Goal: Use online tool/utility: Utilize a website feature to perform a specific function

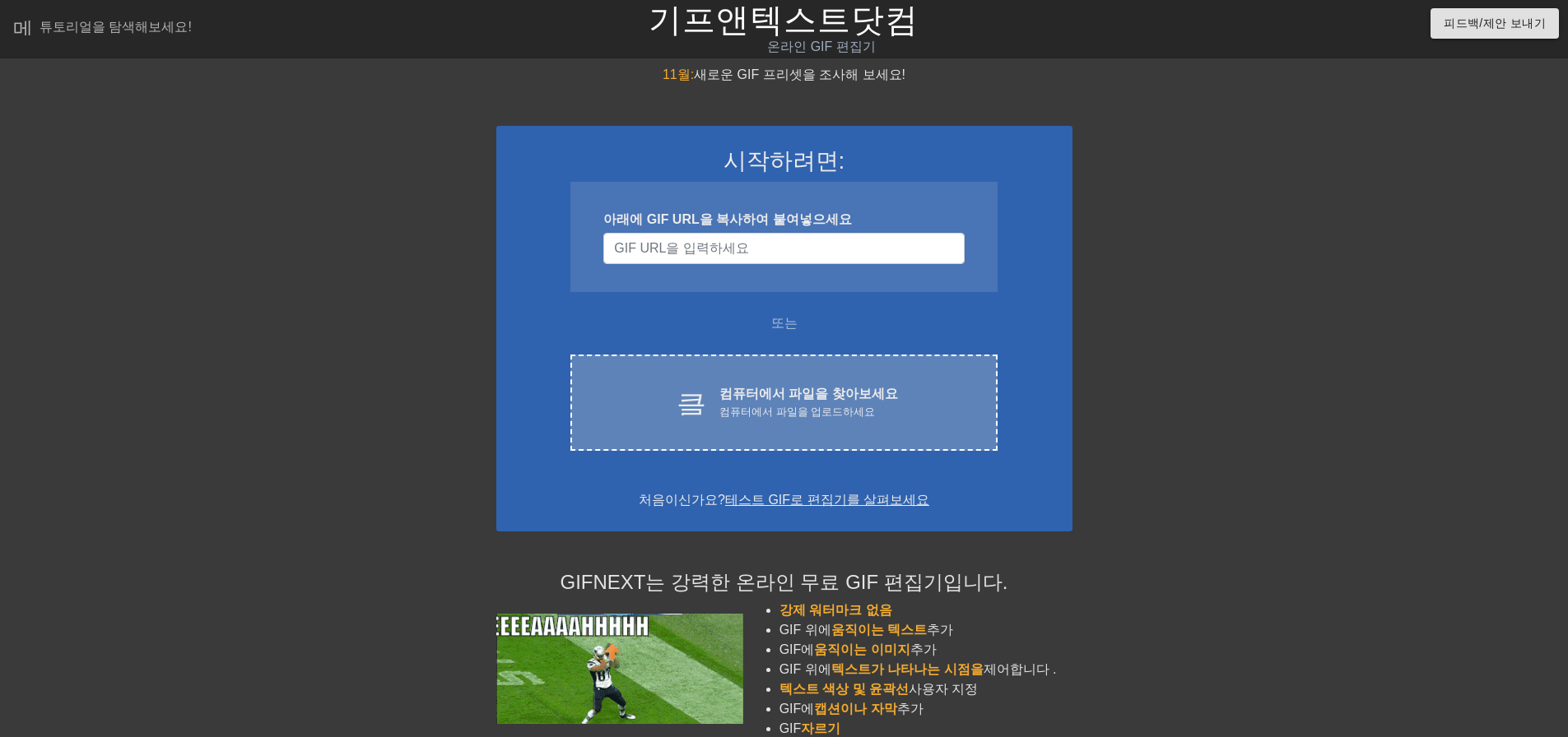
click at [856, 405] on font "컴퓨터에서 파일을 업로드하세요" at bounding box center [797, 411] width 155 height 12
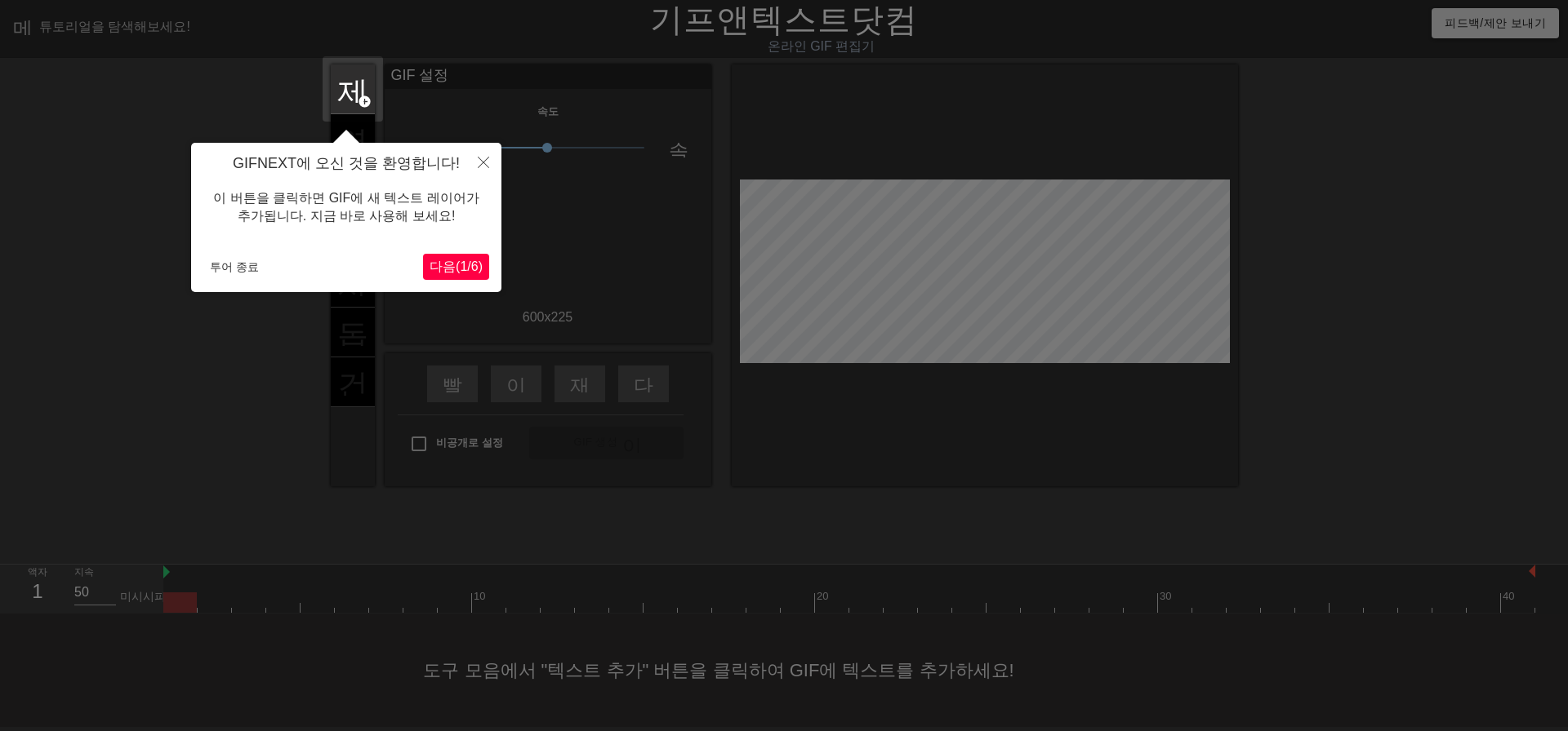
click at [467, 259] on font "/" at bounding box center [468, 266] width 3 height 14
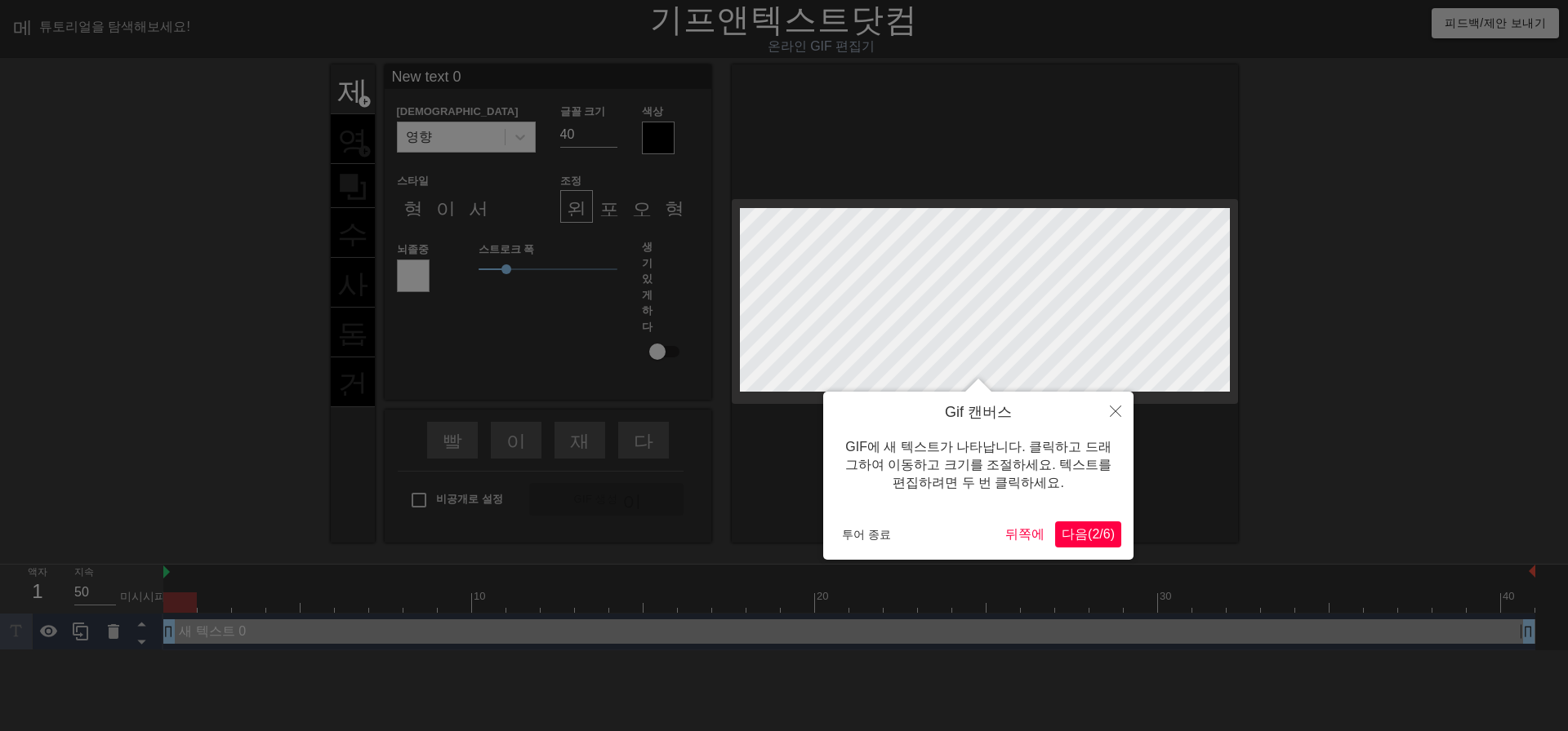
click at [1087, 527] on font "(" at bounding box center [1089, 534] width 4 height 14
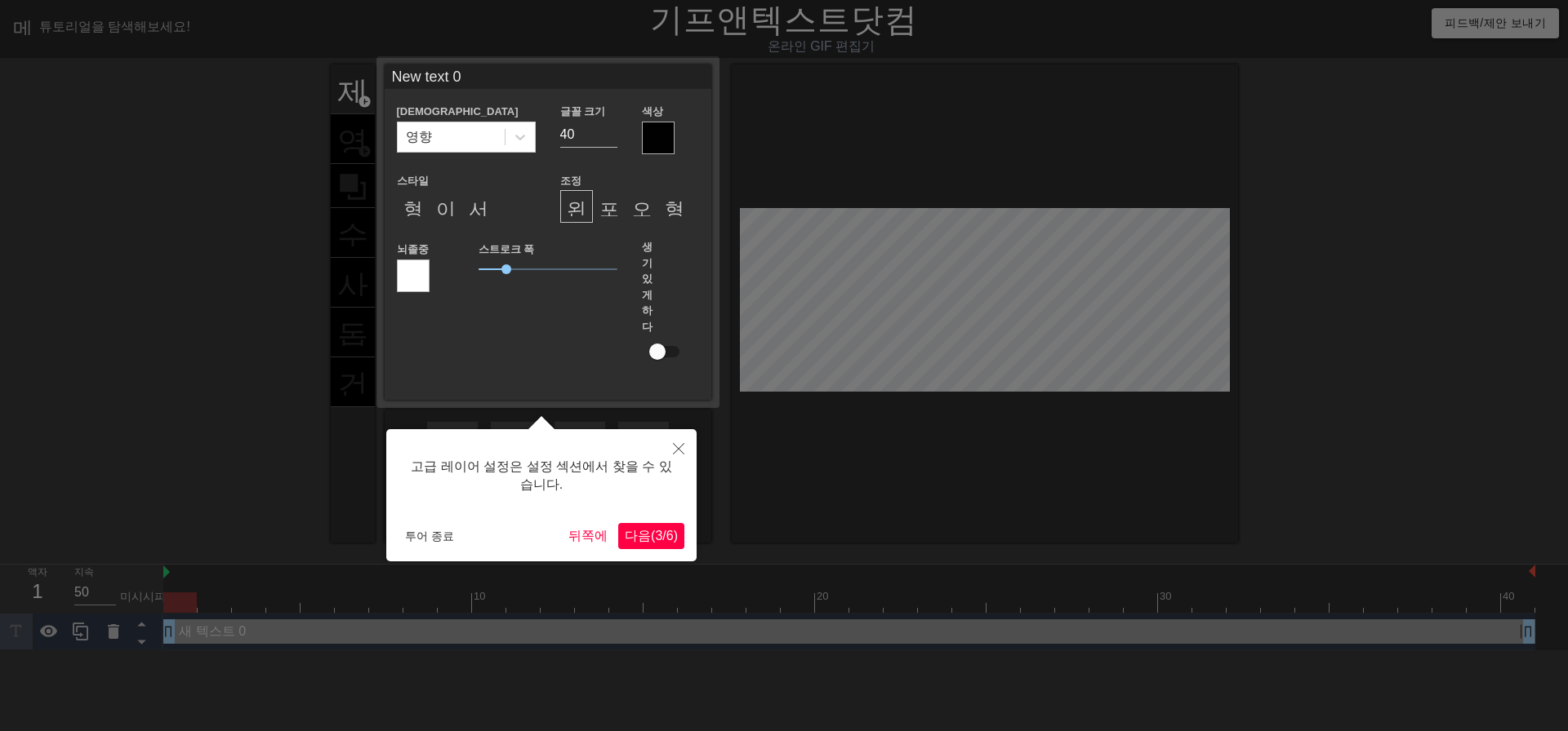
click at [655, 532] on font "3" at bounding box center [658, 536] width 7 height 14
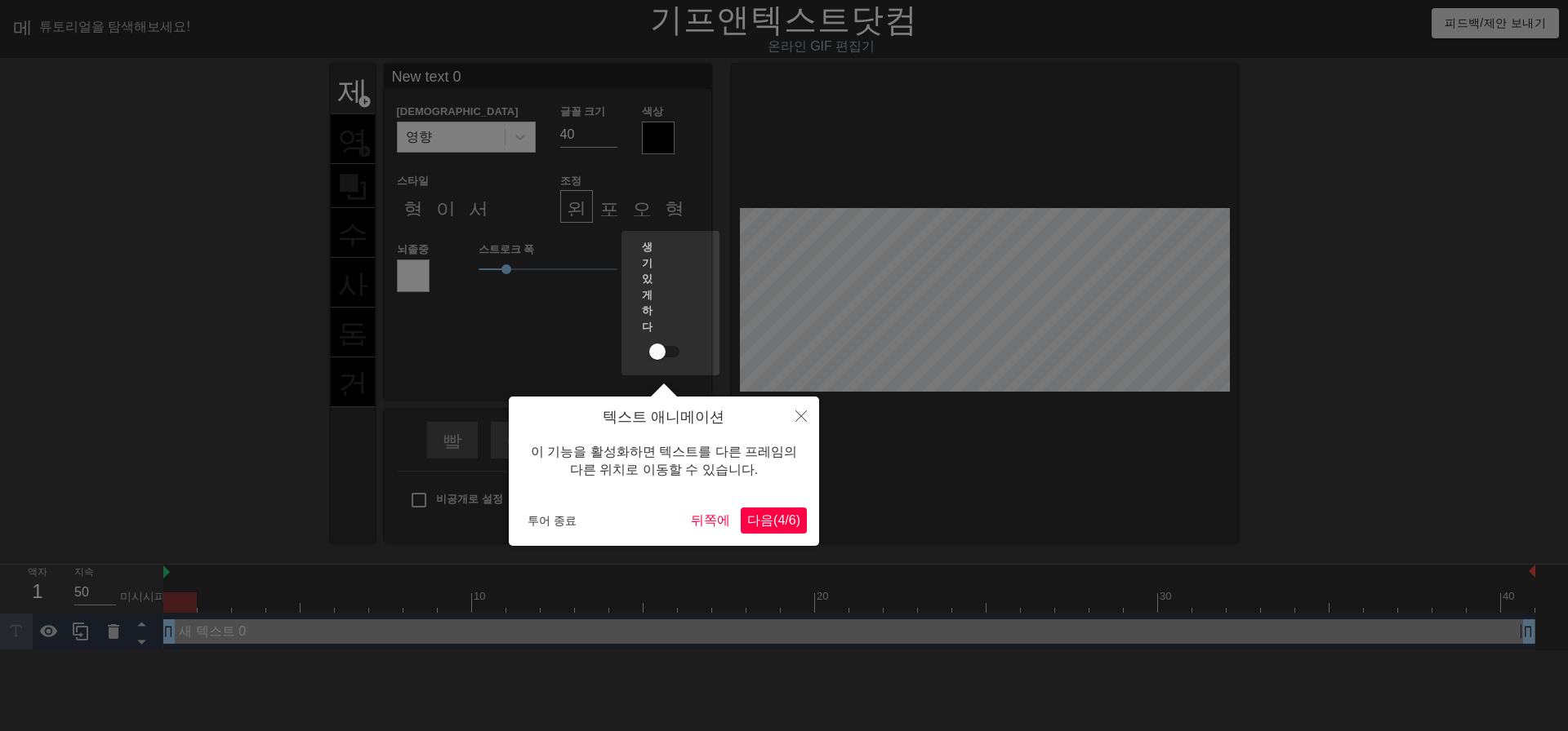
click at [777, 517] on font "4" at bounding box center [781, 520] width 7 height 14
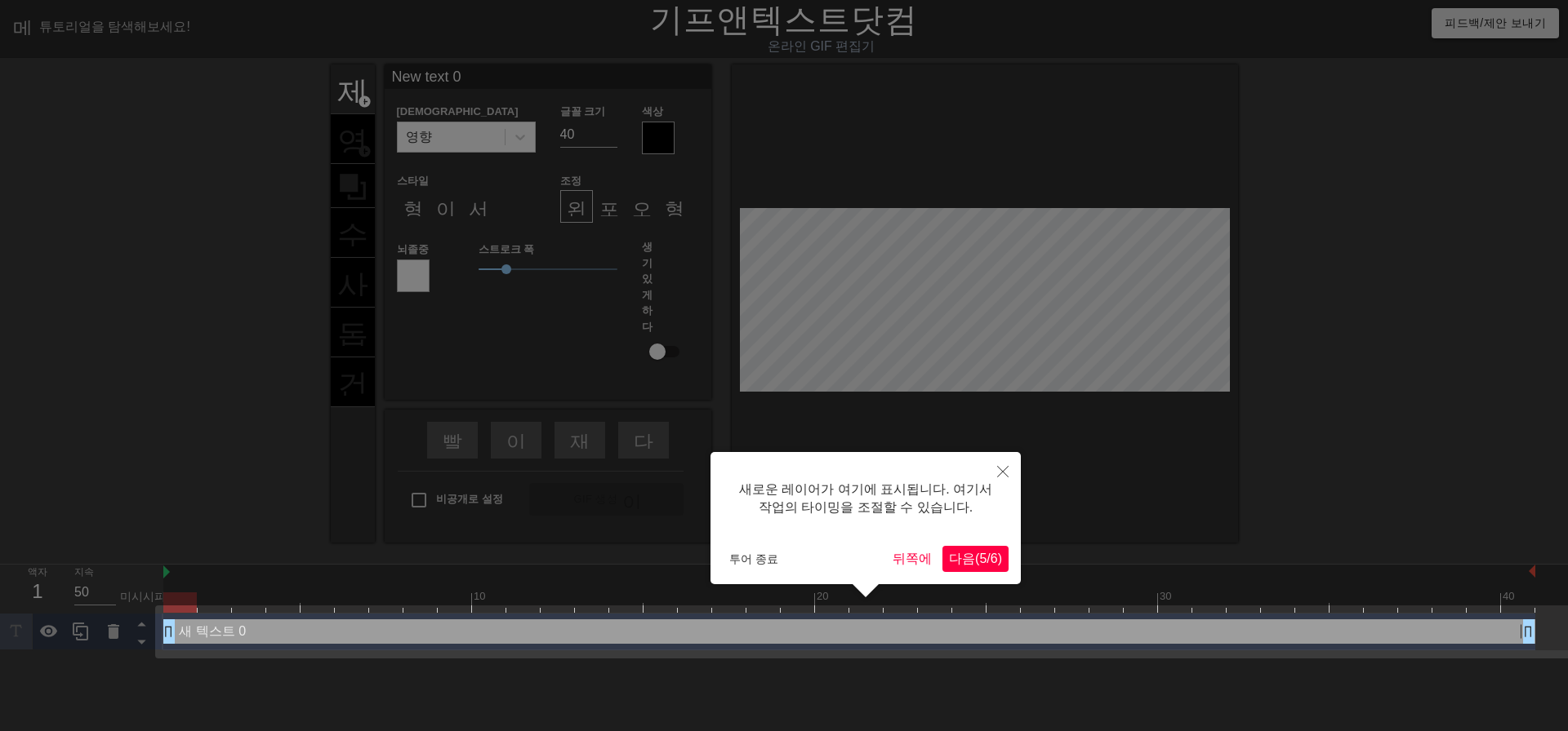
click at [975, 558] on font "(" at bounding box center [977, 559] width 4 height 14
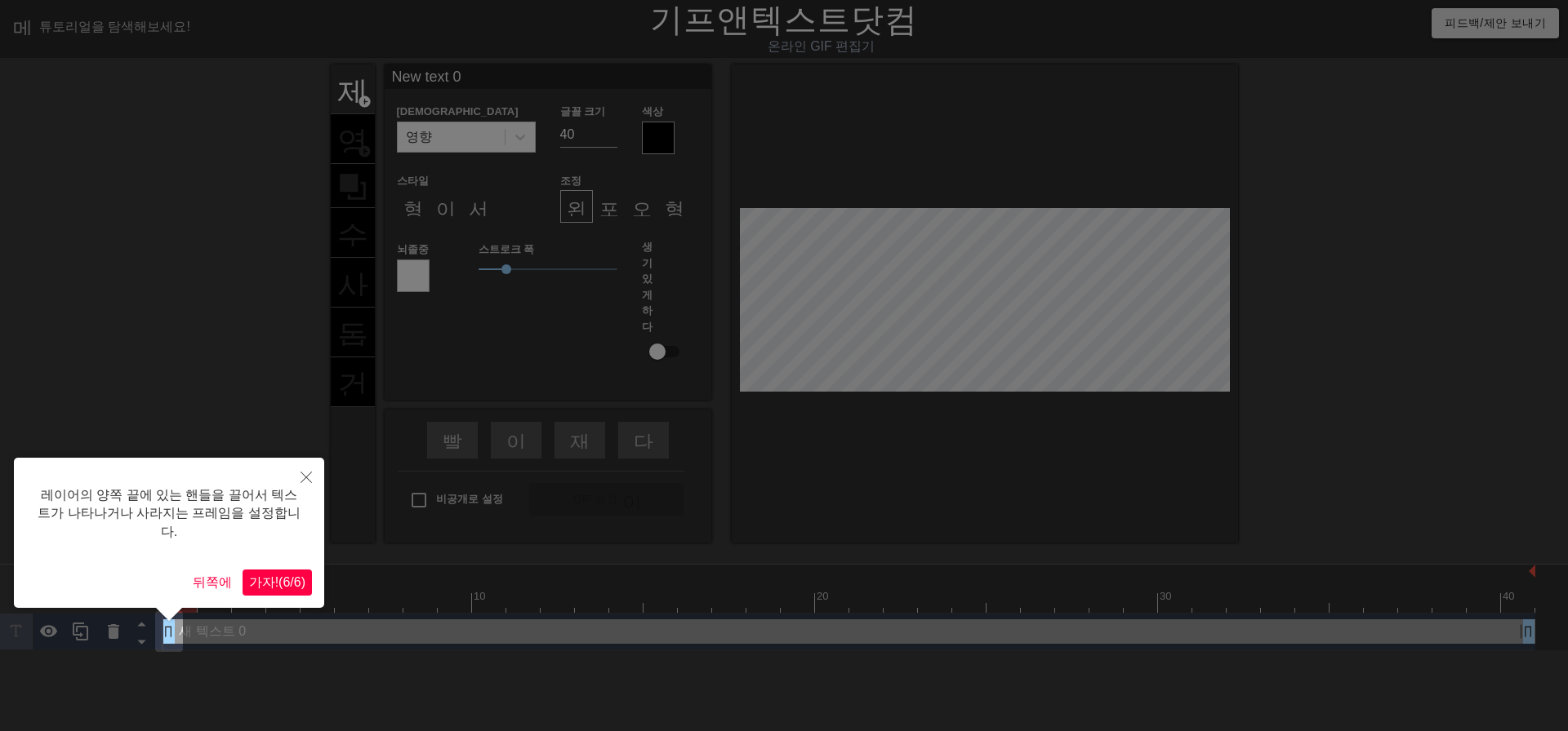
click at [279, 585] on font "(" at bounding box center [280, 582] width 4 height 14
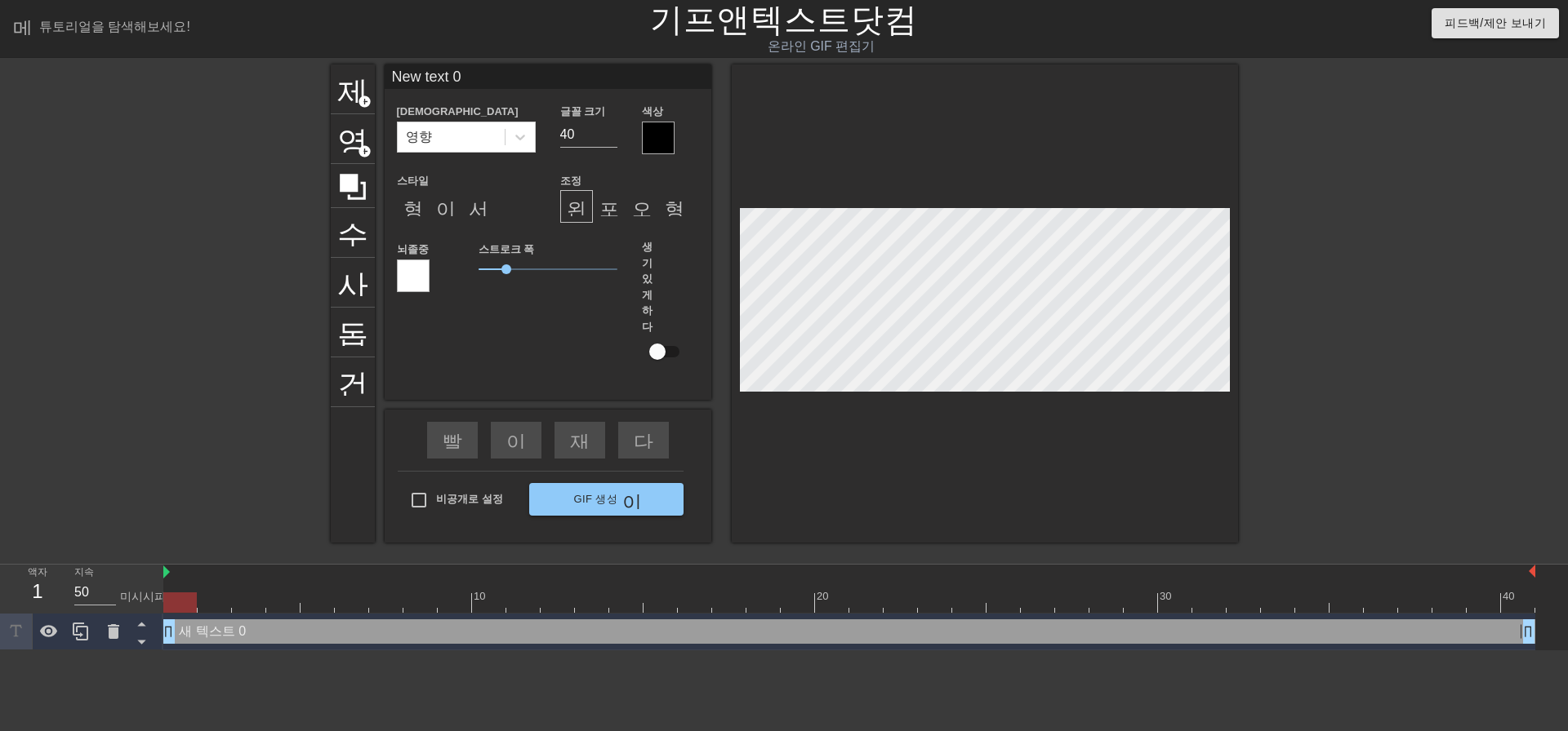
scroll to position [3, 4]
paste textarea "010 5782 9673"
type input "010 5782 9673"
type textarea "010 5782 9673"
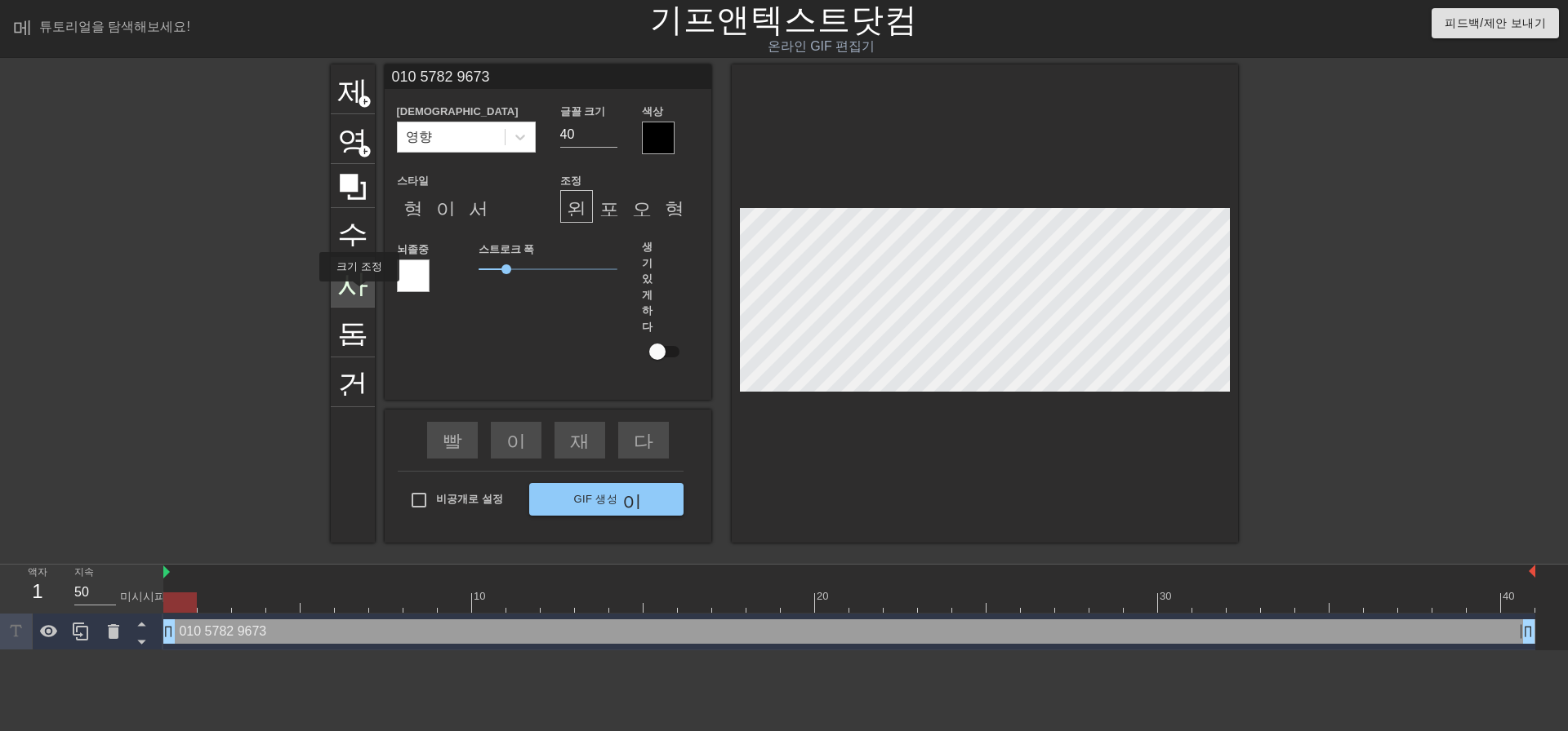
click at [351, 293] on font "사진_크기_선택_대형" at bounding box center [508, 281] width 341 height 31
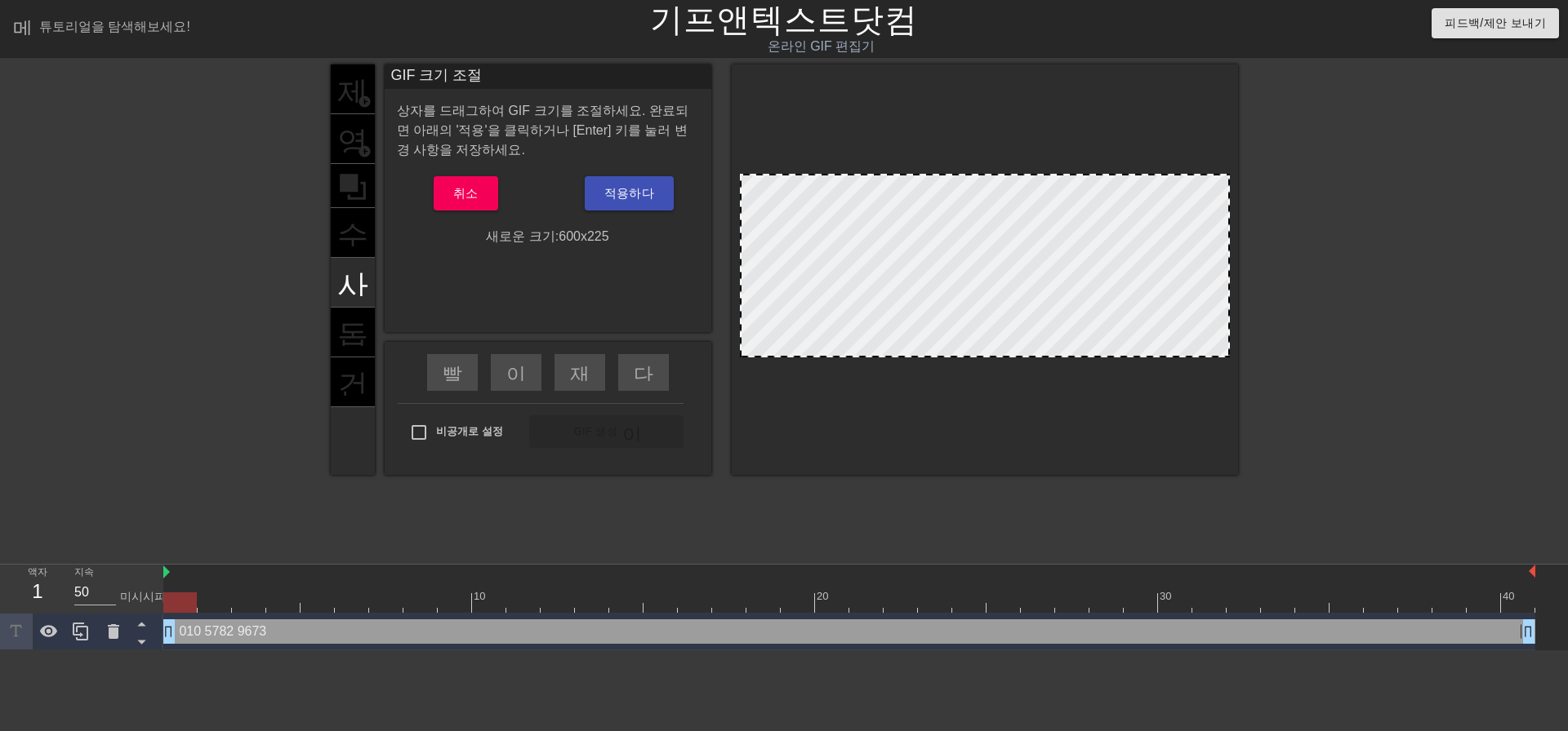
click at [356, 228] on div "제목 add_circle 영상 add_circle 수확고 사진_크기_선택_대형 돕다 건반" at bounding box center [353, 270] width 44 height 411
click at [455, 186] on font "취소" at bounding box center [466, 193] width 25 height 14
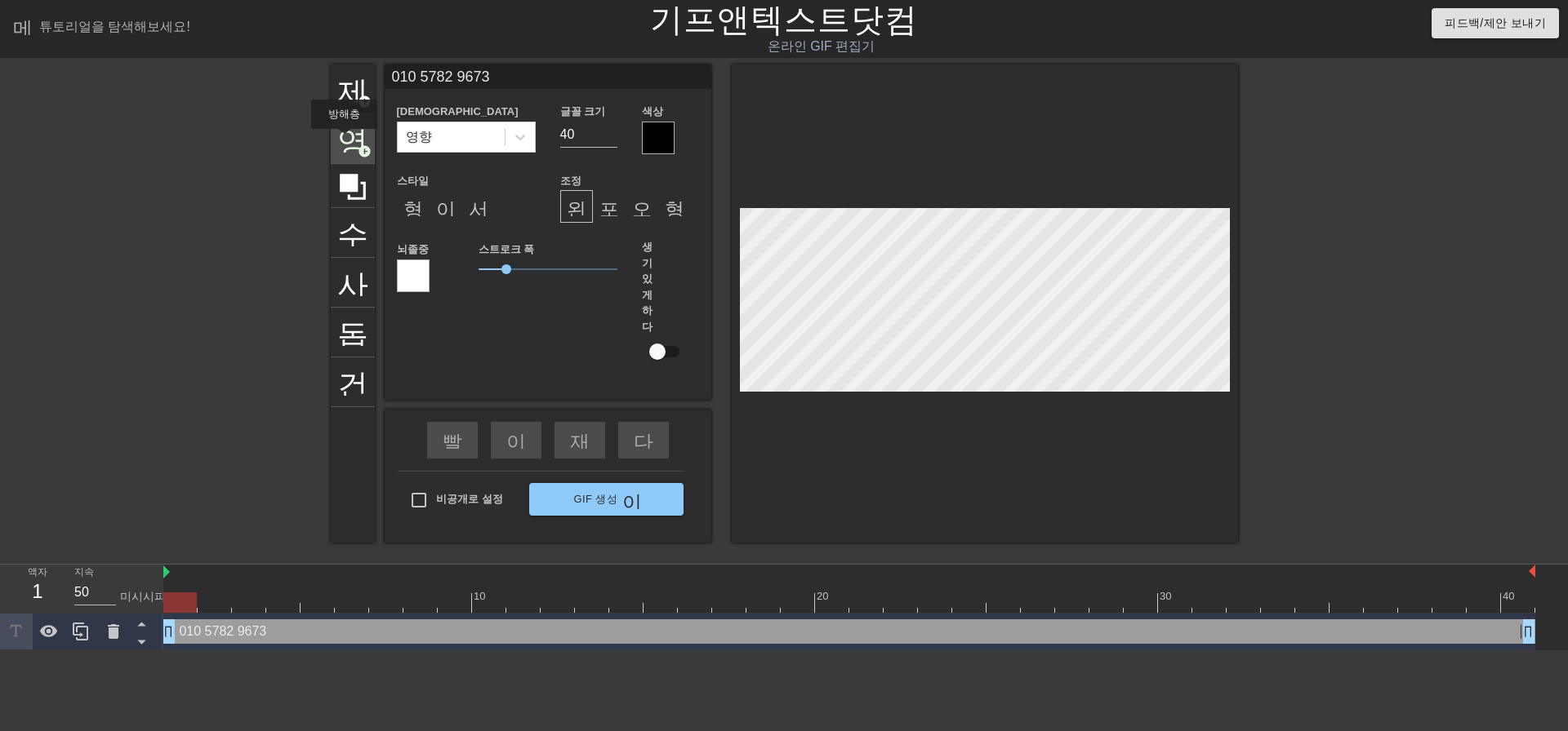
click at [353, 140] on font "영상" at bounding box center [367, 137] width 62 height 31
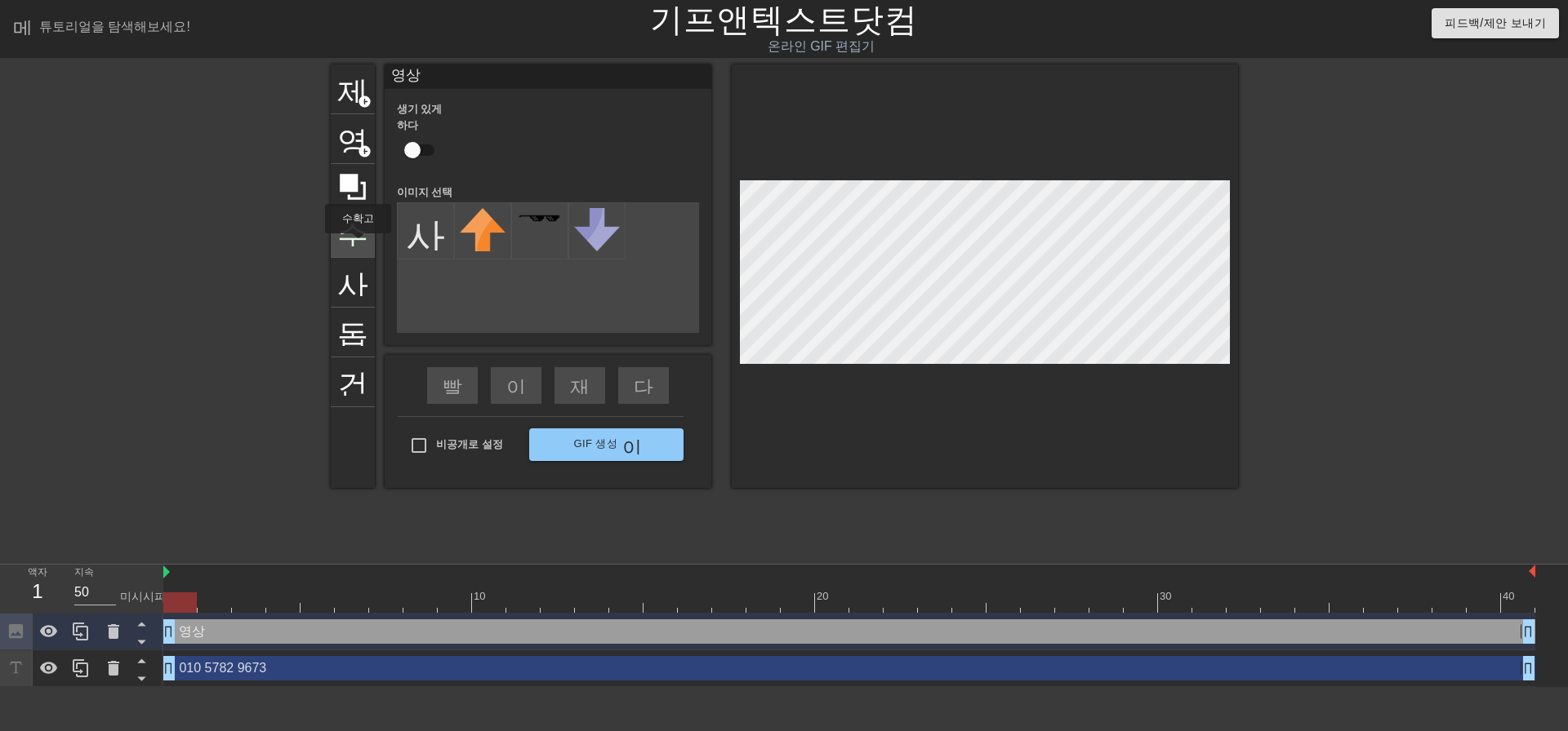
click at [359, 245] on div "수확고" at bounding box center [353, 232] width 44 height 50
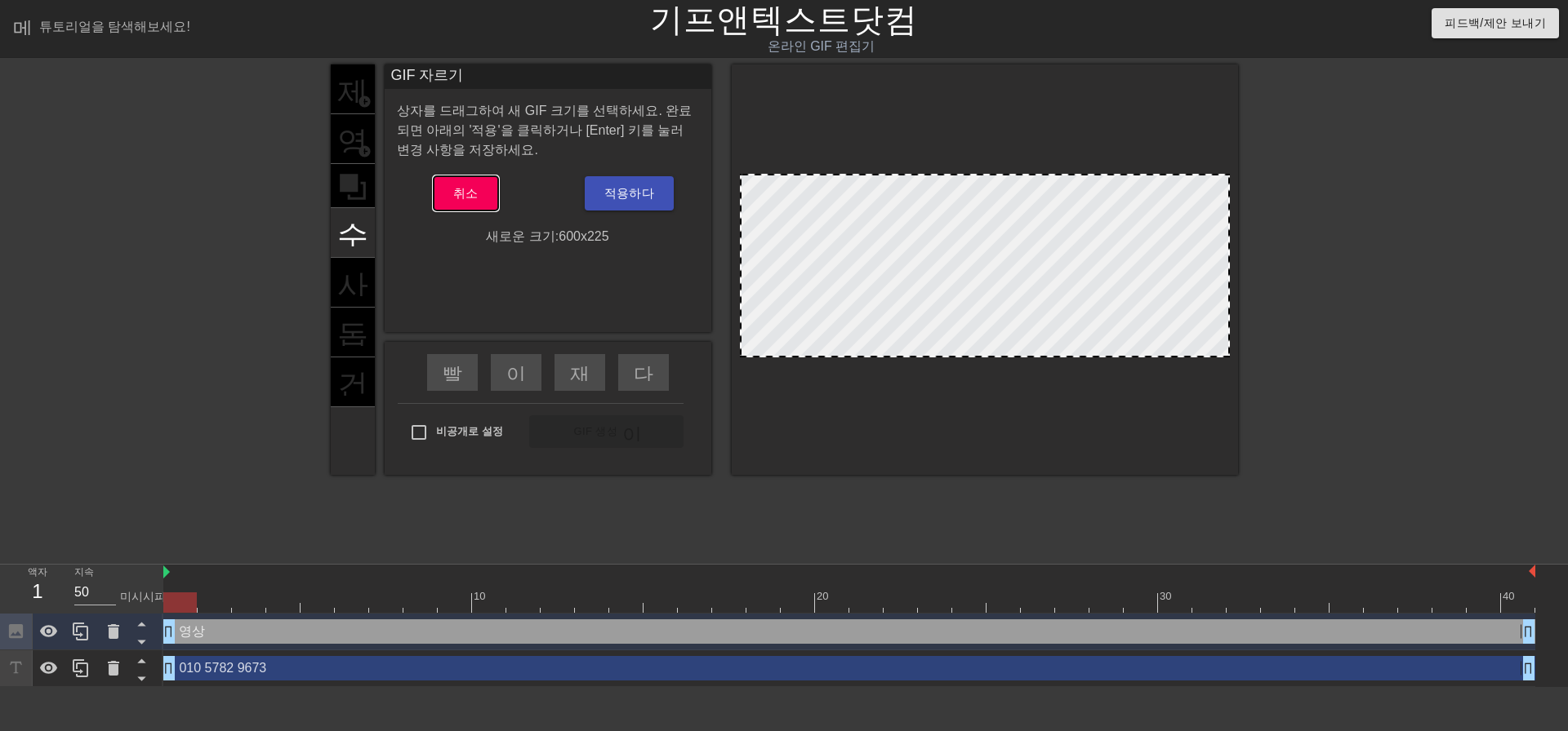
click at [474, 198] on font "취소" at bounding box center [466, 193] width 25 height 14
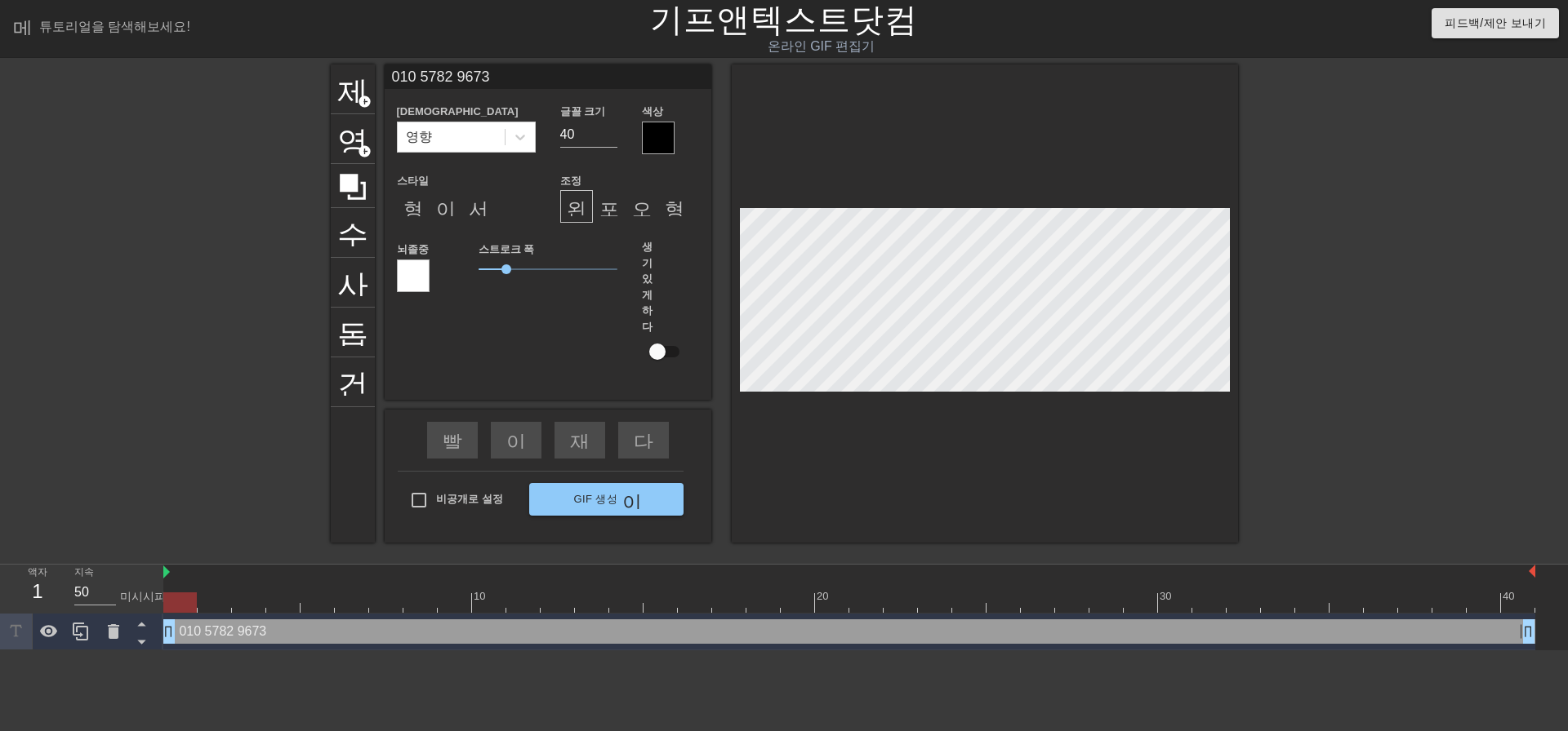
click at [650, 137] on div at bounding box center [658, 138] width 33 height 33
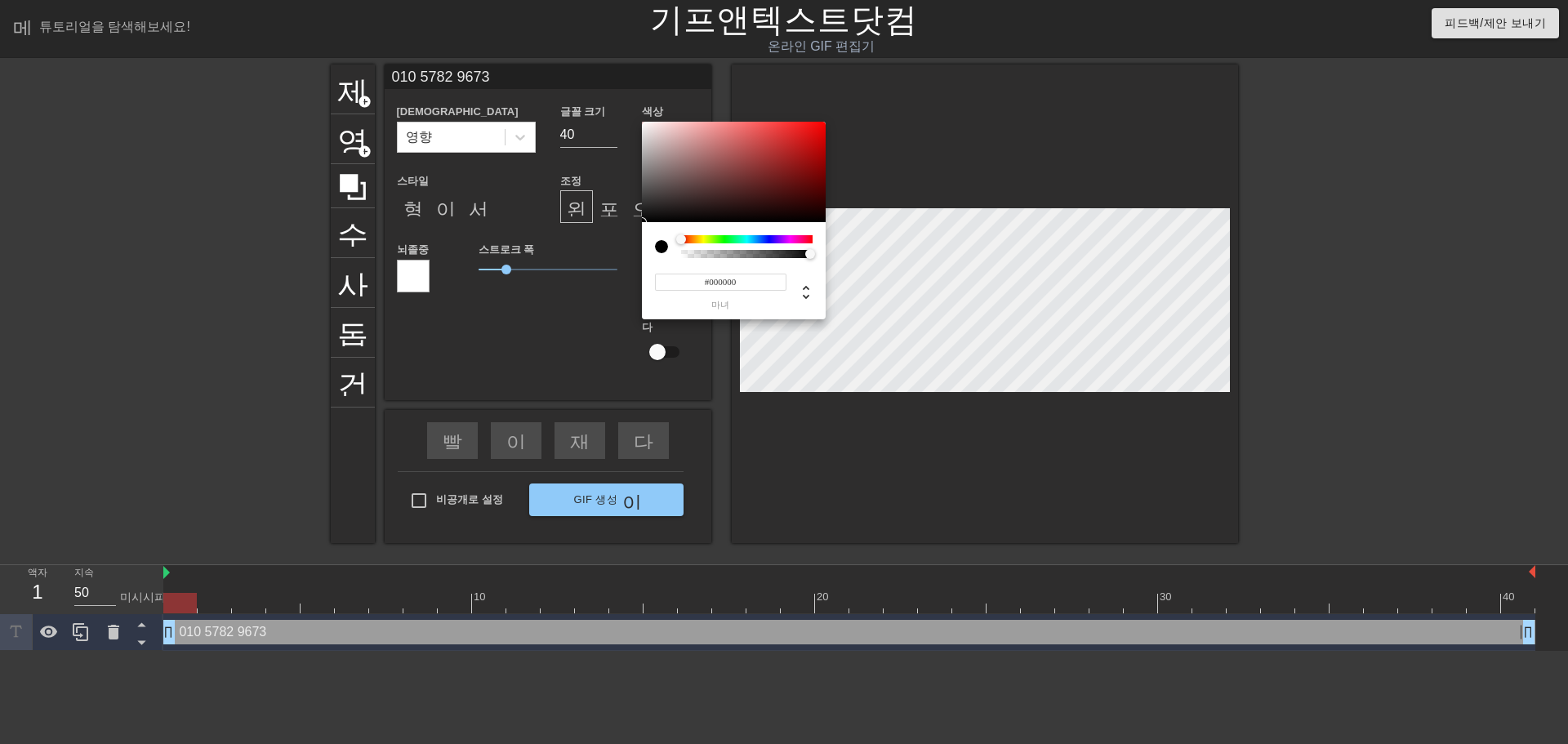
click at [808, 238] on div at bounding box center [746, 239] width 131 height 8
click at [807, 239] on div at bounding box center [808, 239] width 10 height 10
click at [809, 241] on div at bounding box center [809, 239] width 10 height 10
click at [808, 129] on div at bounding box center [733, 172] width 184 height 101
type input "#F0BAC3"
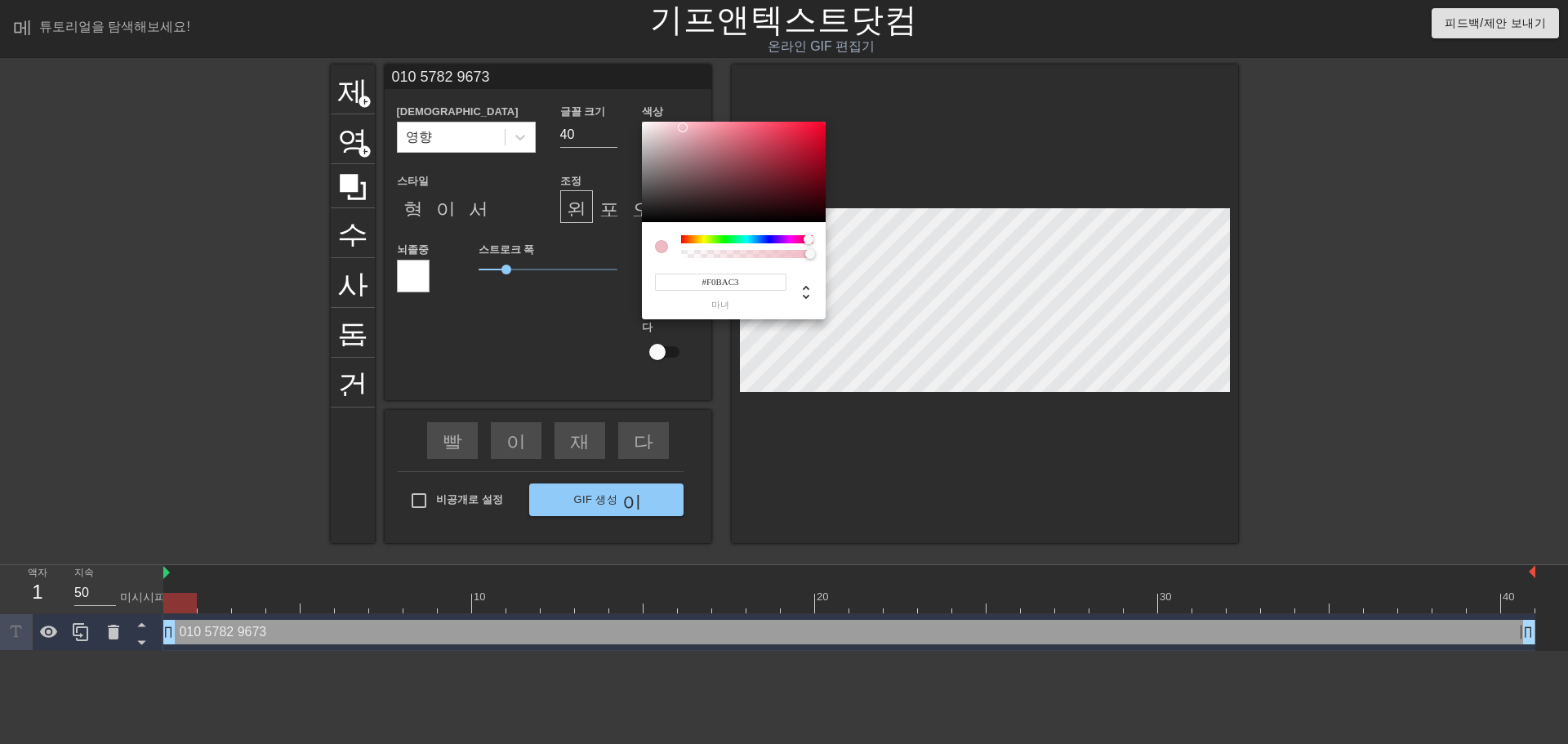
drag, startPoint x: 809, startPoint y: 128, endPoint x: 683, endPoint y: 127, distance: 126.0
click at [683, 127] on div at bounding box center [682, 127] width 10 height 10
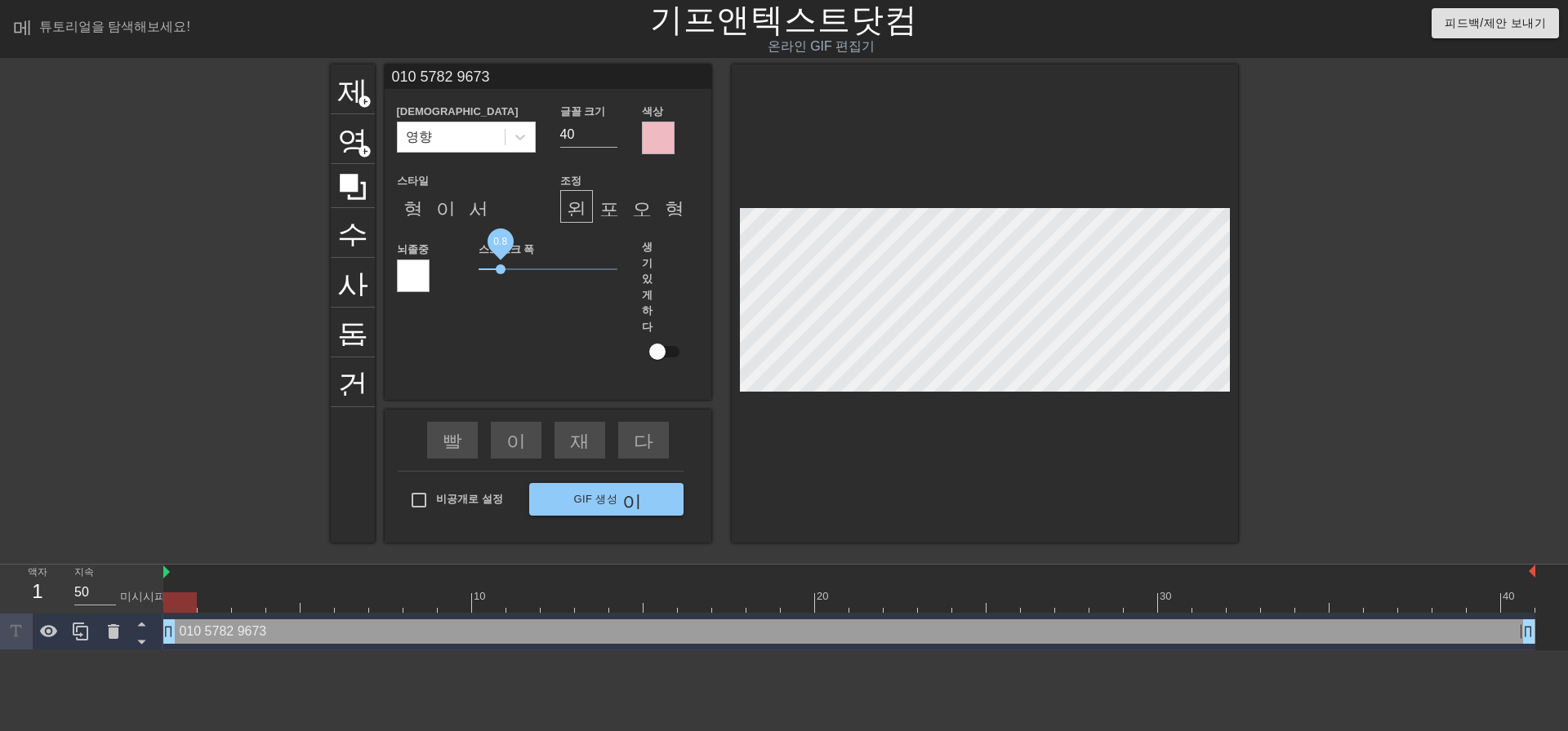
drag, startPoint x: 504, startPoint y: 269, endPoint x: 501, endPoint y: 280, distance: 11.4
click at [501, 280] on div "스트로크 폭 0.8" at bounding box center [548, 312] width 164 height 144
click at [414, 276] on div at bounding box center [414, 276] width 33 height 33
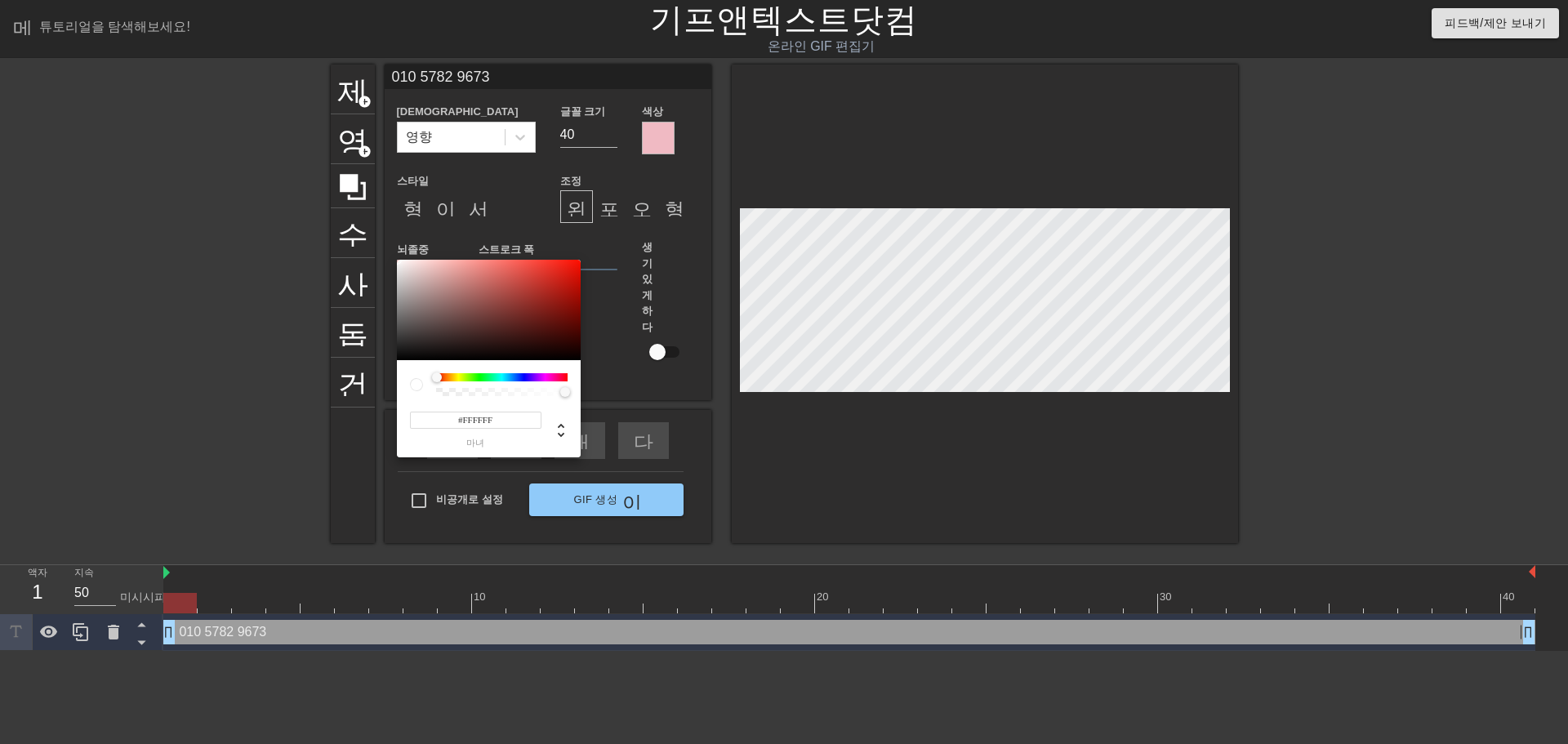
drag, startPoint x: 438, startPoint y: 375, endPoint x: 421, endPoint y: 380, distance: 17.7
click at [421, 380] on div at bounding box center [488, 385] width 158 height 23
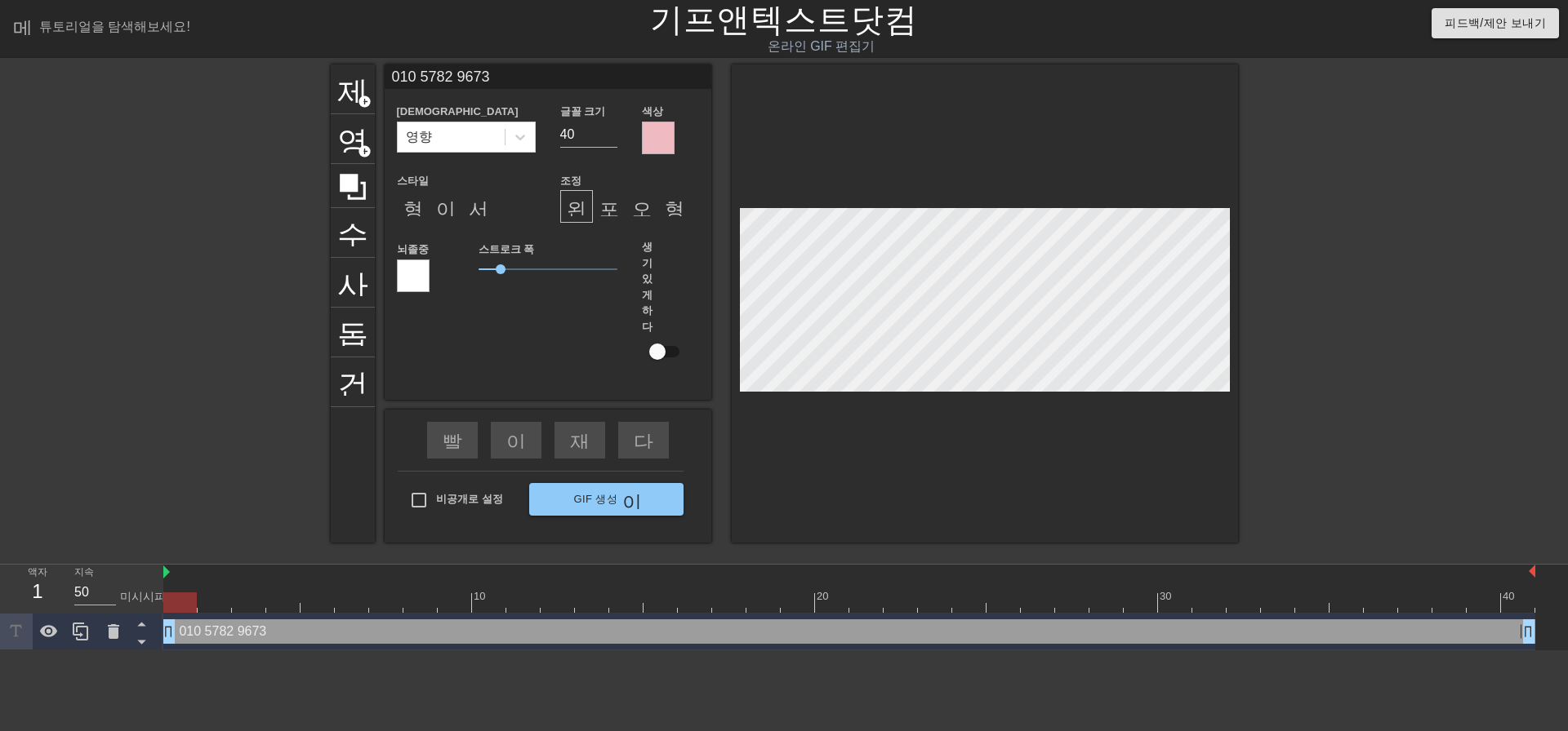
click at [415, 277] on div at bounding box center [414, 276] width 33 height 33
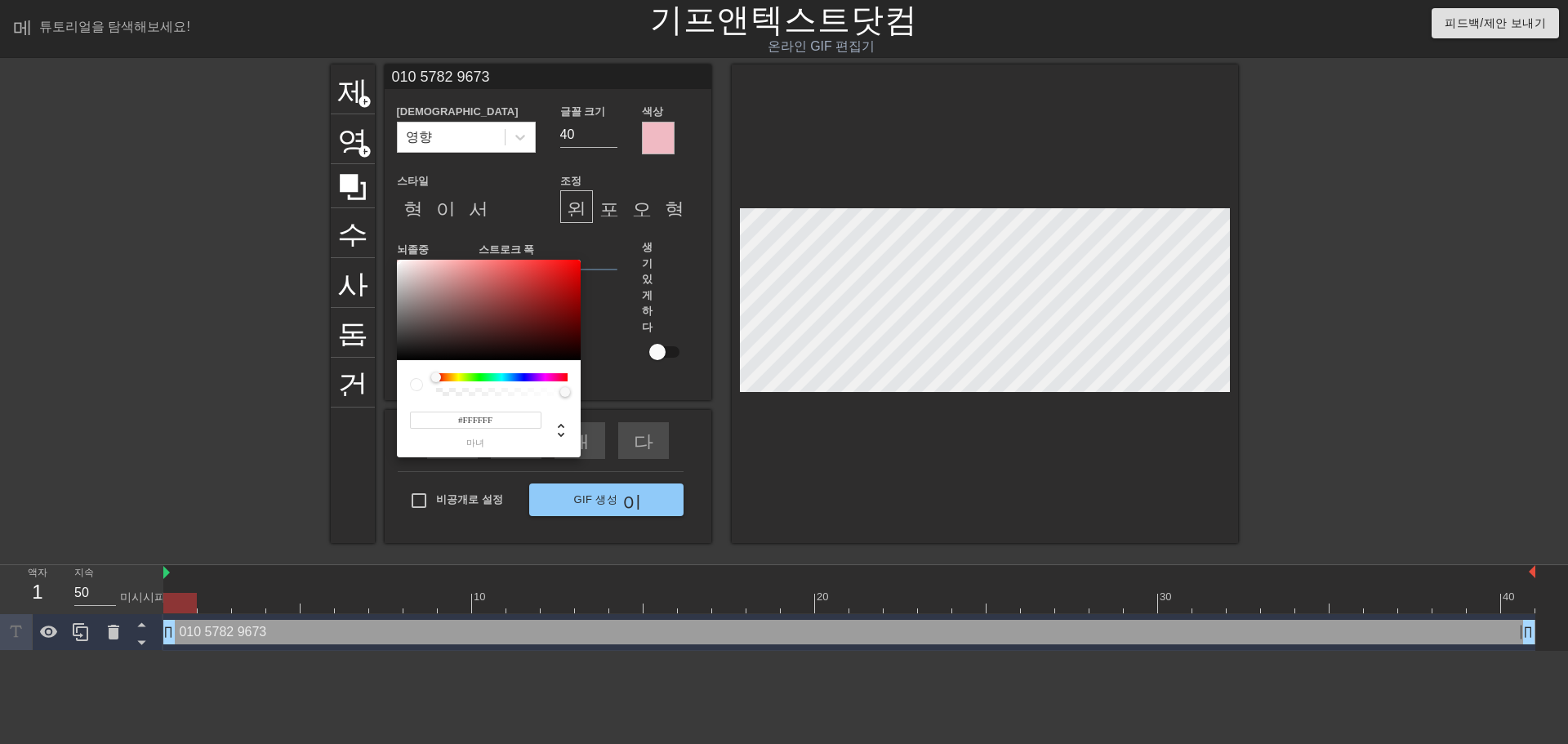
click at [563, 380] on div at bounding box center [501, 377] width 131 height 8
click at [562, 375] on div at bounding box center [501, 377] width 131 height 8
drag, startPoint x: 437, startPoint y: 377, endPoint x: 563, endPoint y: 378, distance: 126.0
click at [563, 378] on div at bounding box center [563, 377] width 10 height 10
click at [562, 267] on div at bounding box center [488, 310] width 184 height 101
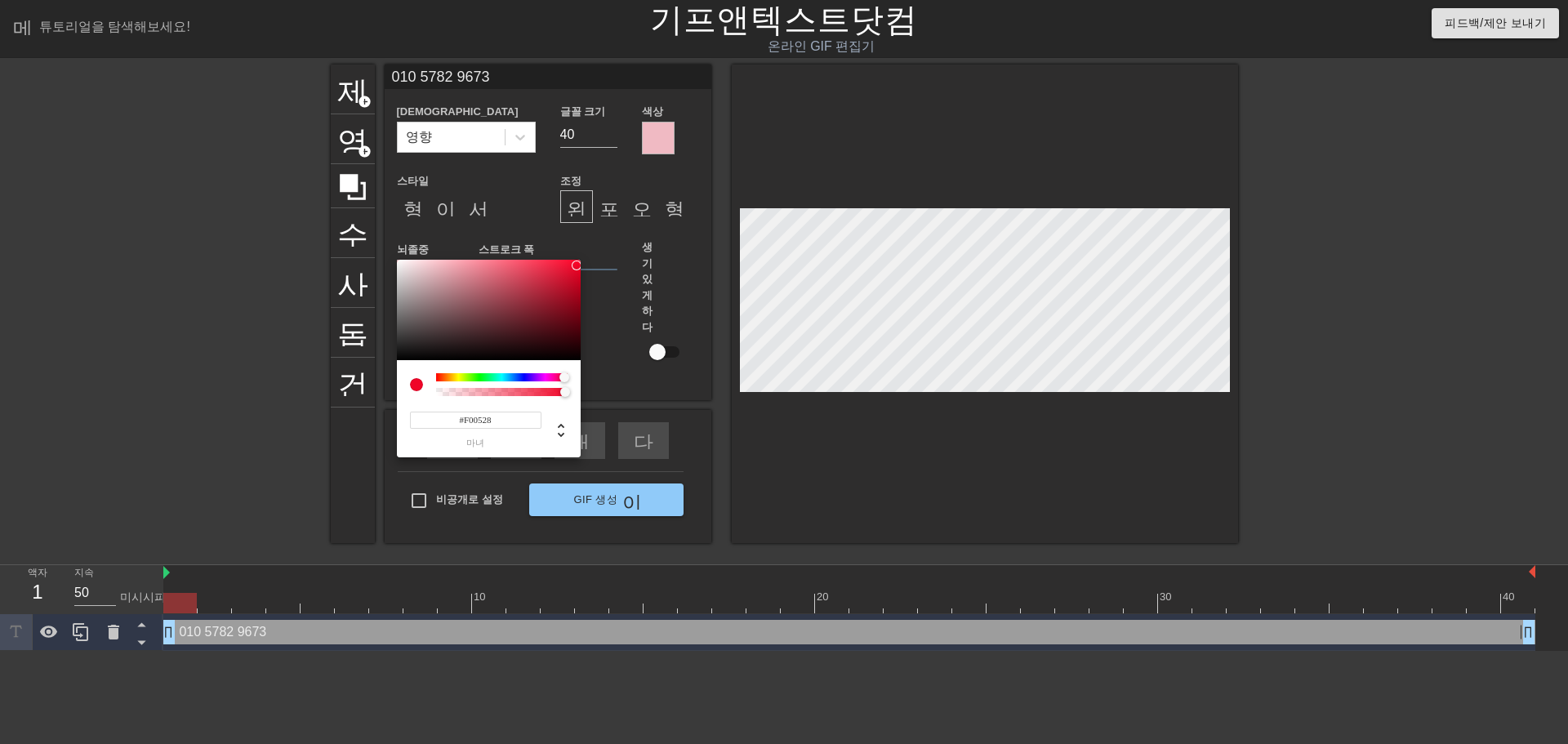
type input "#F00427"
drag, startPoint x: 562, startPoint y: 267, endPoint x: 577, endPoint y: 266, distance: 15.0
click at [577, 266] on div at bounding box center [576, 265] width 10 height 10
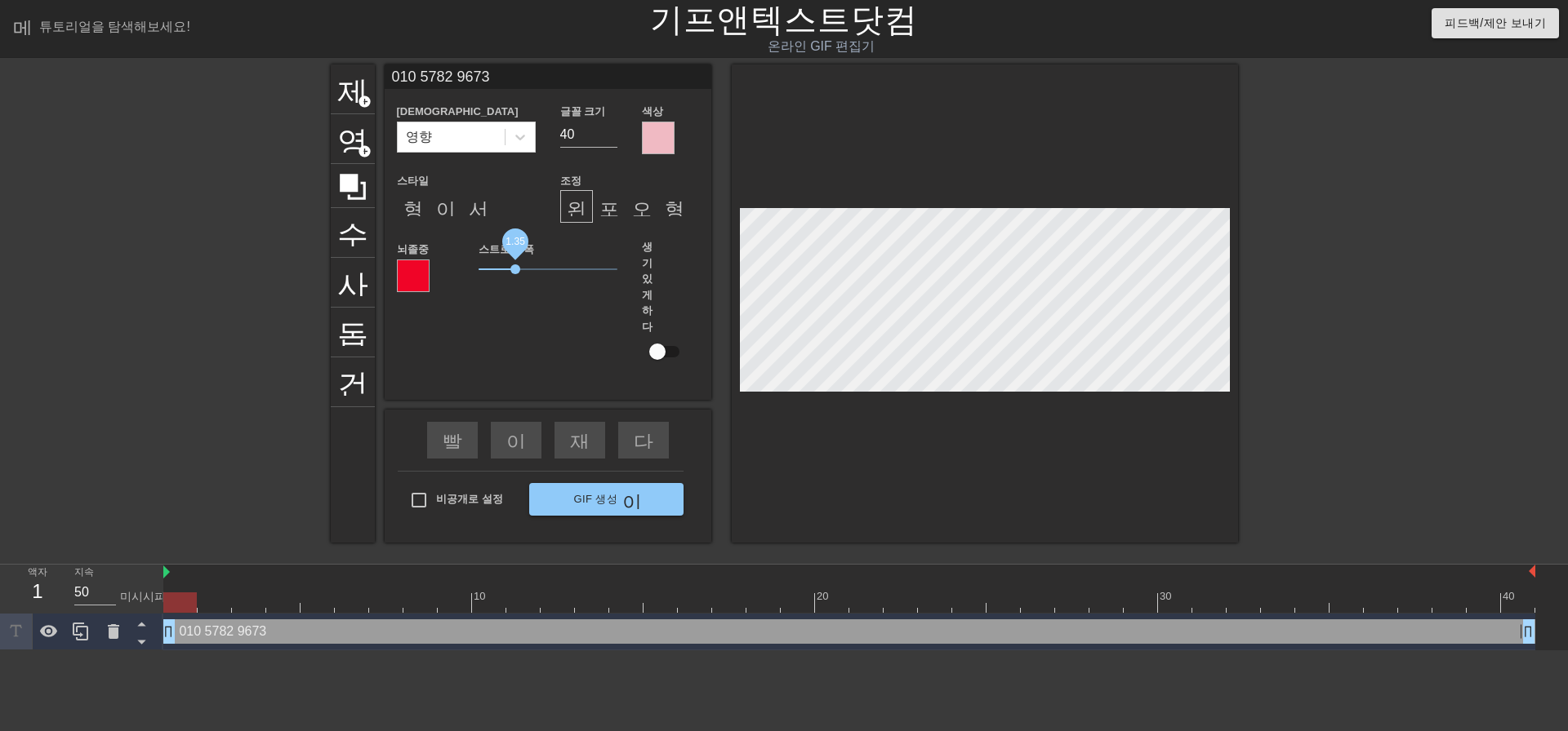
drag, startPoint x: 500, startPoint y: 269, endPoint x: 515, endPoint y: 266, distance: 15.3
click at [515, 266] on span "1.35" at bounding box center [515, 269] width 10 height 10
type input "39"
click at [611, 137] on input "39" at bounding box center [589, 135] width 57 height 26
click at [519, 137] on icon at bounding box center [520, 137] width 10 height 6
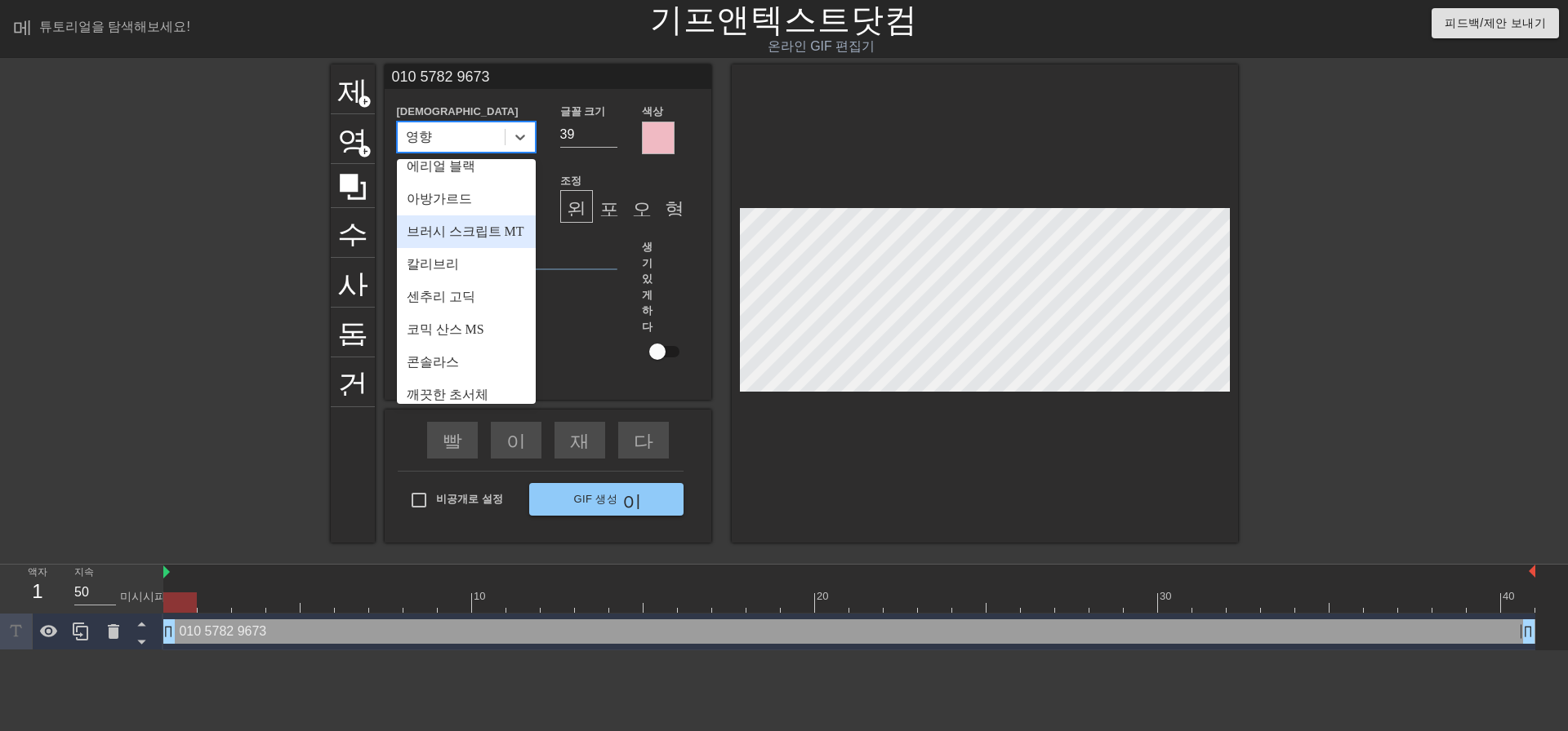
scroll to position [82, 0]
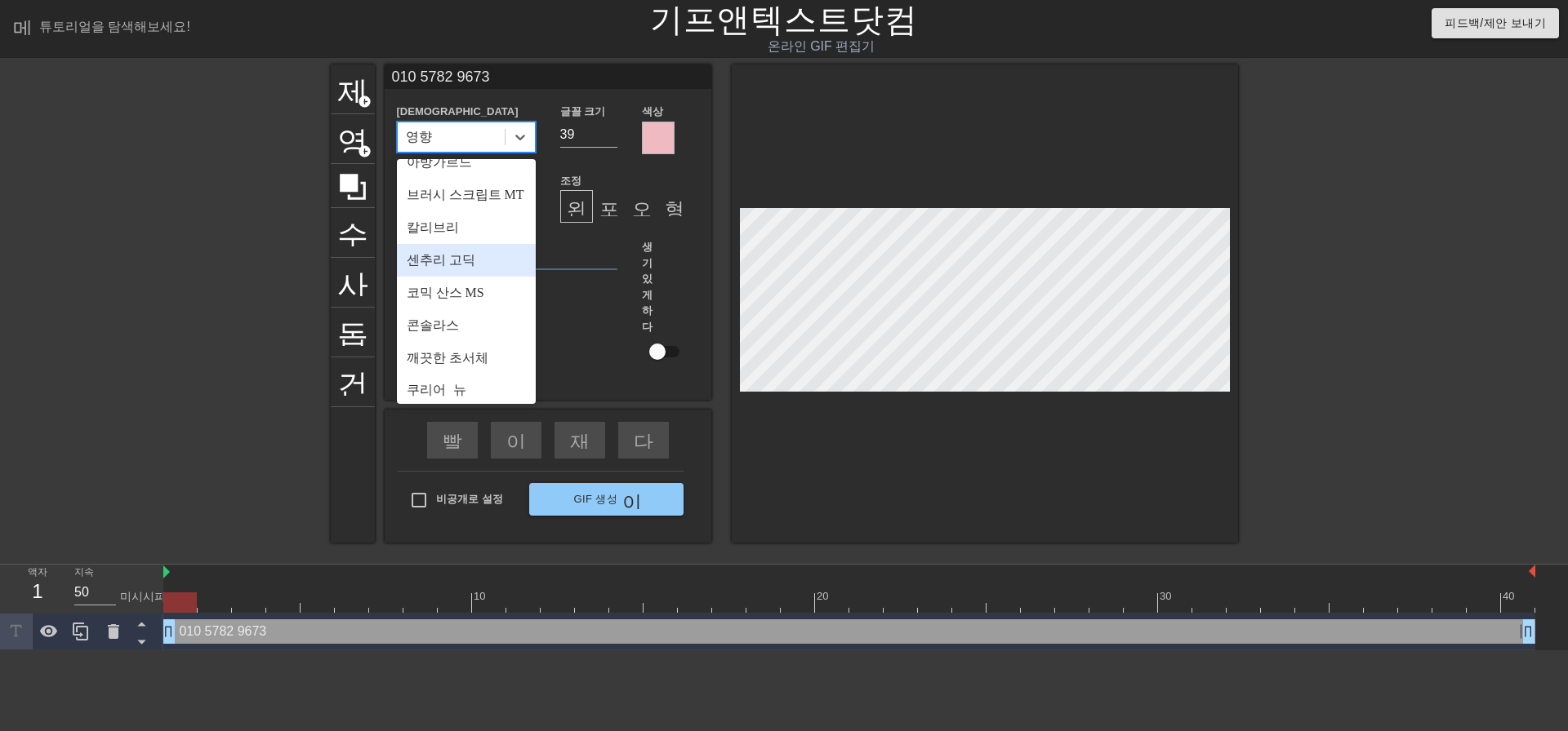
click at [472, 267] on font "센추리 고딕" at bounding box center [441, 260] width 69 height 14
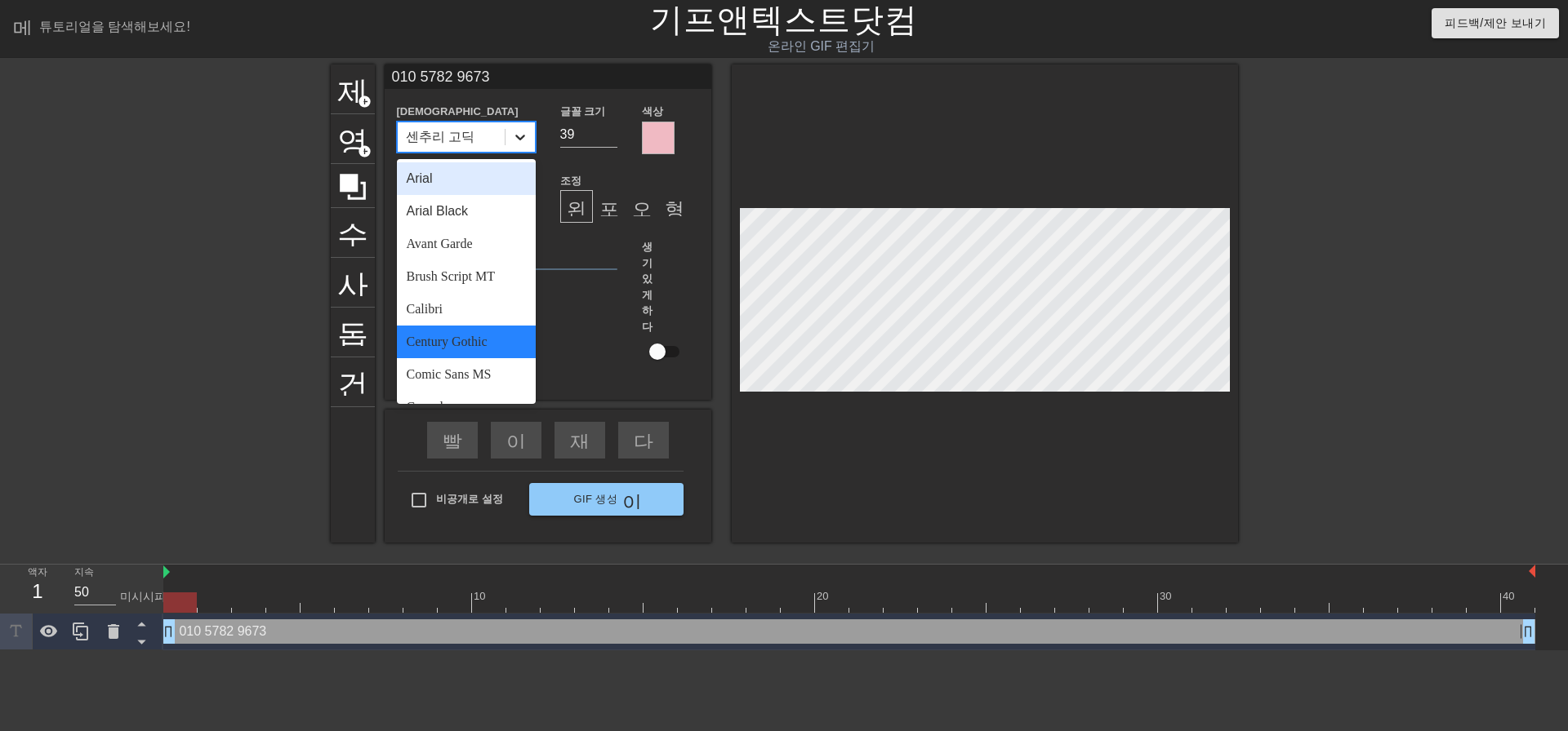
click at [507, 141] on div at bounding box center [521, 137] width 30 height 30
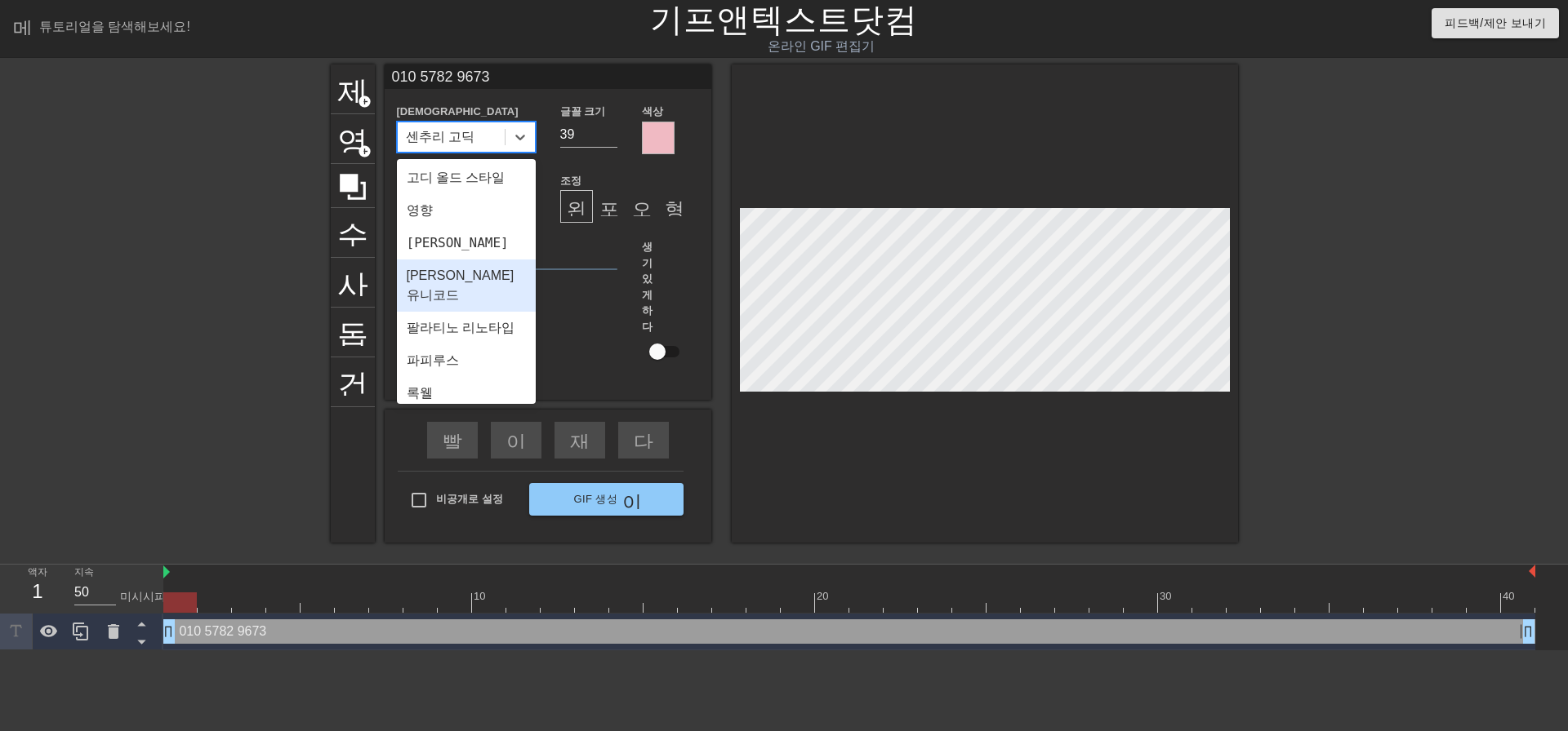
scroll to position [408, 0]
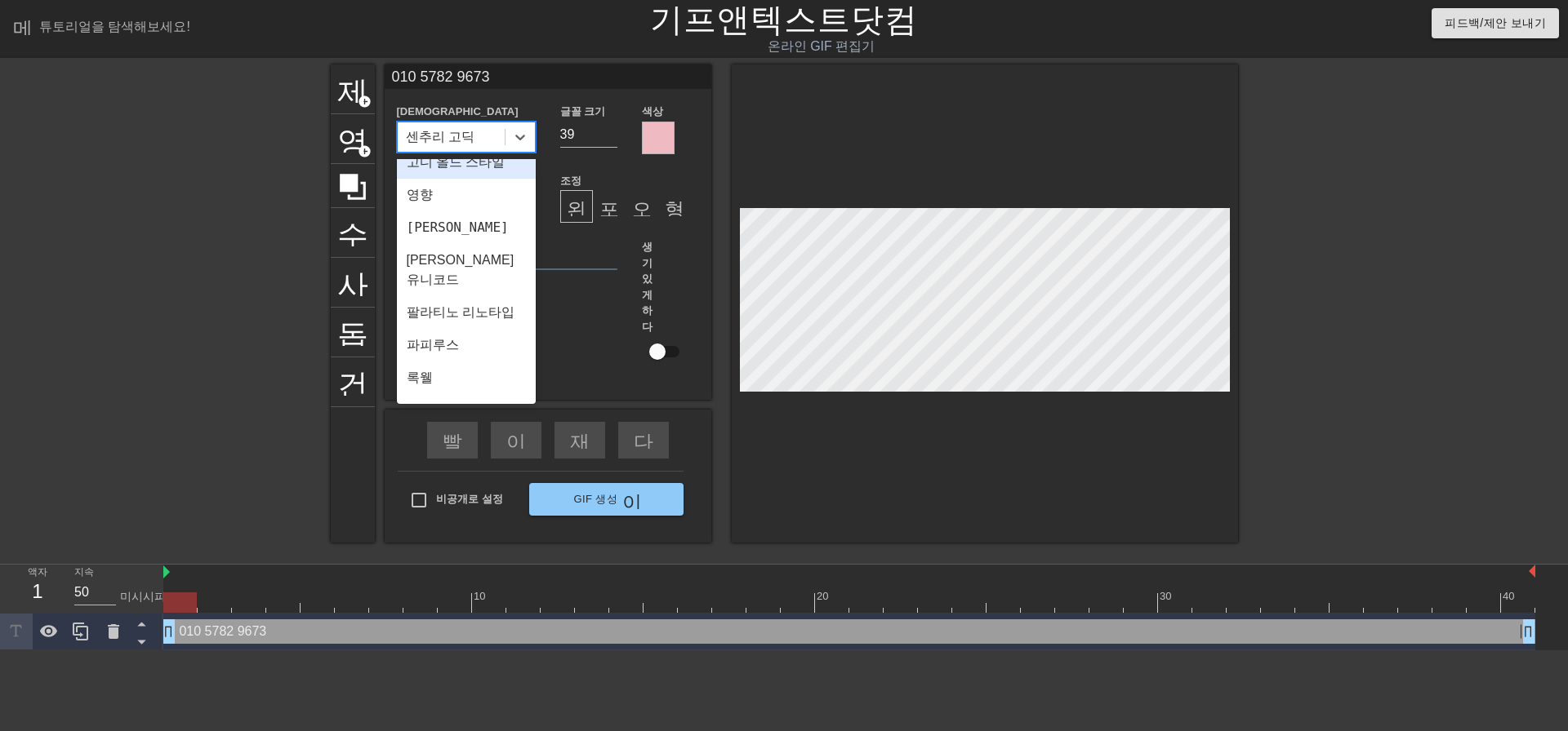
click at [456, 169] on font "고디 올드 스타일" at bounding box center [455, 162] width 98 height 14
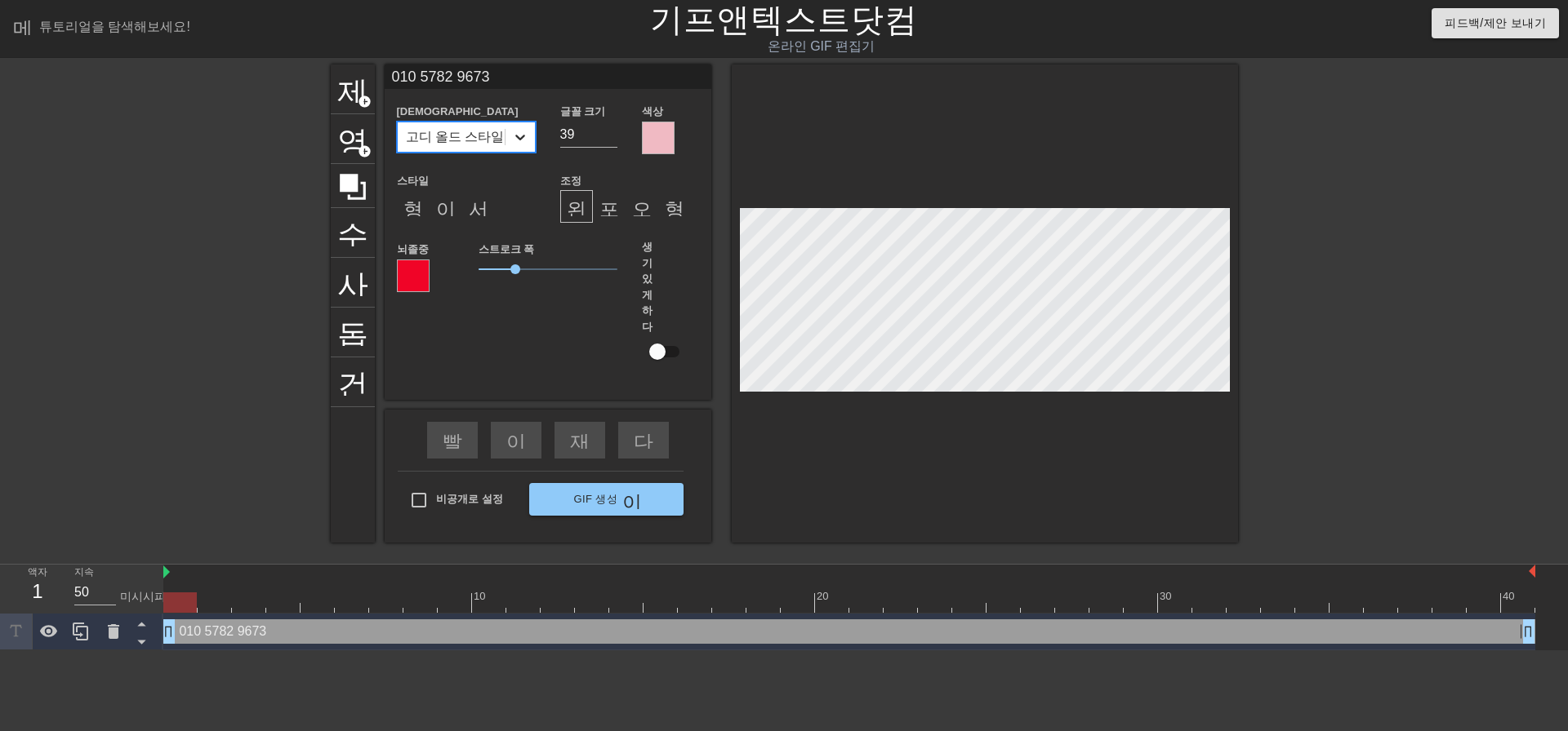
click at [518, 131] on icon at bounding box center [520, 137] width 17 height 17
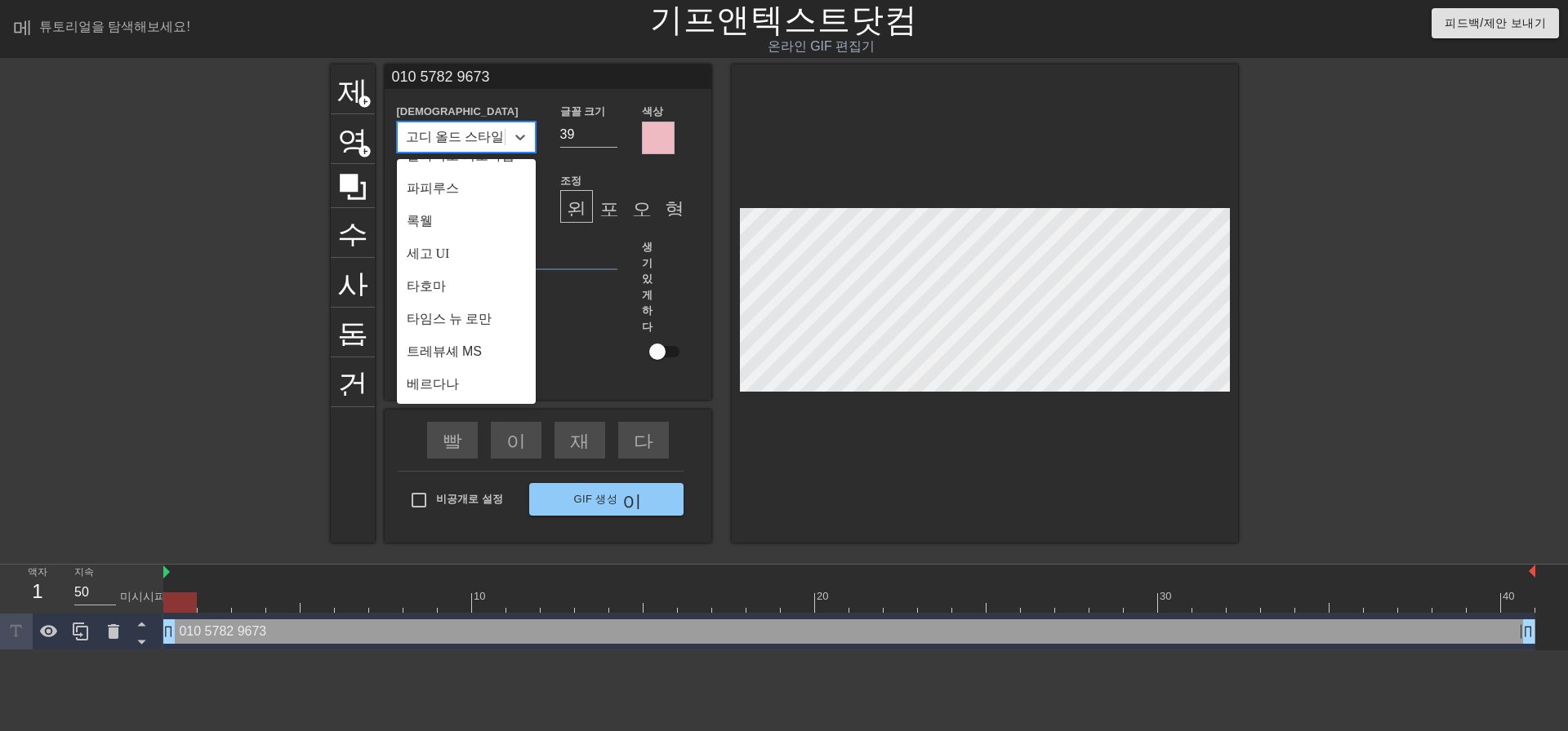
scroll to position [604, 0]
click at [449, 385] on font "베르다나" at bounding box center [433, 384] width 52 height 14
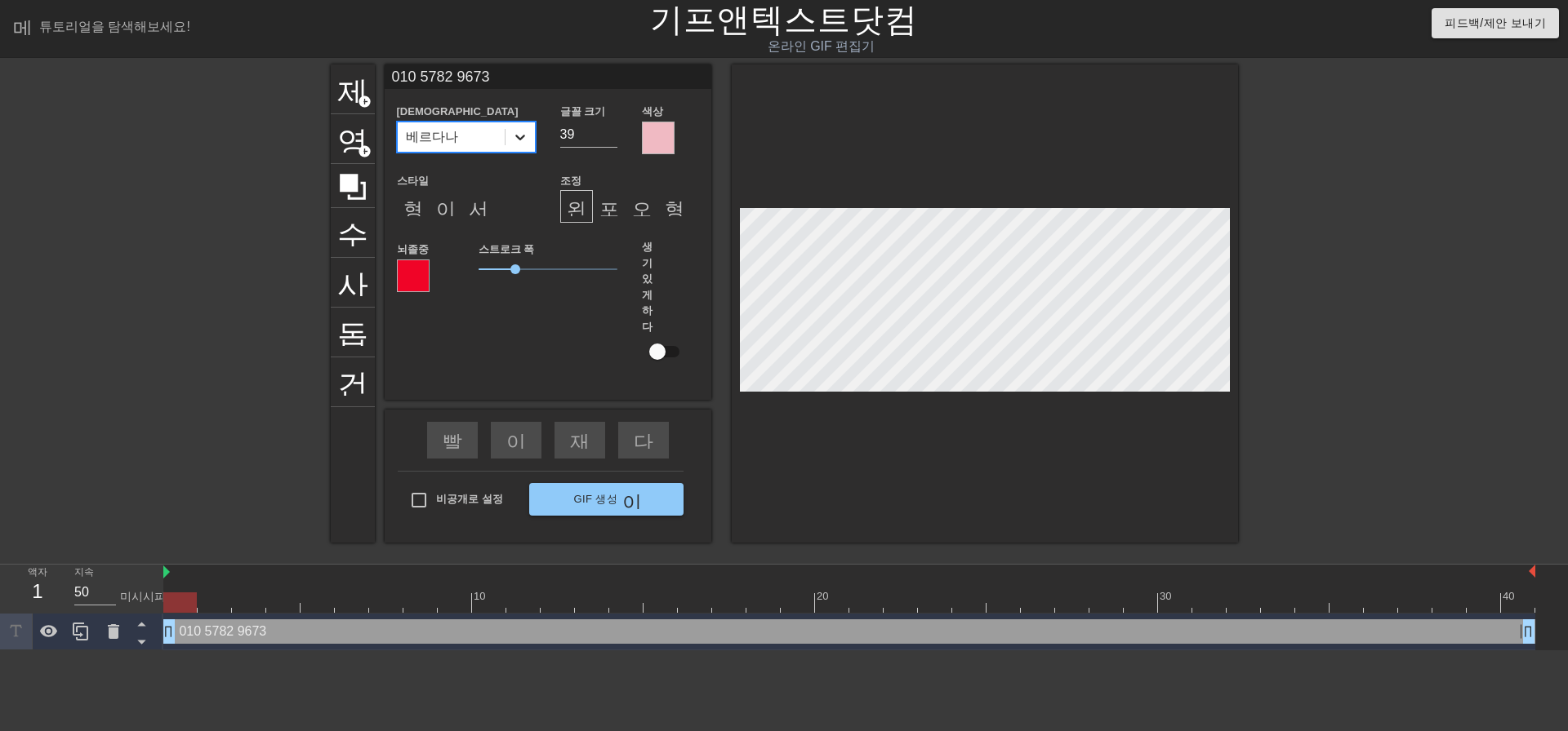
click at [507, 137] on div at bounding box center [521, 137] width 30 height 30
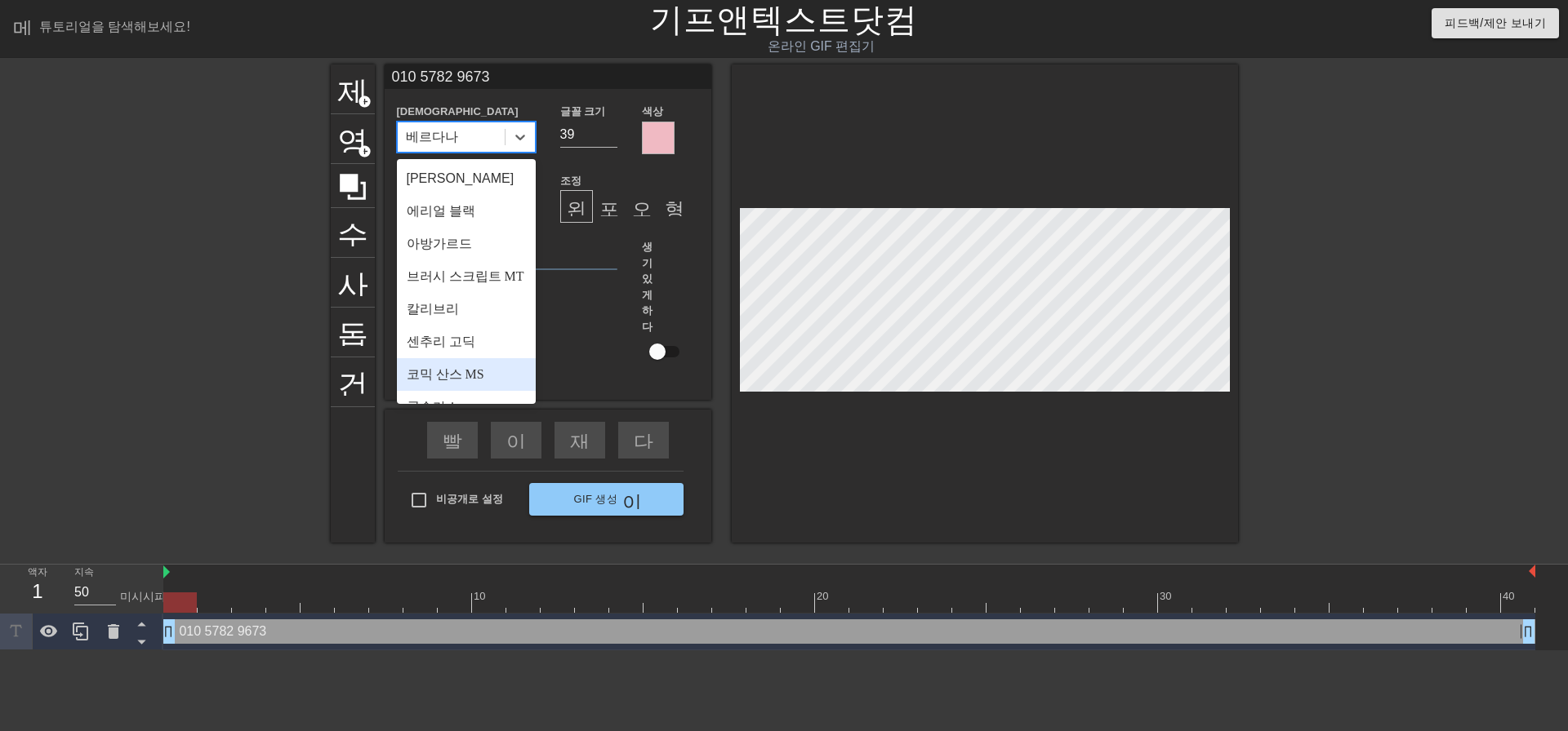
click at [458, 381] on font "코믹 산스 MS" at bounding box center [445, 374] width 77 height 14
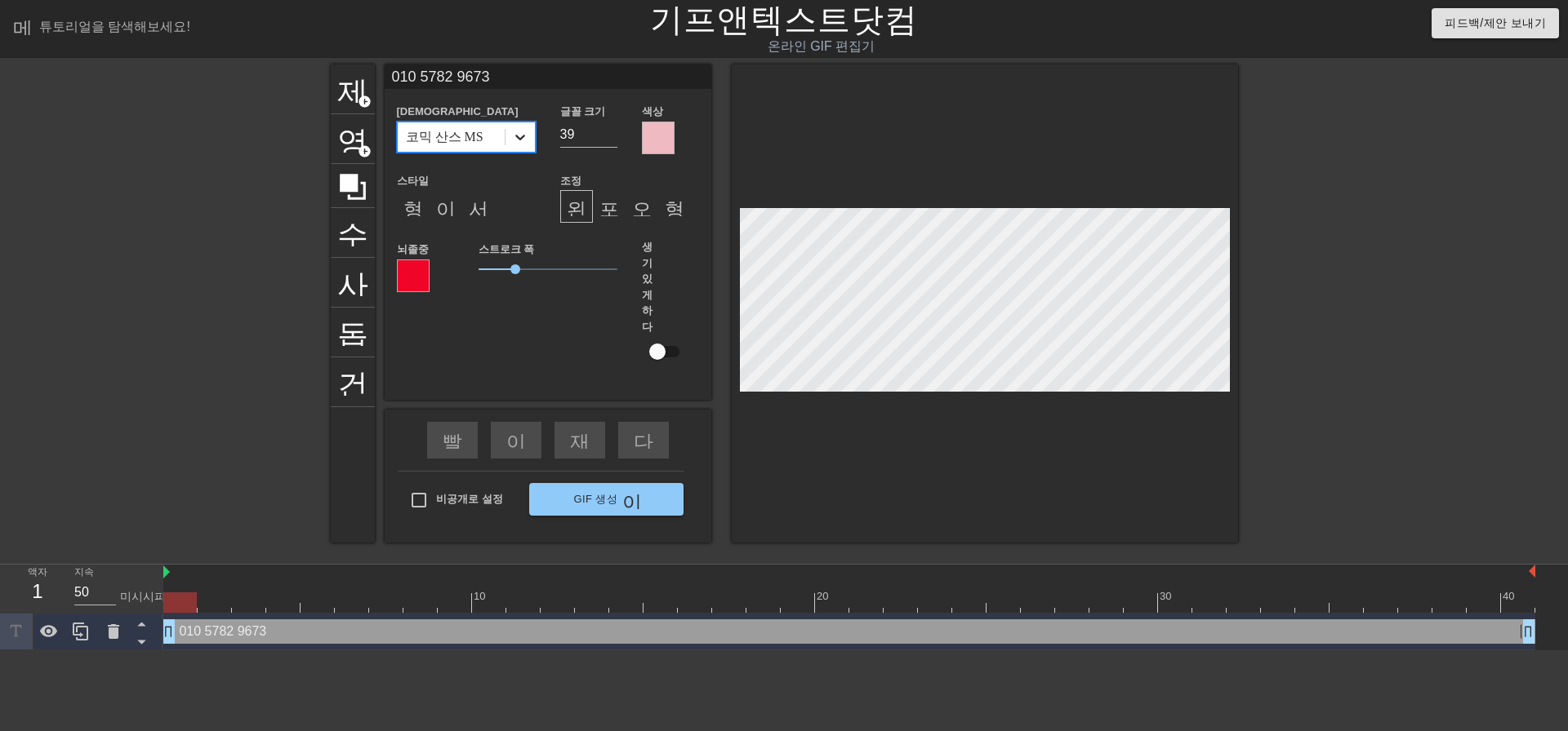
click at [522, 135] on icon at bounding box center [520, 137] width 17 height 17
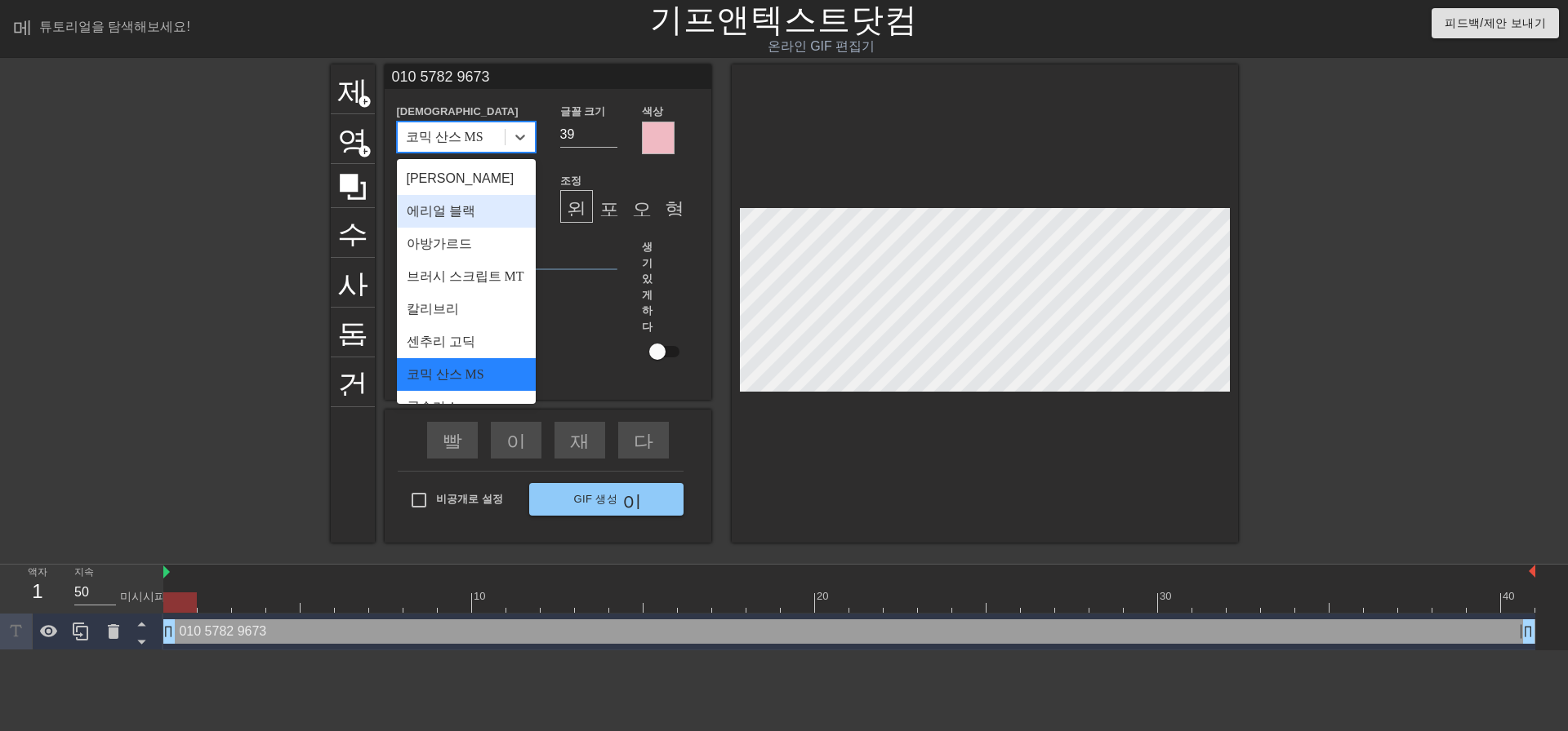
click at [464, 211] on font "에리얼 블랙" at bounding box center [441, 211] width 69 height 14
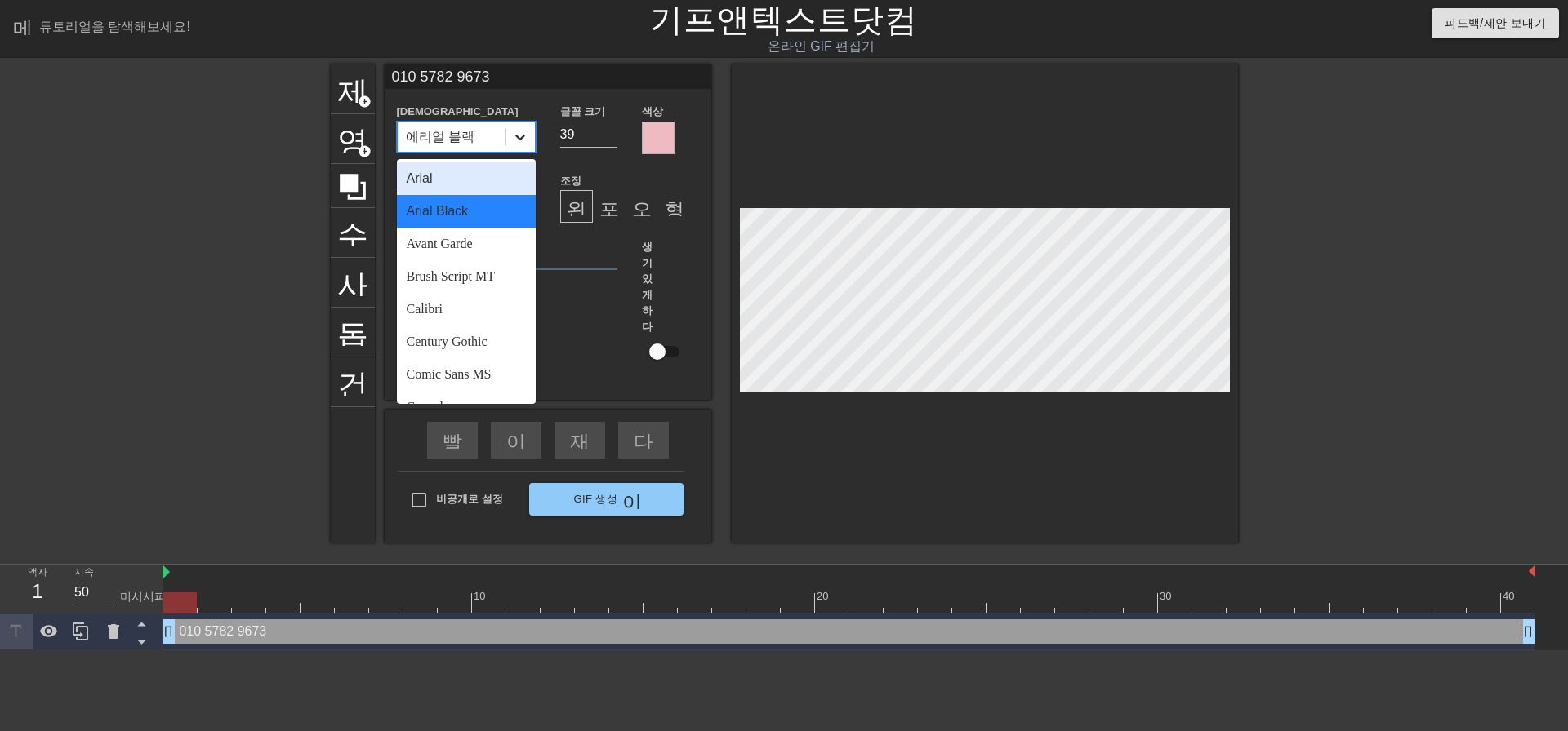
click at [520, 145] on div at bounding box center [521, 137] width 30 height 30
click at [457, 184] on div "[PERSON_NAME]" at bounding box center [466, 179] width 138 height 33
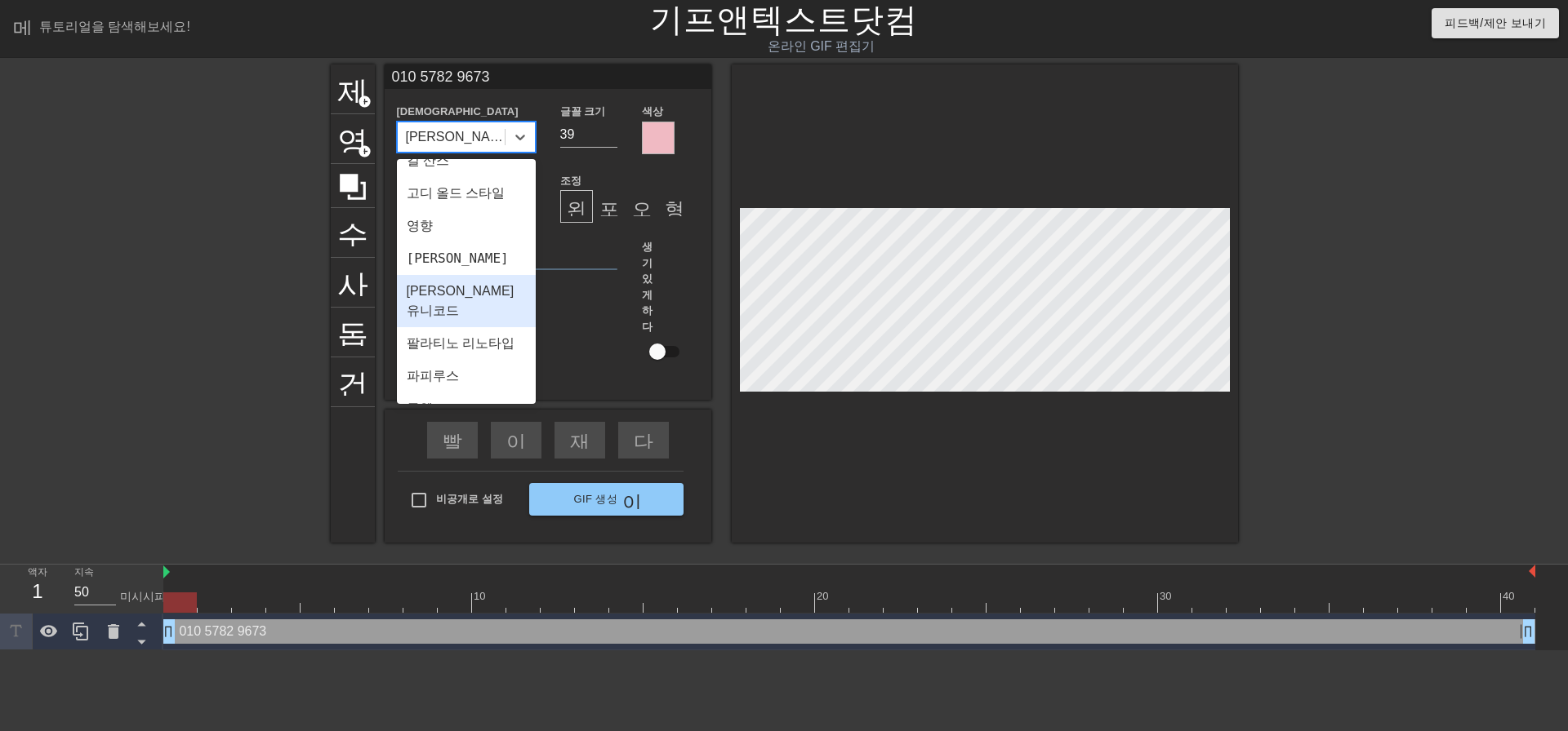
scroll to position [326, 0]
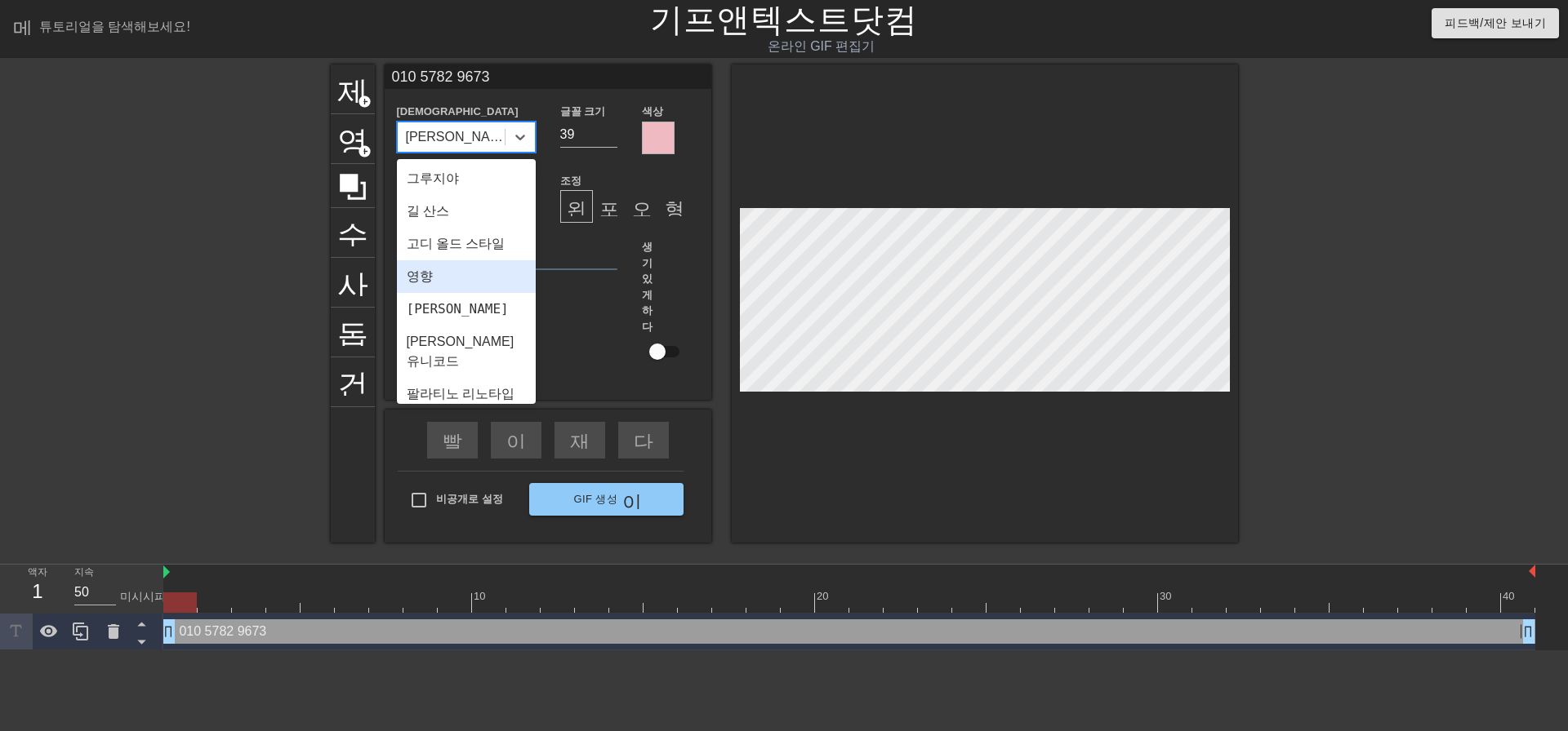
click at [441, 293] on div "영향" at bounding box center [466, 277] width 138 height 33
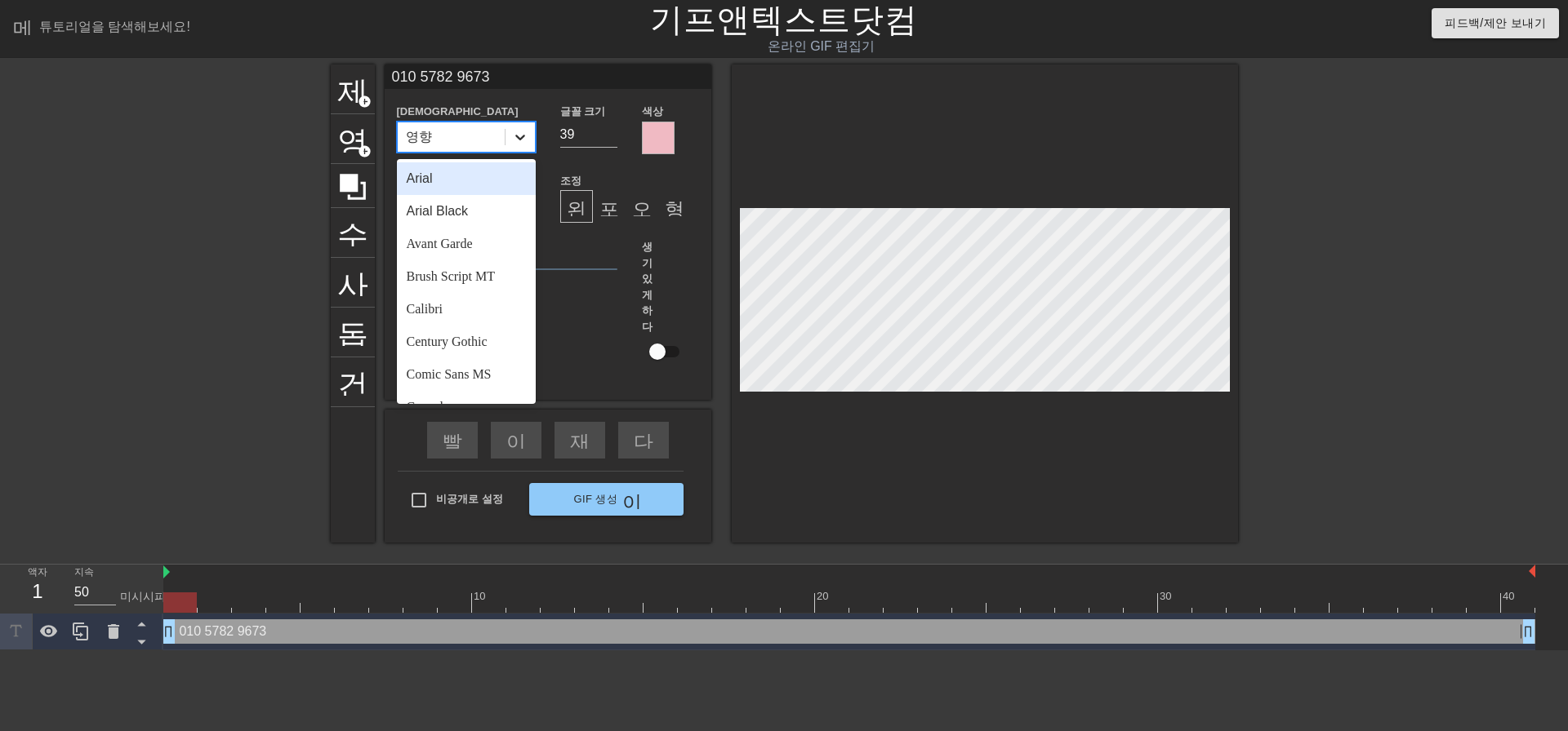
click at [518, 140] on icon at bounding box center [520, 137] width 17 height 17
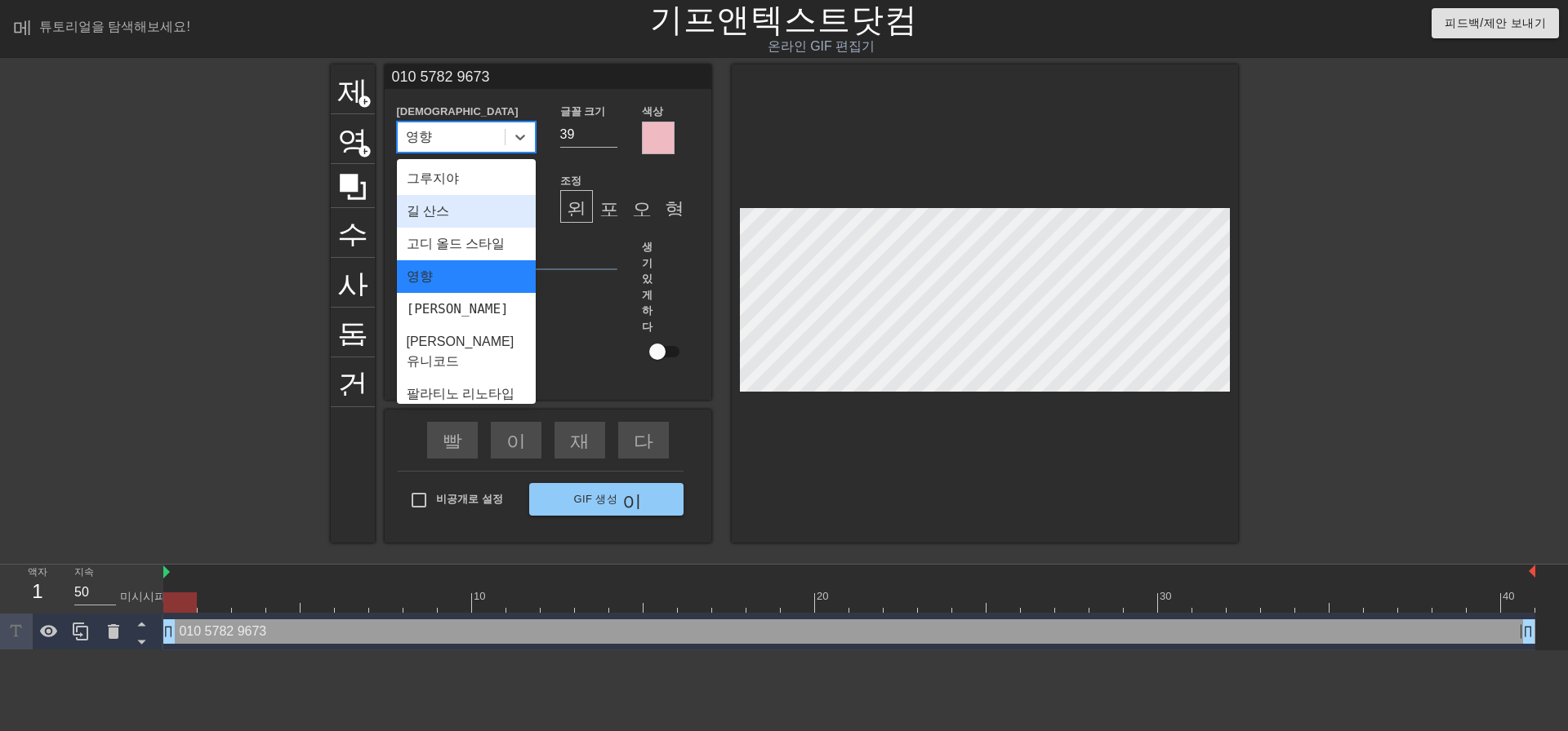
click at [443, 218] on font "길 산스" at bounding box center [427, 211] width 43 height 14
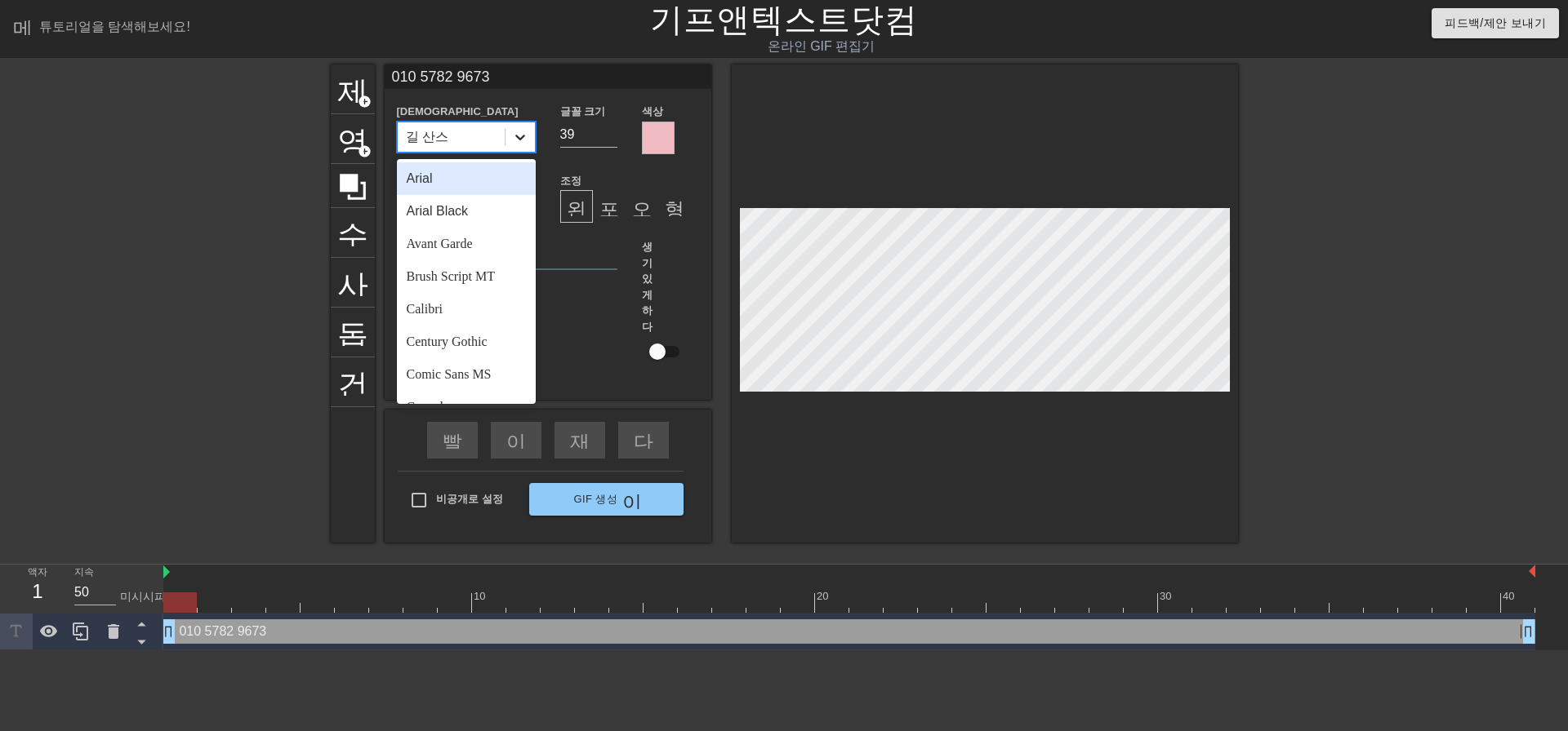
click at [520, 146] on div at bounding box center [521, 137] width 30 height 30
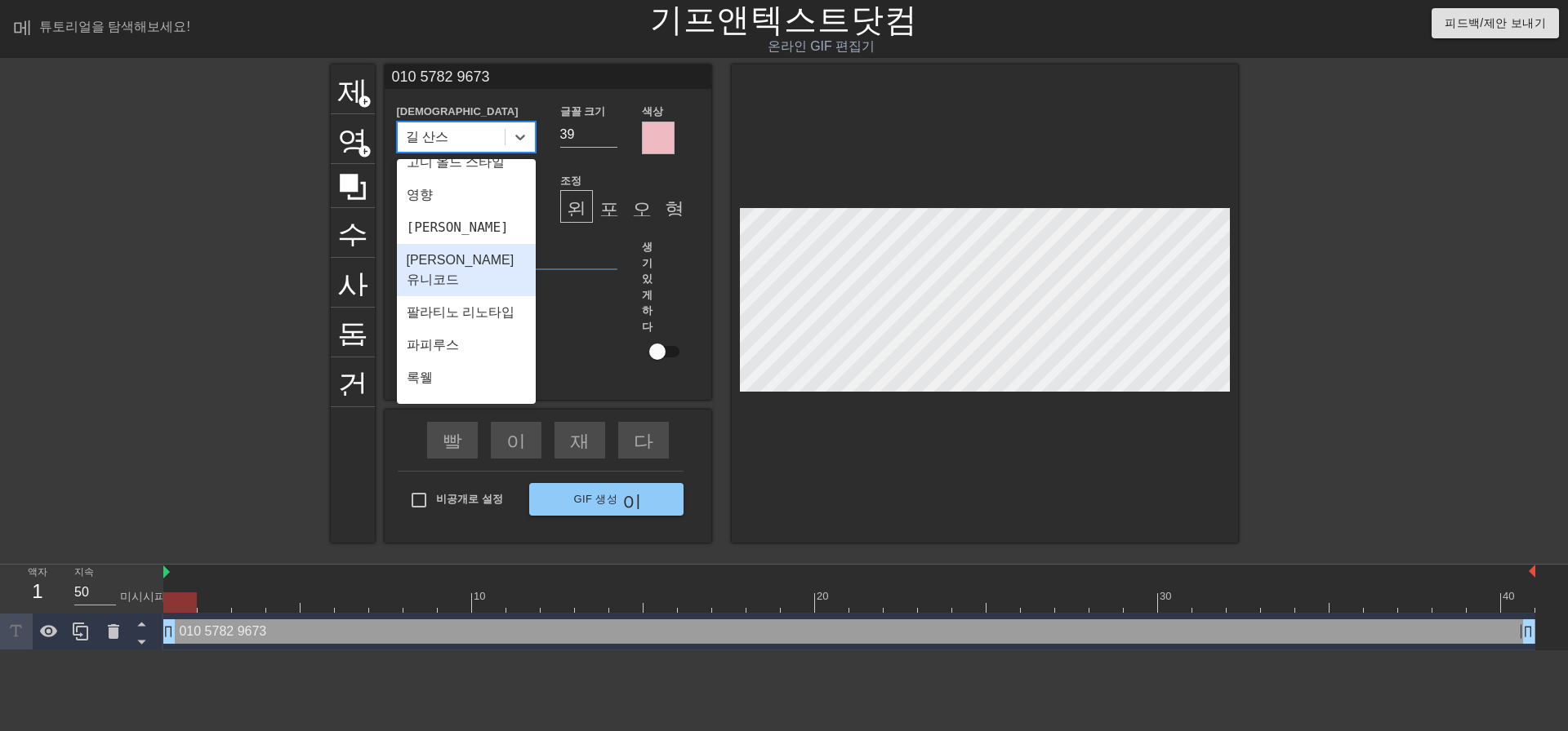
click at [467, 281] on font "[PERSON_NAME] 유니코드" at bounding box center [461, 270] width 108 height 33
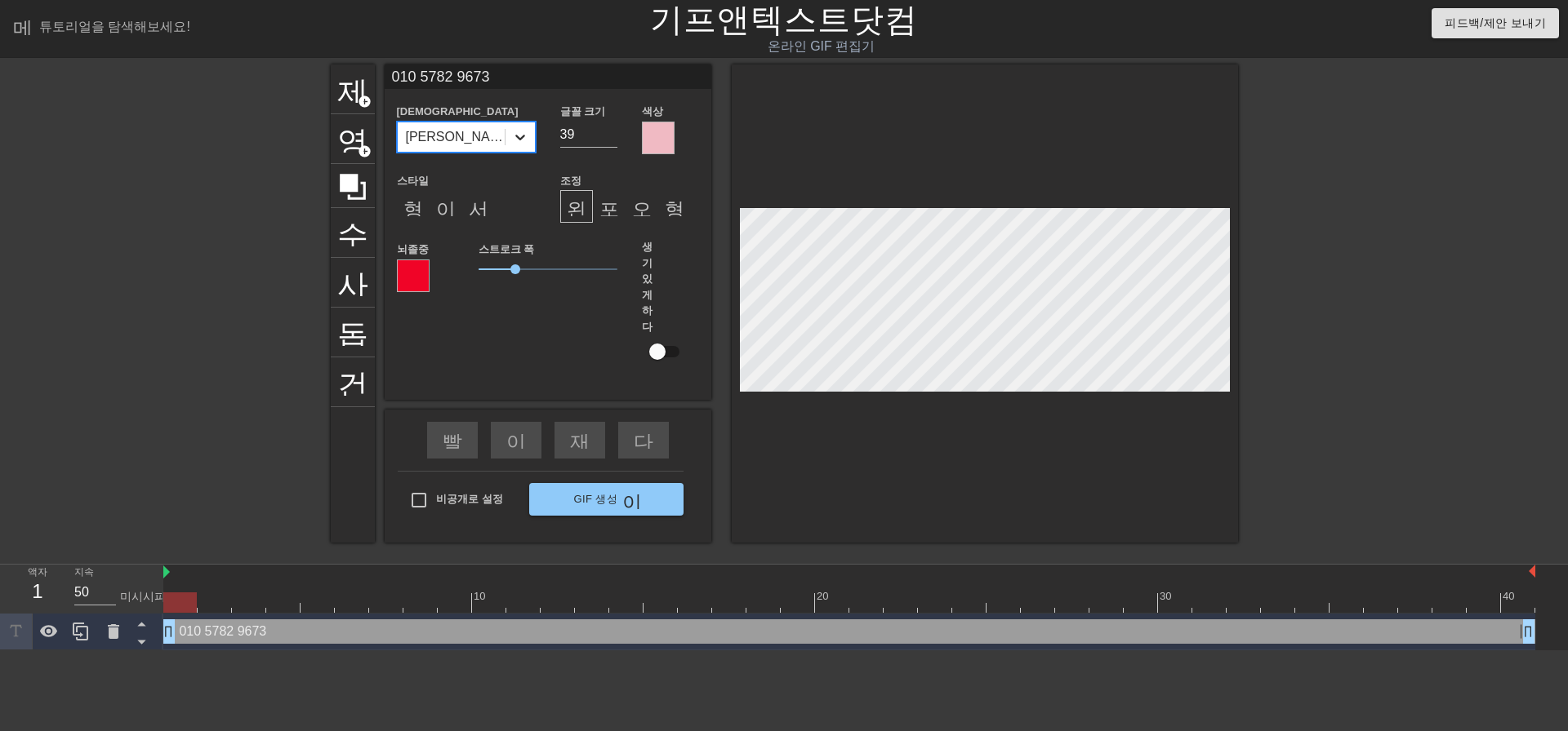
click at [522, 131] on icon at bounding box center [520, 137] width 17 height 17
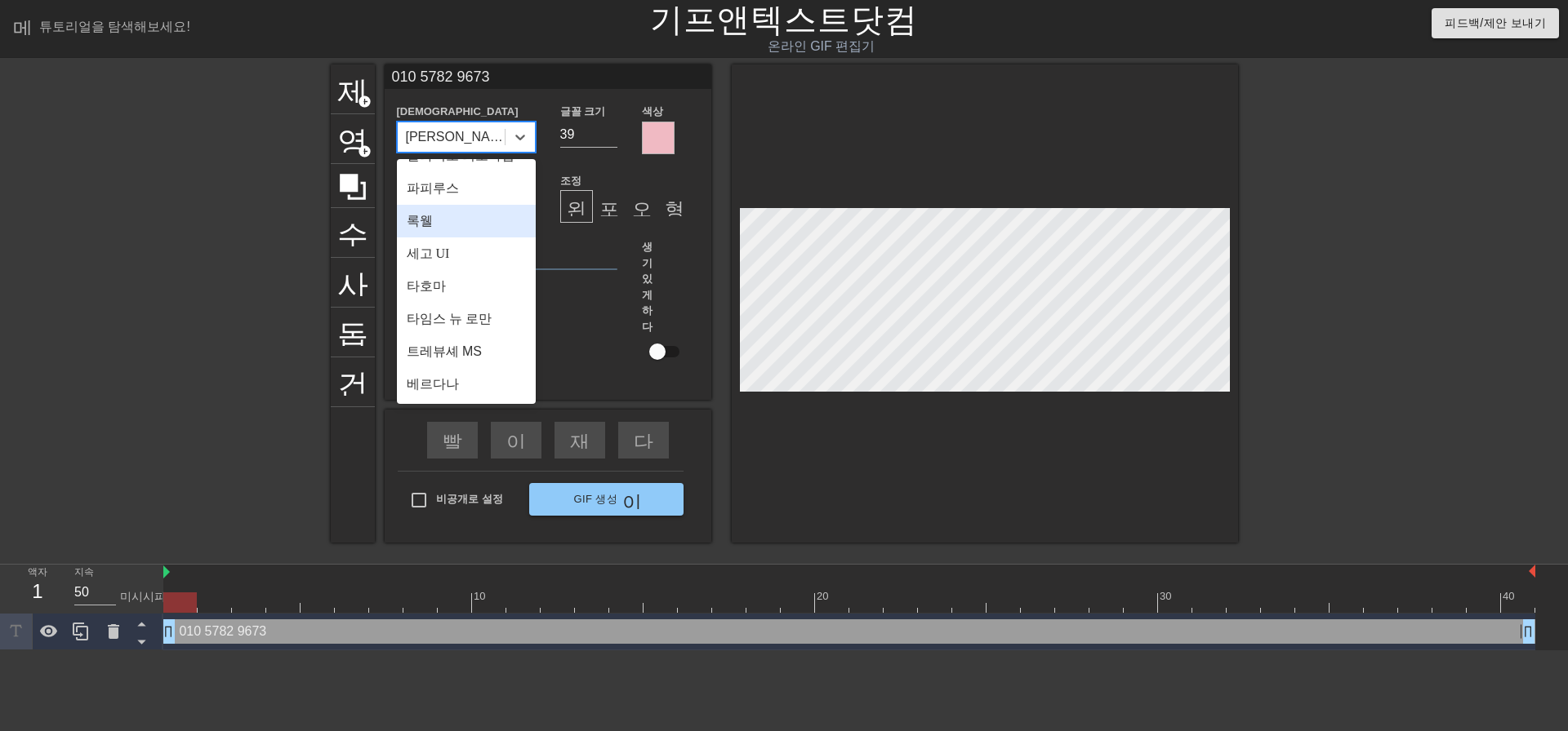
scroll to position [604, 0]
click at [458, 258] on div "세고 UI" at bounding box center [466, 254] width 138 height 33
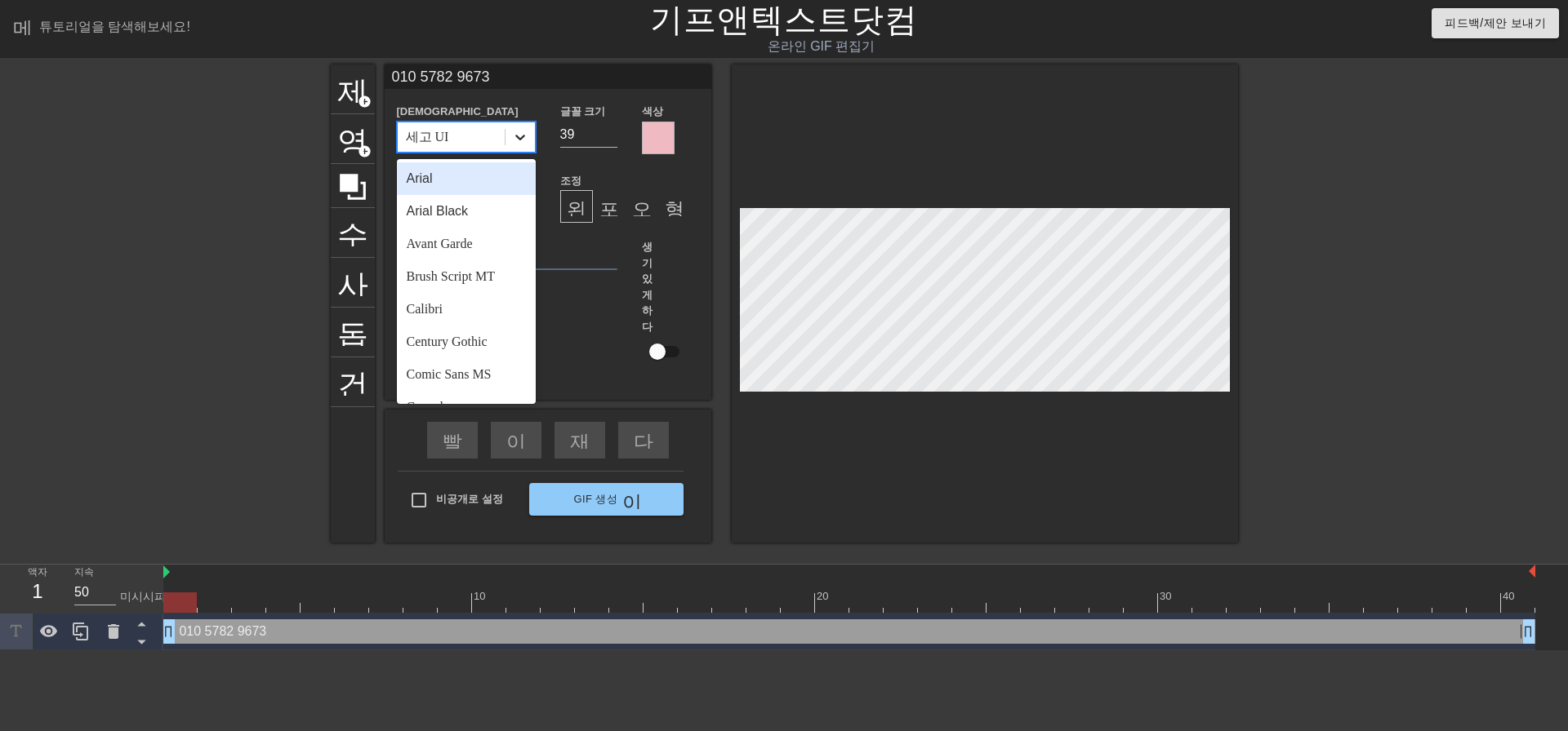
click at [516, 135] on icon at bounding box center [520, 137] width 10 height 6
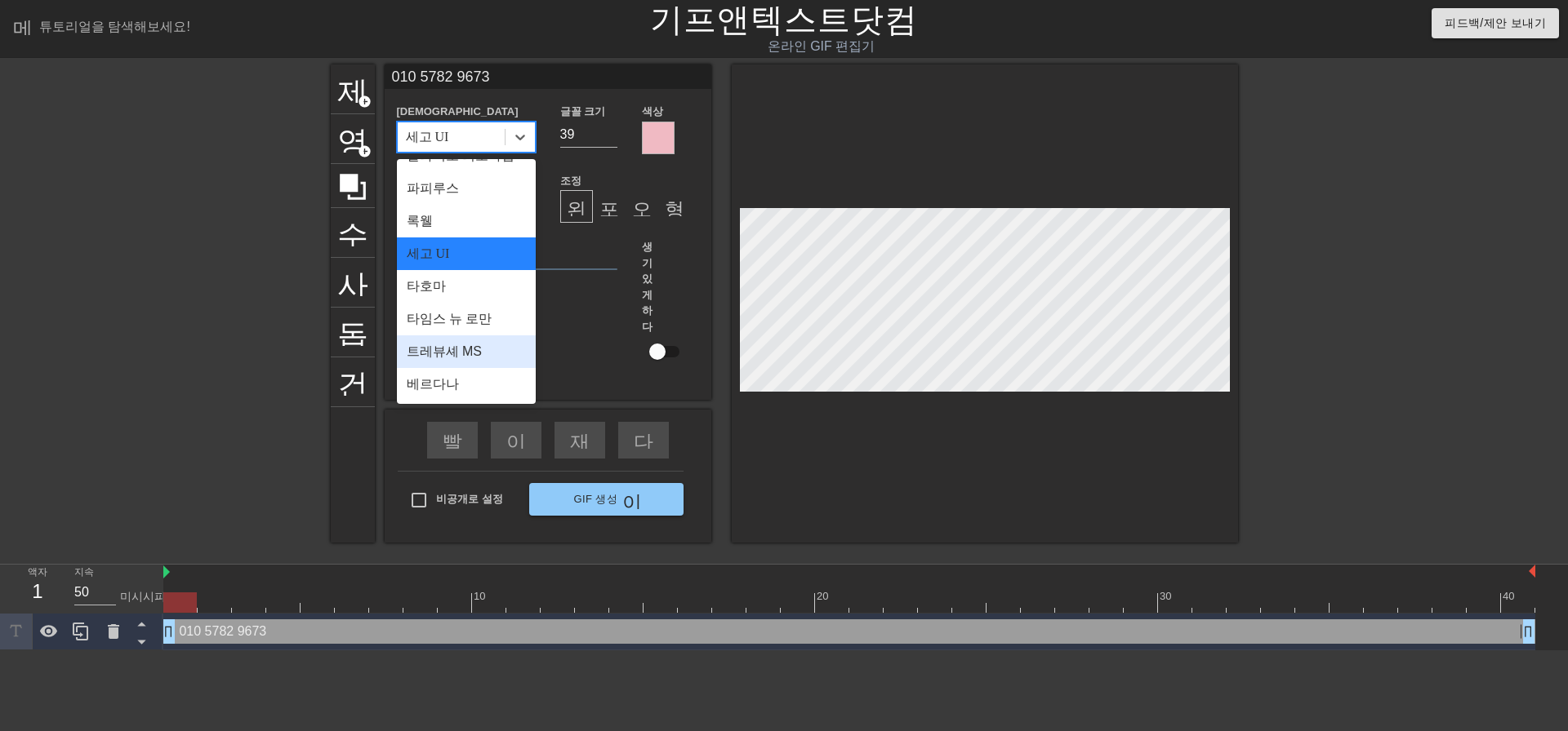
click at [477, 348] on font "트레뷰셰 MS" at bounding box center [444, 352] width 75 height 14
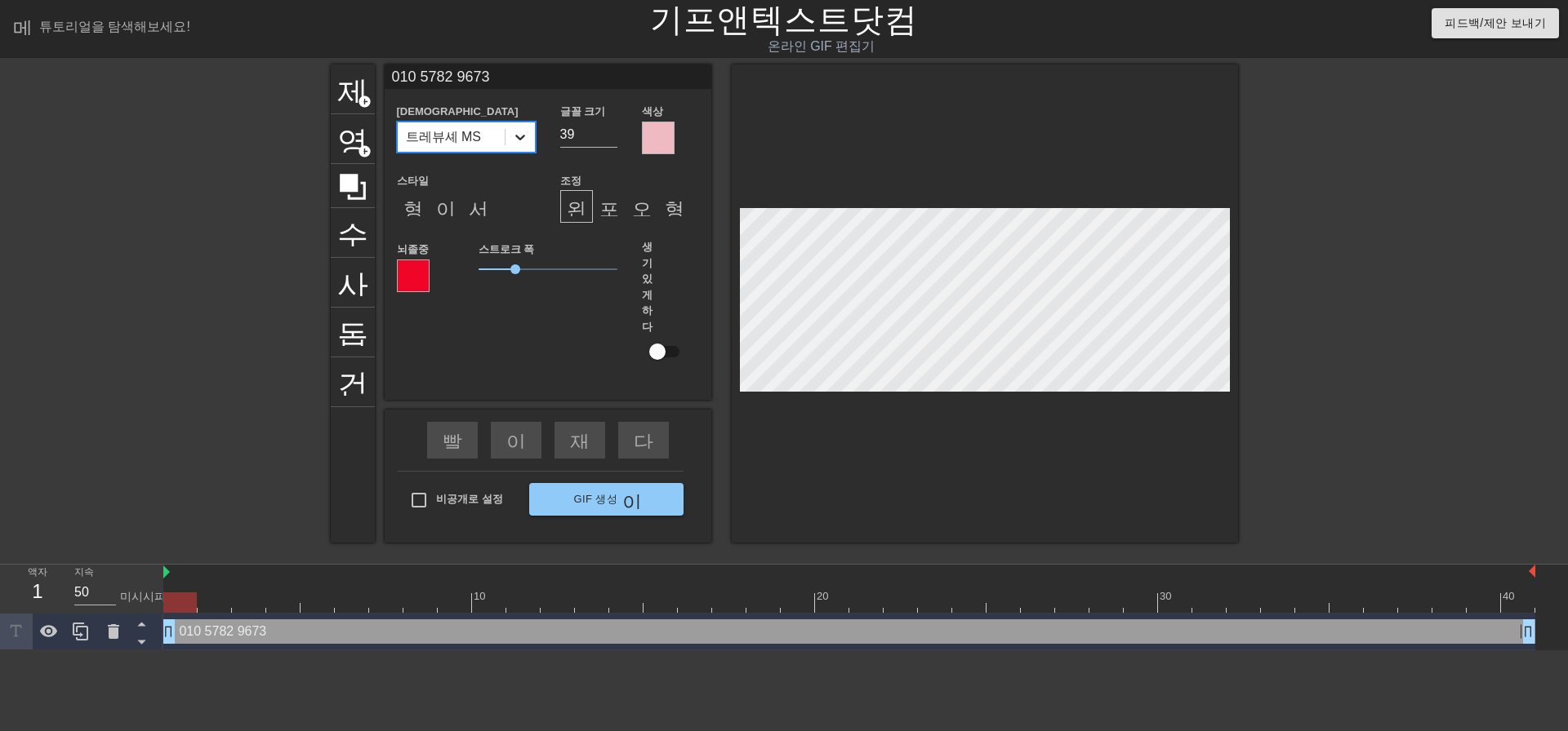
click at [519, 139] on icon at bounding box center [520, 137] width 17 height 17
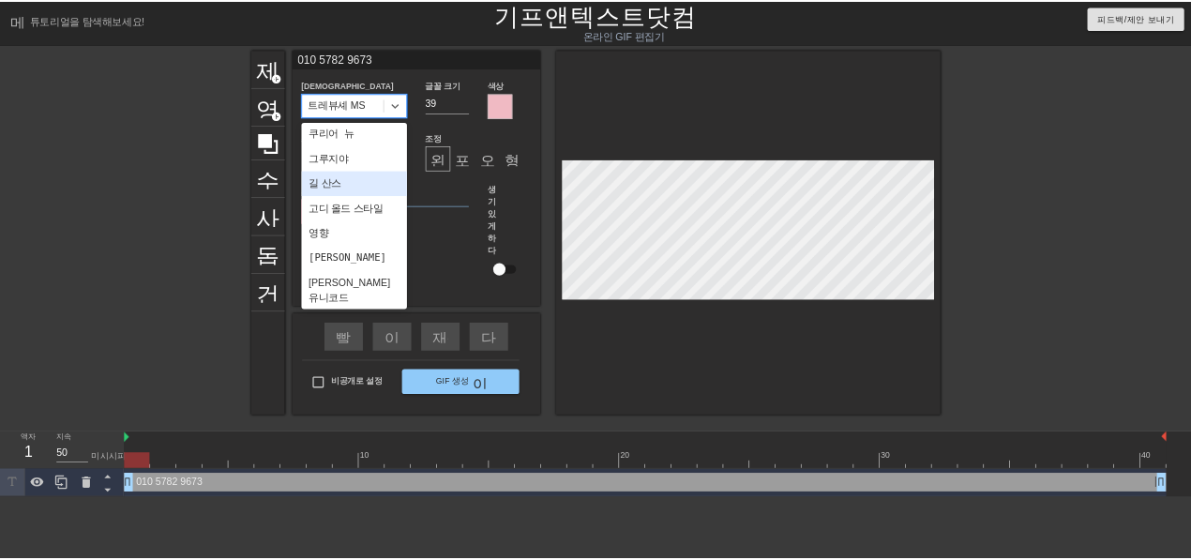
scroll to position [375, 0]
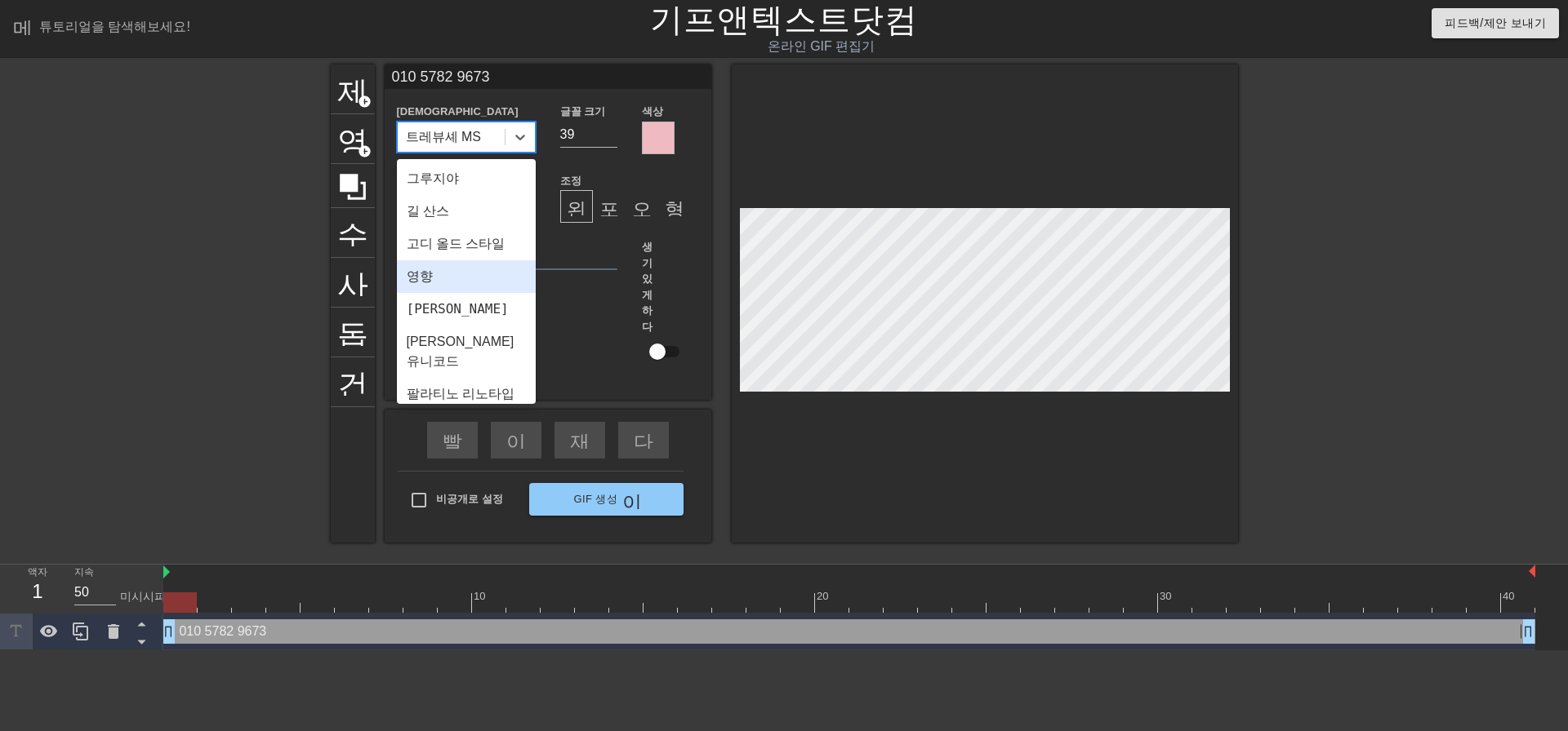
click at [454, 293] on div "영향" at bounding box center [466, 277] width 138 height 33
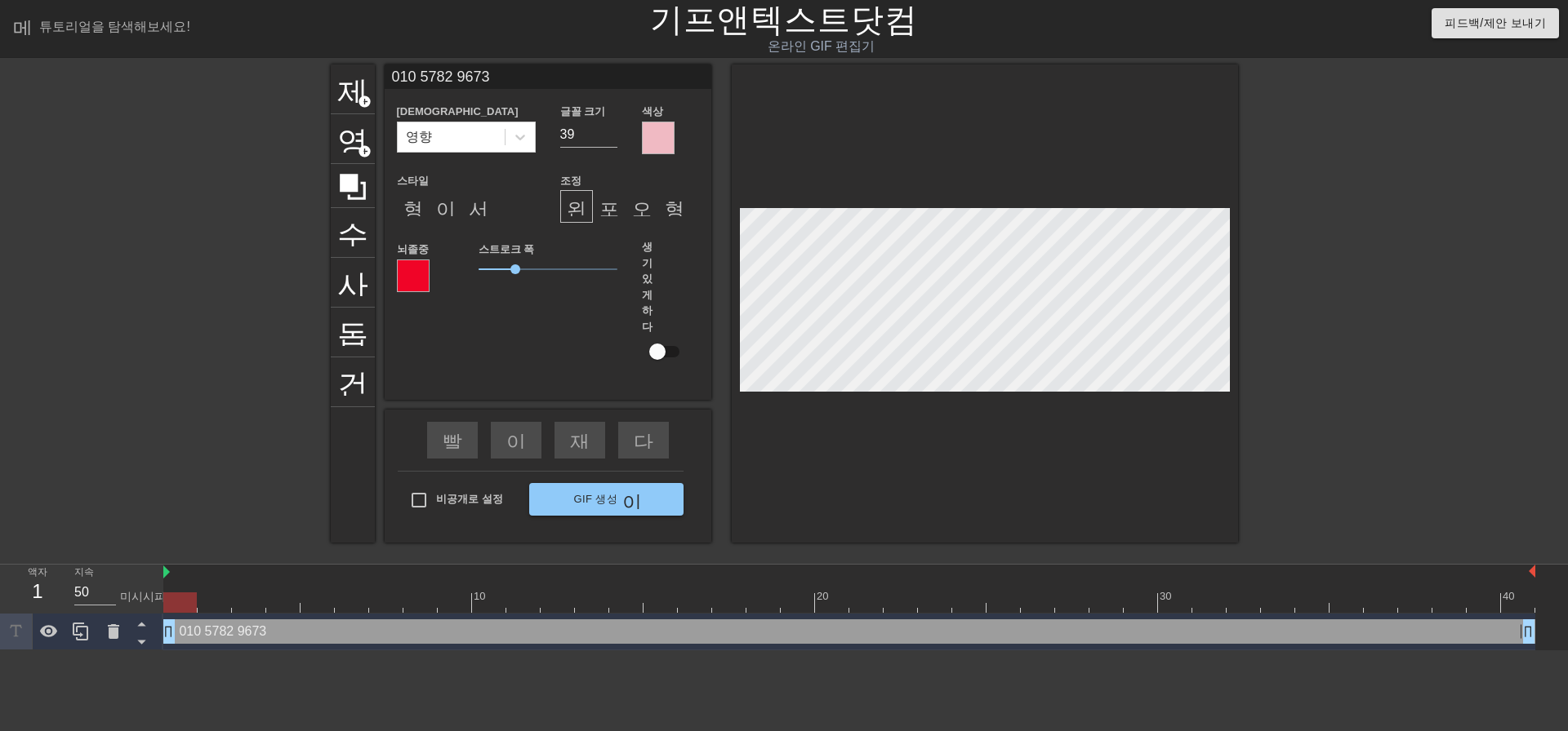
click at [660, 148] on div at bounding box center [658, 138] width 33 height 33
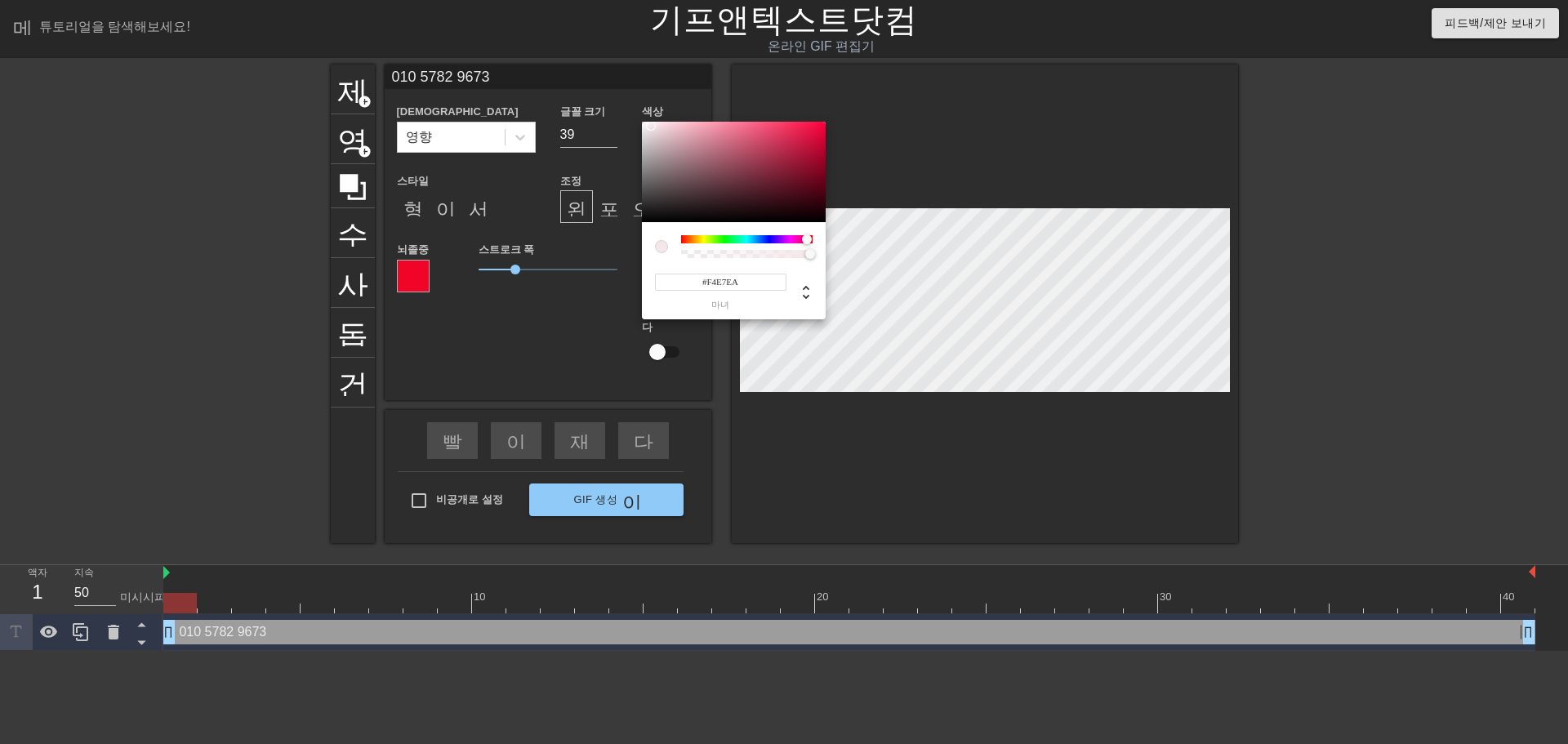
drag, startPoint x: 683, startPoint y: 127, endPoint x: 650, endPoint y: 125, distance: 33.1
click at [650, 125] on div at bounding box center [650, 125] width 10 height 10
click at [651, 129] on div at bounding box center [650, 125] width 10 height 10
drag, startPoint x: 807, startPoint y: 239, endPoint x: 813, endPoint y: 230, distance: 10.8
click at [813, 230] on div "#EBDEDE 마녀" at bounding box center [733, 271] width 184 height 98
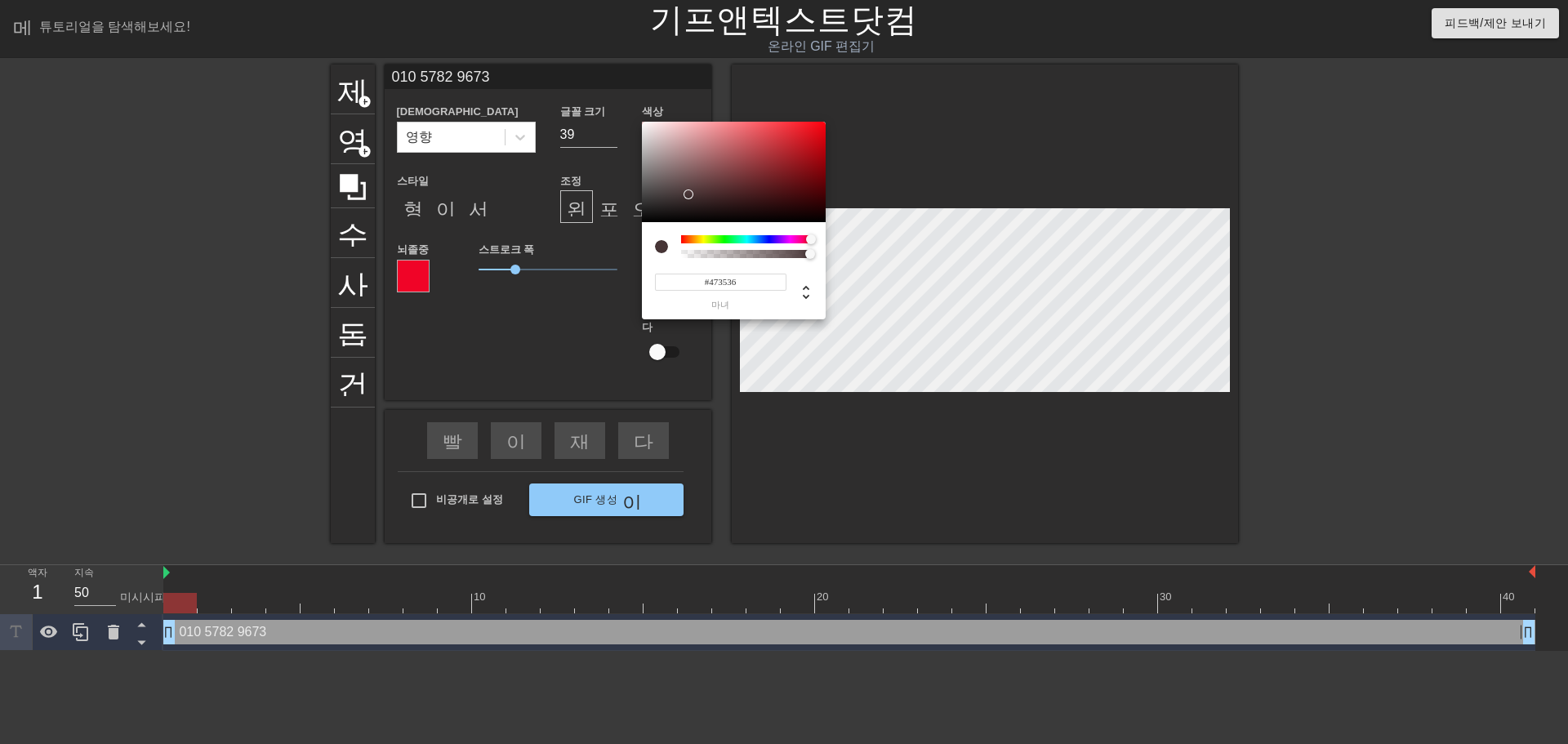
drag, startPoint x: 700, startPoint y: 149, endPoint x: 687, endPoint y: 194, distance: 46.8
click at [687, 194] on div at bounding box center [733, 172] width 184 height 101
type input "#FFFCFC"
click at [643, 121] on div at bounding box center [643, 121] width 10 height 10
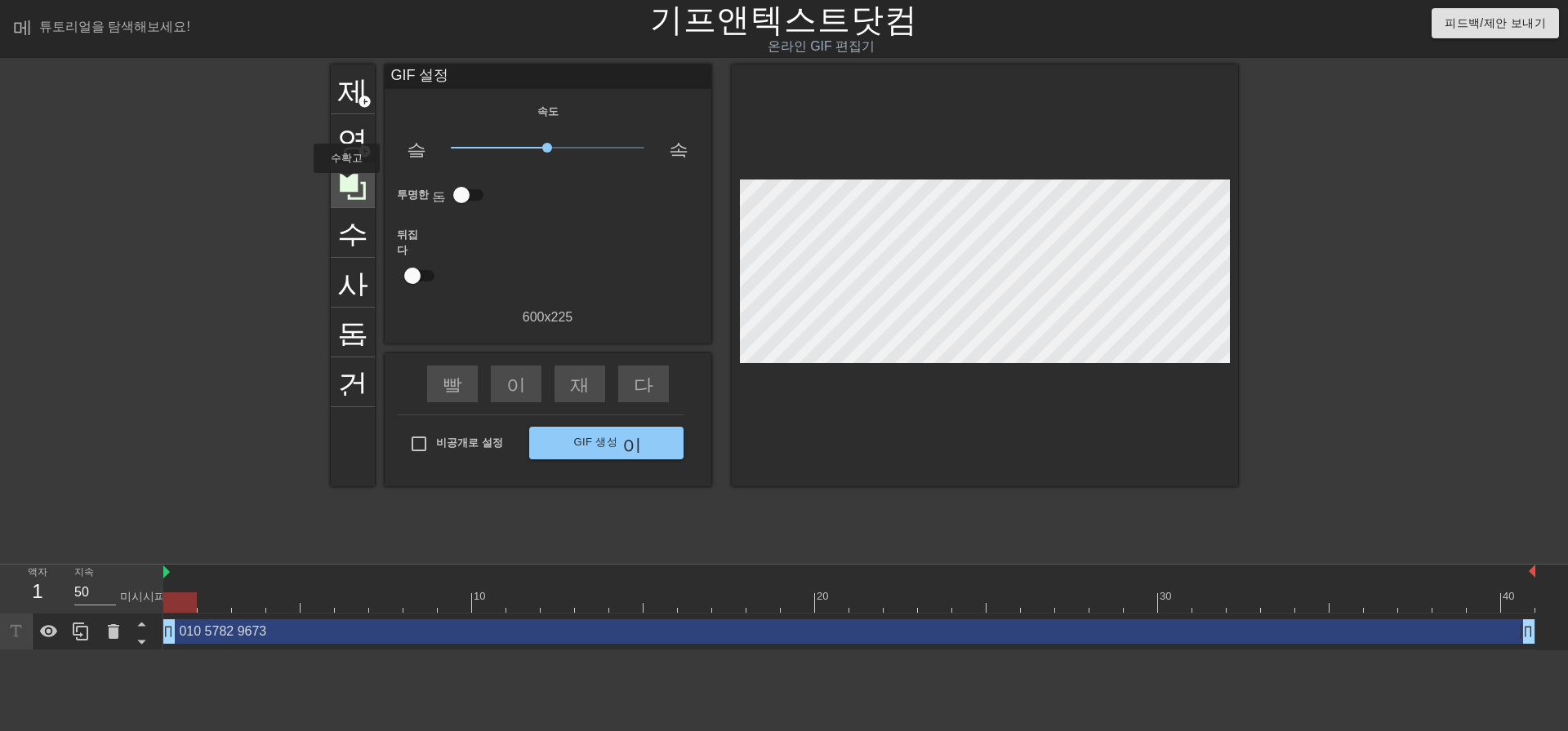
click at [347, 184] on icon at bounding box center [353, 187] width 26 height 26
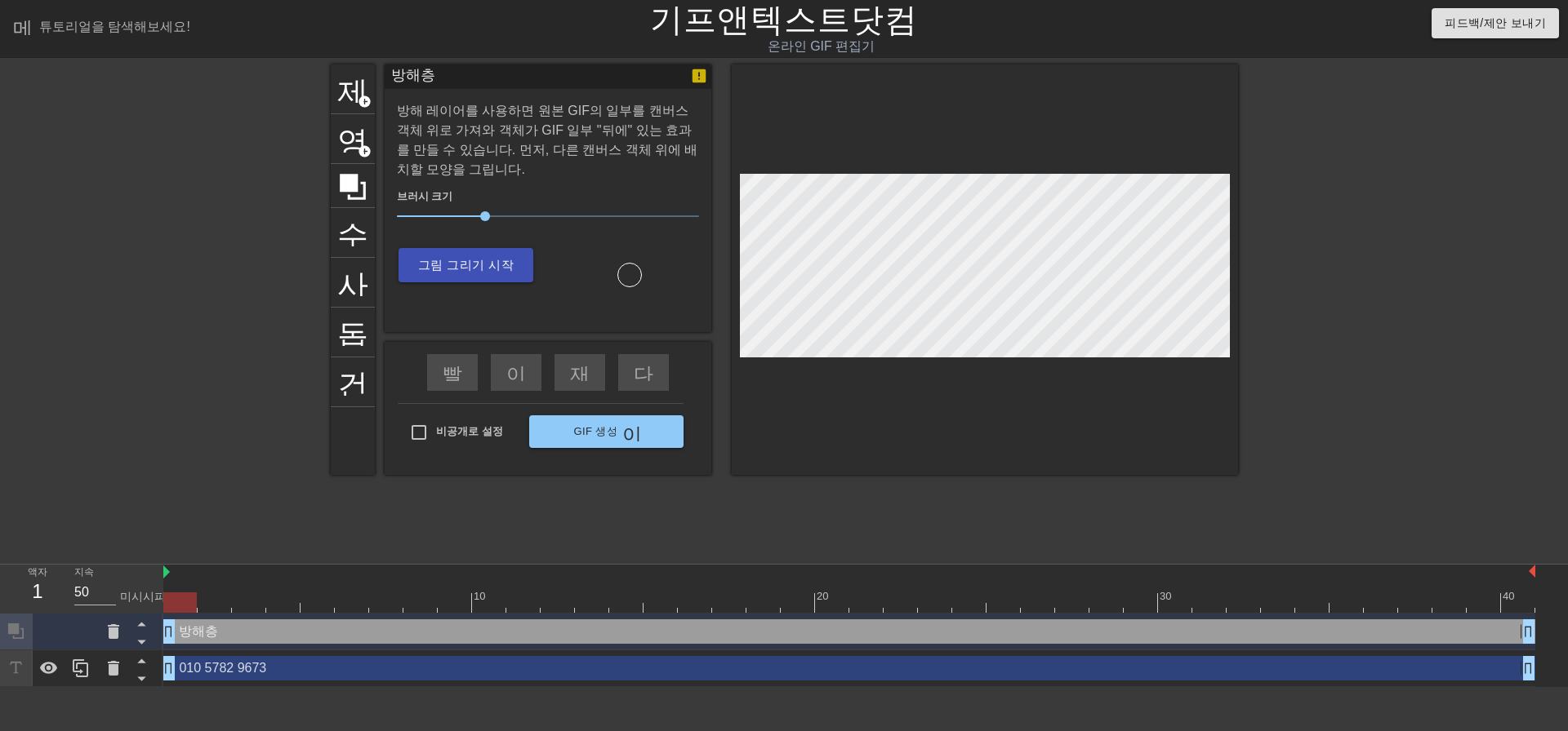
click at [648, 264] on div at bounding box center [629, 272] width 164 height 33
drag, startPoint x: 487, startPoint y: 217, endPoint x: 487, endPoint y: 243, distance: 26.0
click at [487, 243] on div "브러시 크기 31 그림 그리기 시작" at bounding box center [548, 233] width 302 height 108
click at [912, 270] on div "제목 add_circle 영상 add_circle 수확고 사진_크기_선택_대형 돕다 건반 방해층 방해 레이어를 사용하면 원본 GIF의 일부를 …" at bounding box center [784, 270] width 907 height 411
click at [463, 269] on font "그림 그리기 시작" at bounding box center [466, 265] width 96 height 14
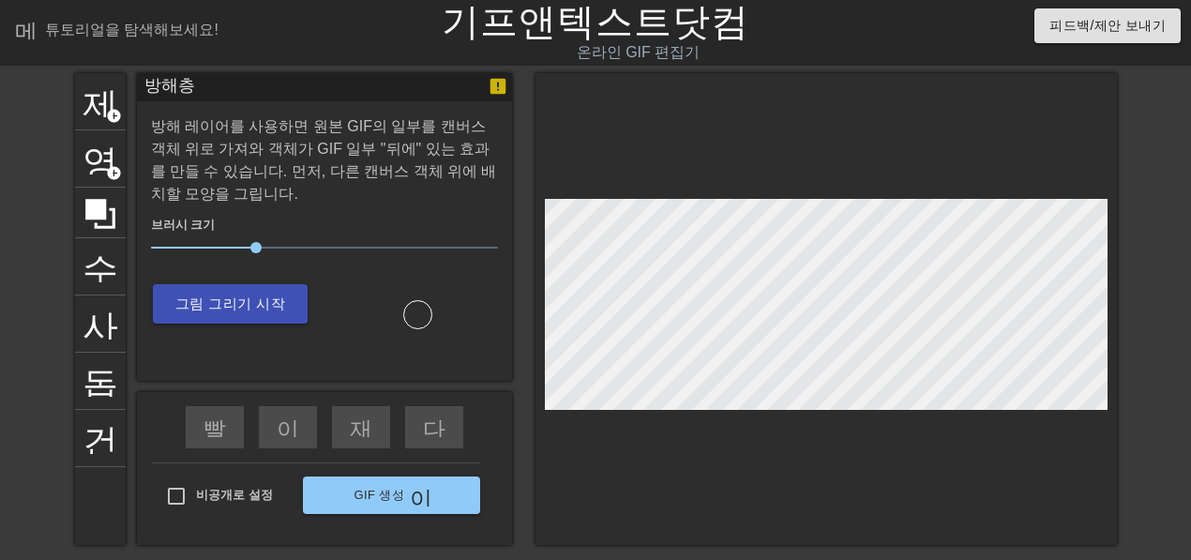
scroll to position [0, 0]
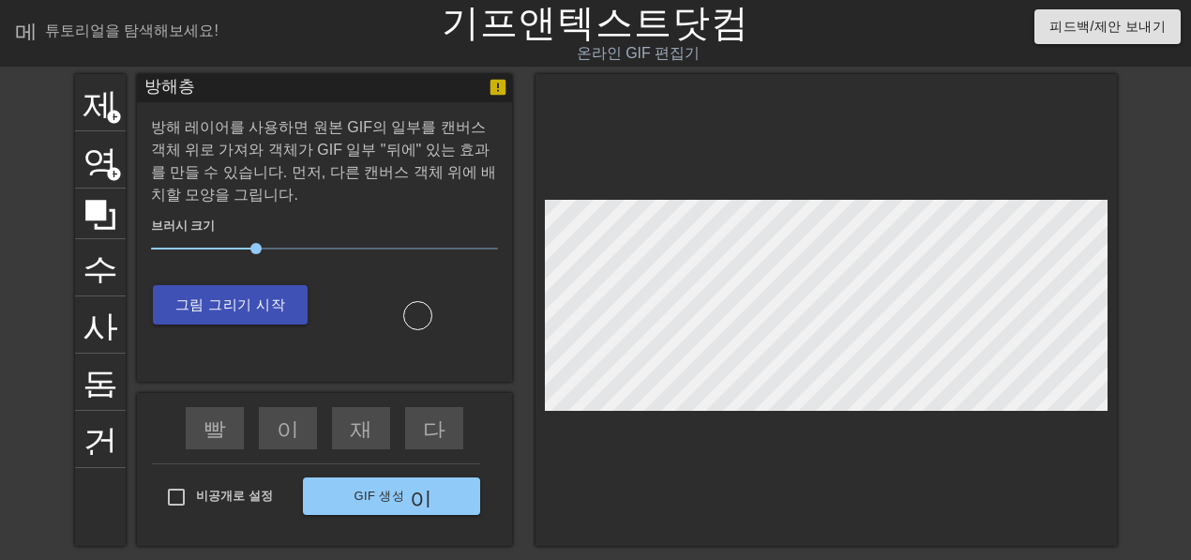
click at [401, 306] on div at bounding box center [419, 312] width 188 height 38
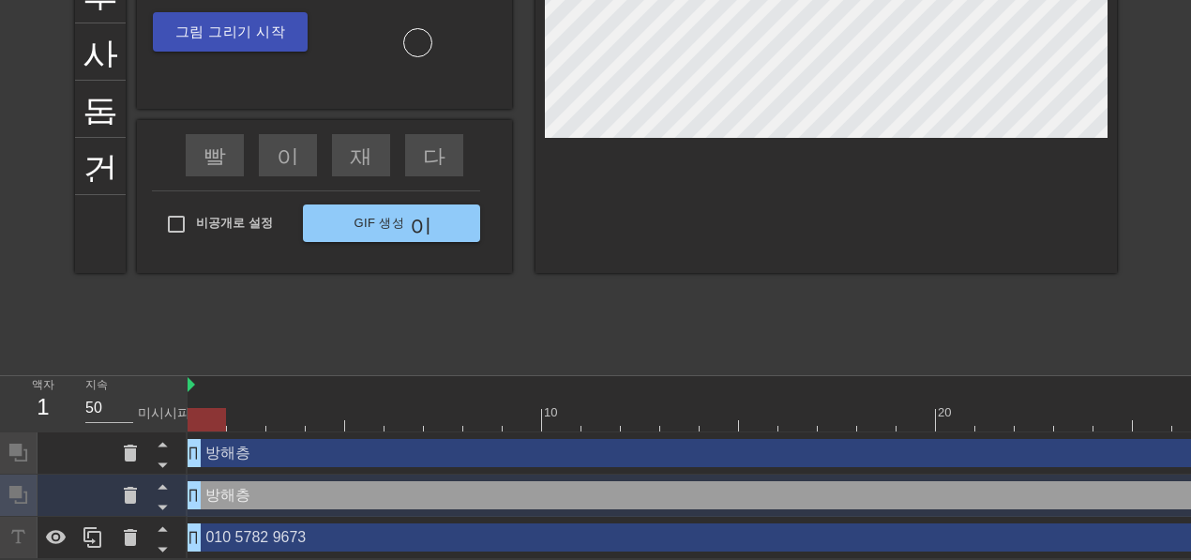
scroll to position [276, 0]
drag, startPoint x: 220, startPoint y: 417, endPoint x: 167, endPoint y: 412, distance: 53.8
click at [167, 412] on div "액자 1 지속 50 미시시피 10 20 30 40 방해층 드래그 핸들 드래그 핸들 방해층 드래그 핸들 드래그 핸들 010 5782 9673 드…" at bounding box center [595, 466] width 1191 height 183
click at [231, 451] on div "방해층 드래그 핸들 드래그 핸들" at bounding box center [976, 452] width 1576 height 28
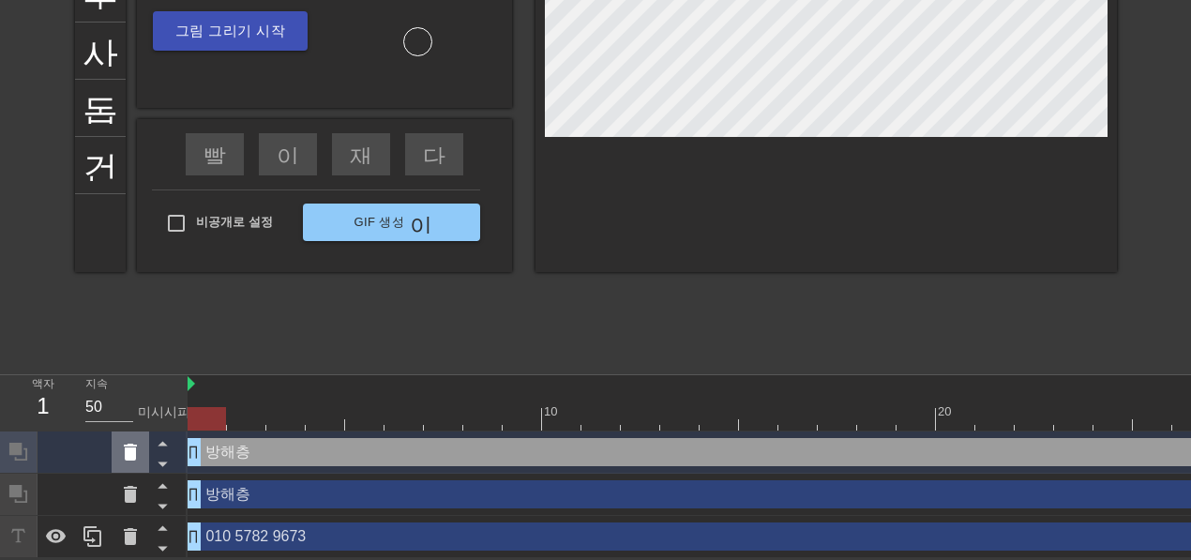
click at [135, 450] on icon at bounding box center [130, 452] width 13 height 17
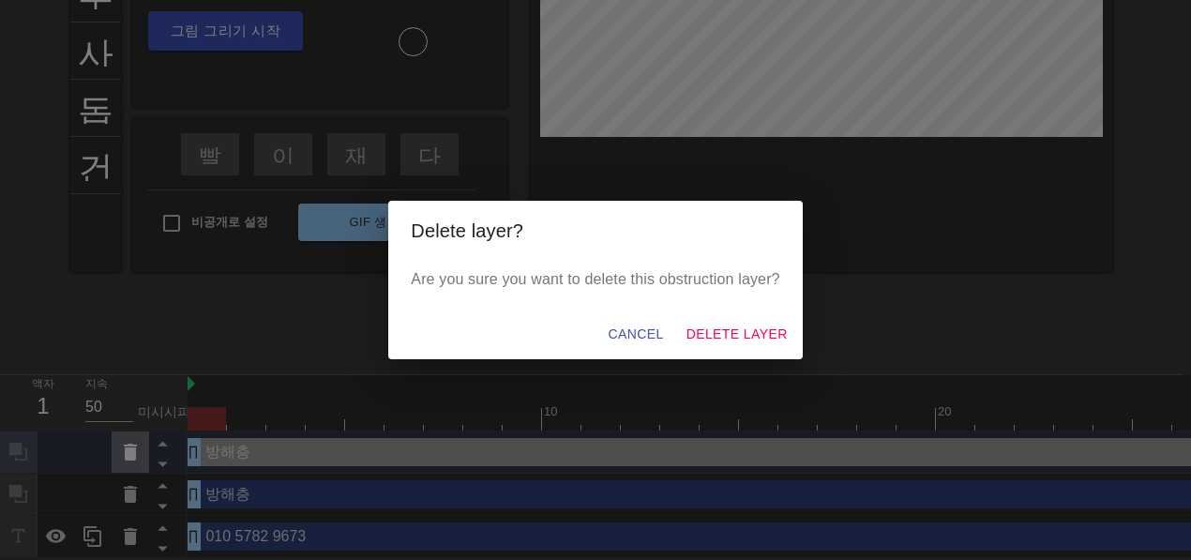
scroll to position [266, 0]
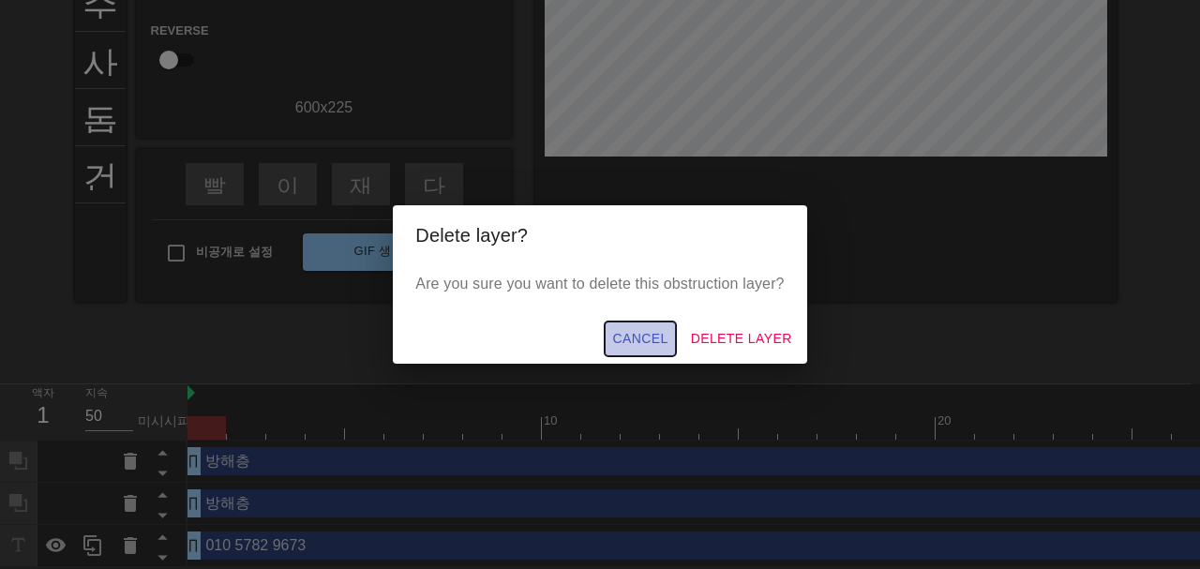
click at [644, 336] on span "Cancel" at bounding box center [639, 338] width 55 height 23
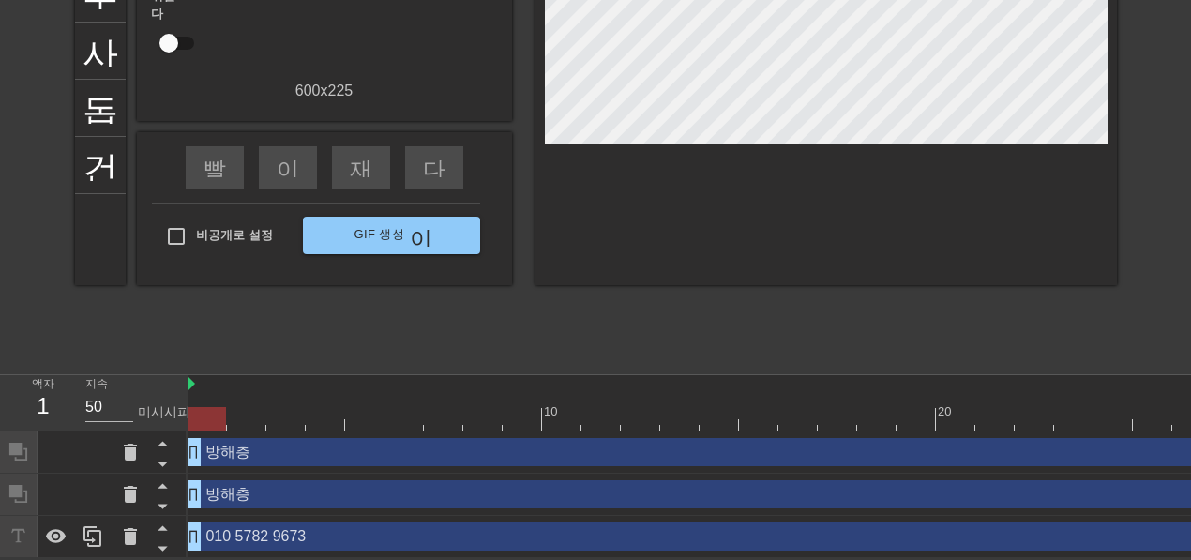
scroll to position [276, 0]
click at [119, 497] on icon at bounding box center [130, 494] width 23 height 23
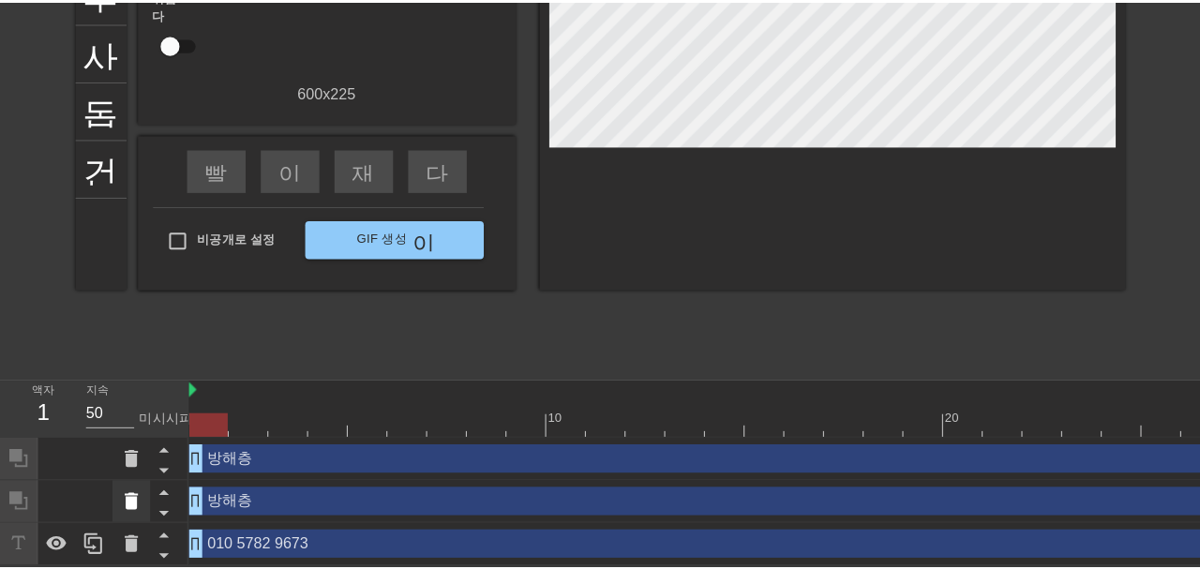
scroll to position [266, 0]
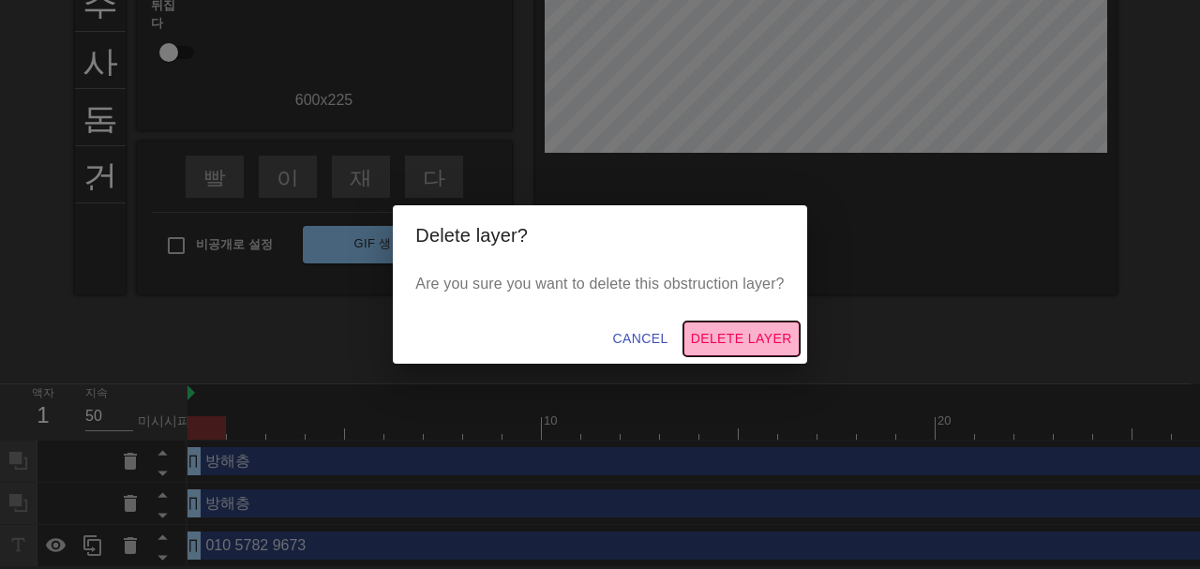
click at [734, 340] on span "Delete Layer" at bounding box center [741, 338] width 101 height 23
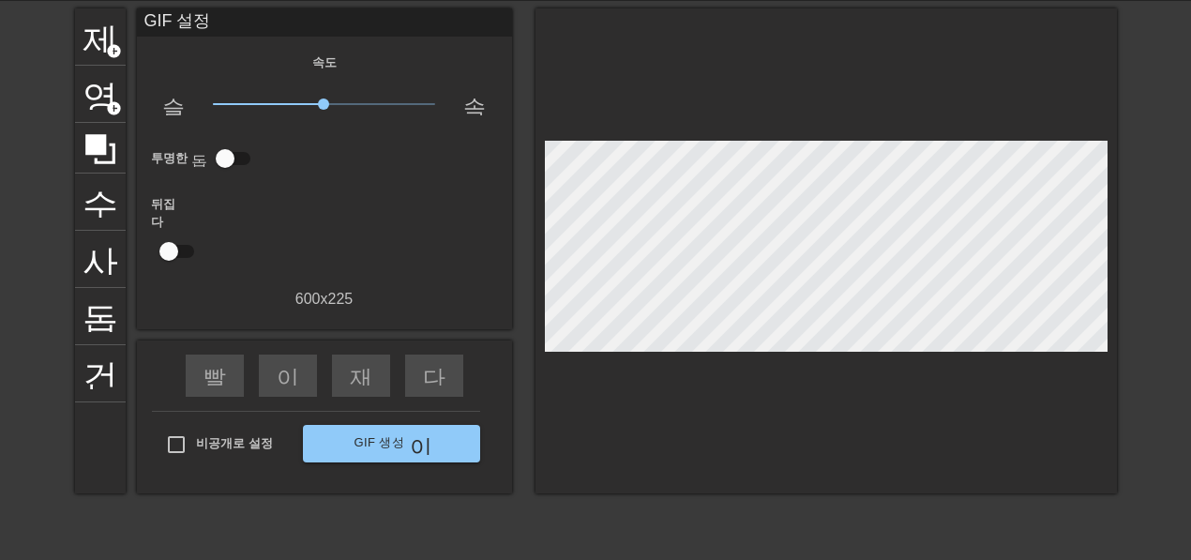
scroll to position [45, 0]
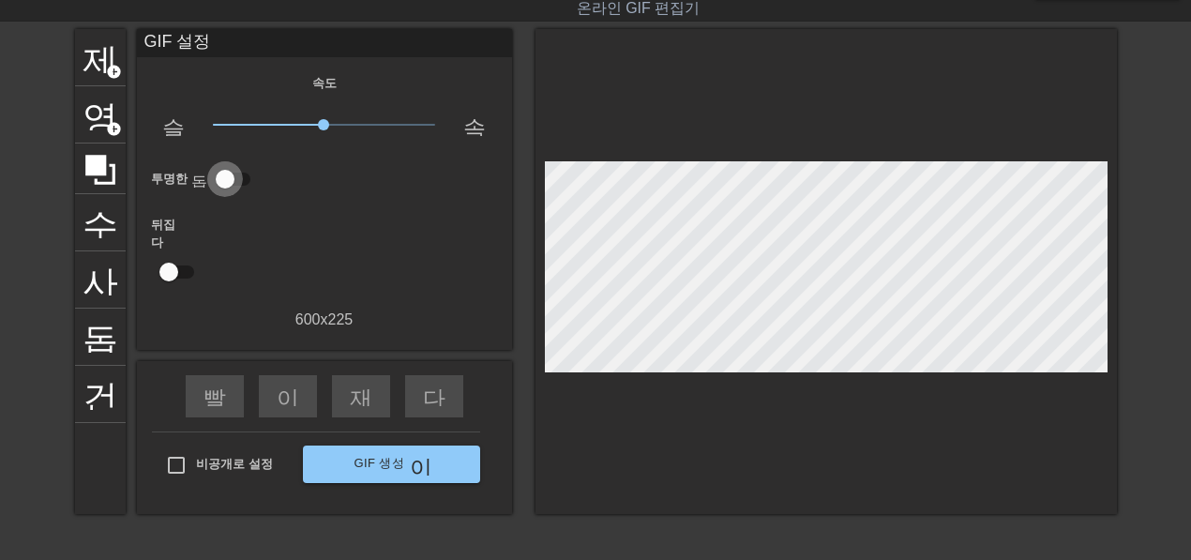
click at [226, 178] on input "checkbox" at bounding box center [225, 179] width 107 height 36
checkbox input "true"
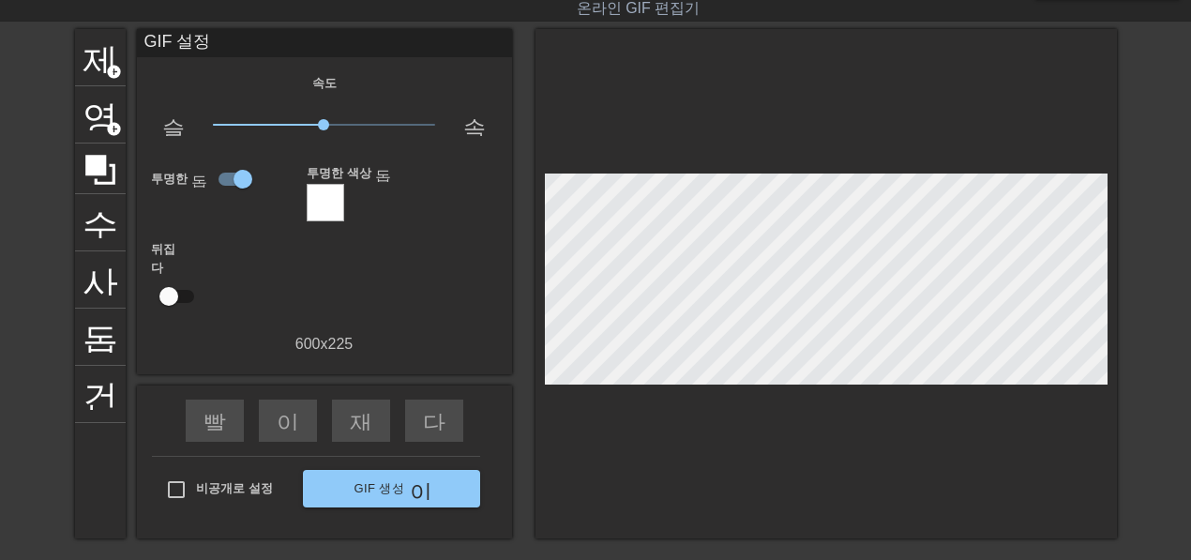
click at [326, 200] on div at bounding box center [326, 203] width 38 height 38
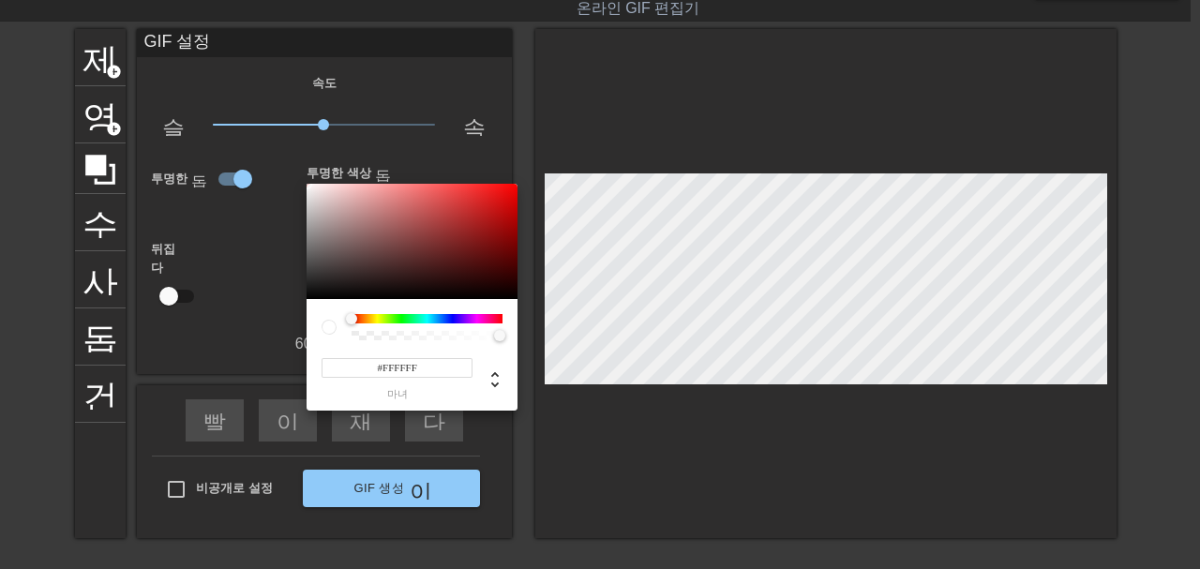
type input "#C22424"
click at [478, 212] on div at bounding box center [412, 242] width 211 height 116
click at [263, 327] on div at bounding box center [600, 284] width 1200 height 569
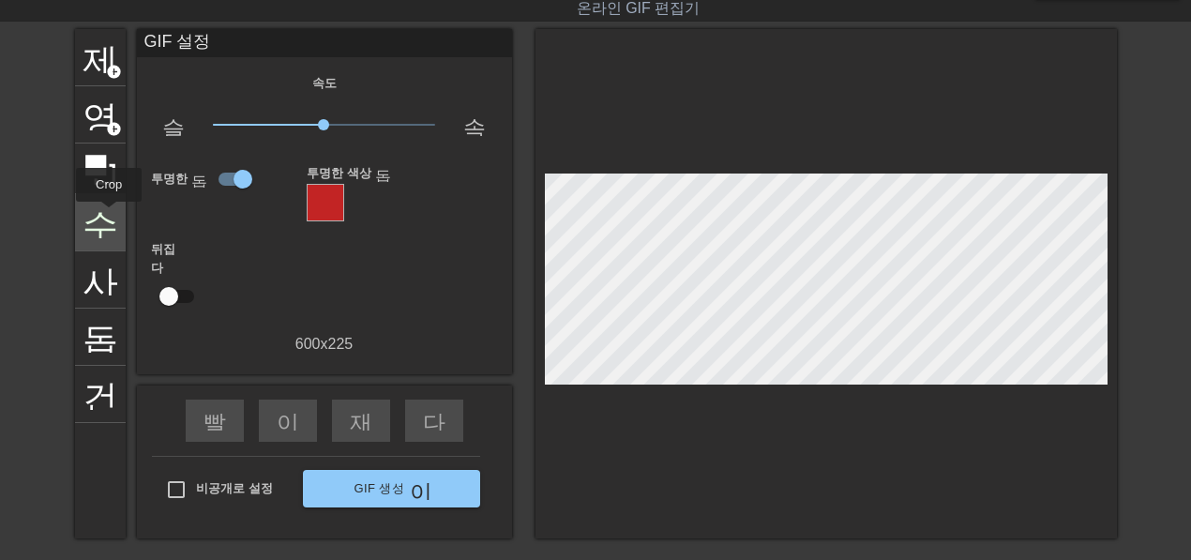
click at [109, 215] on font "수확고" at bounding box center [136, 221] width 107 height 36
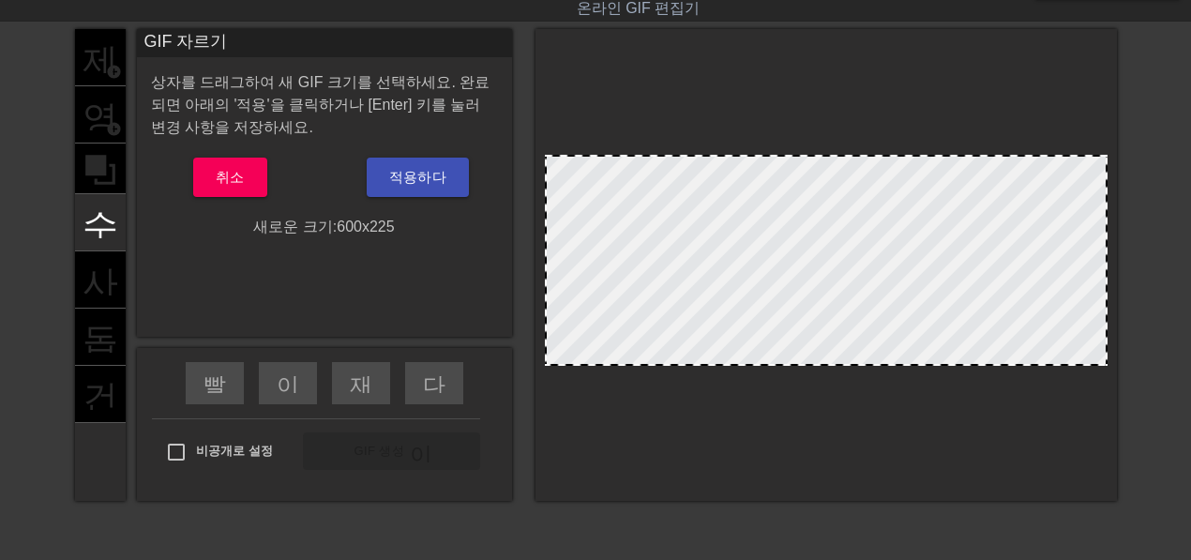
click at [91, 264] on div "제목 add_circle 영상 add_circle 수확고 사진_크기_선택_대형 돕다 건반" at bounding box center [100, 265] width 51 height 472
click at [250, 181] on button "취소" at bounding box center [230, 177] width 74 height 39
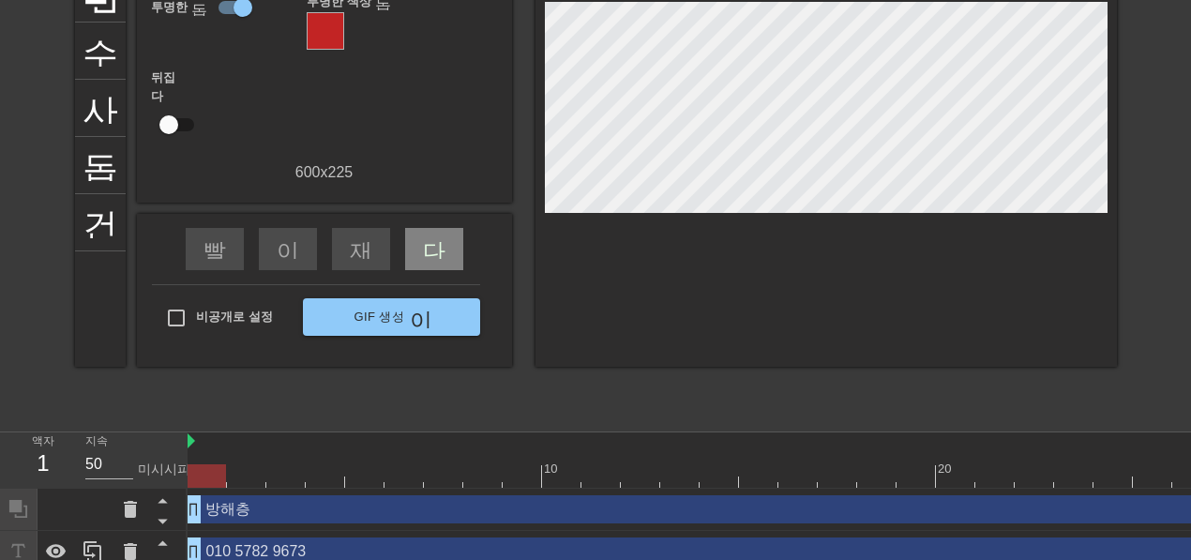
scroll to position [233, 0]
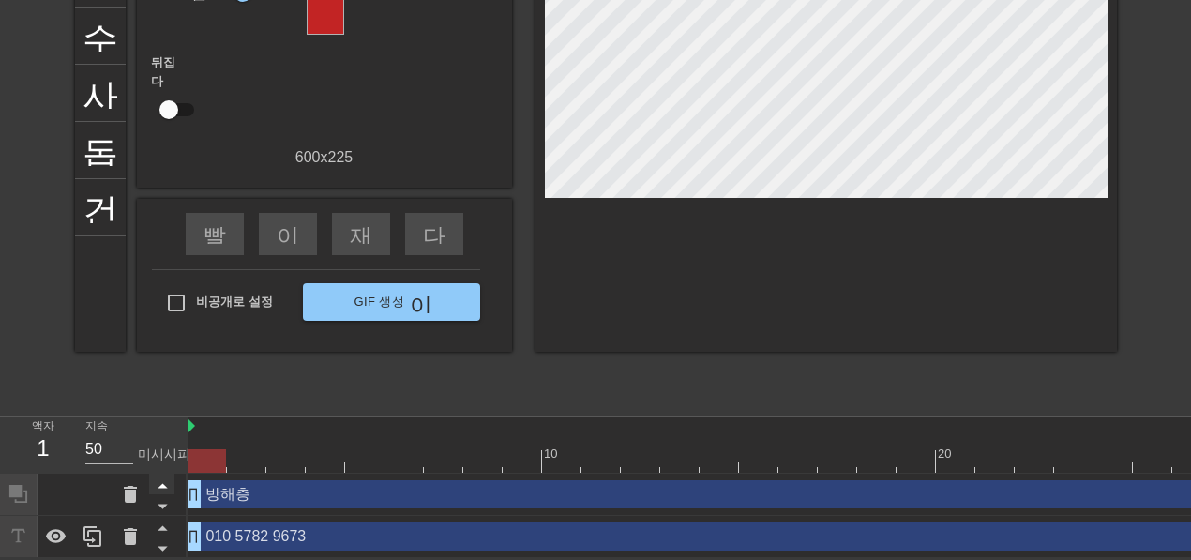
click at [158, 487] on icon at bounding box center [162, 485] width 23 height 23
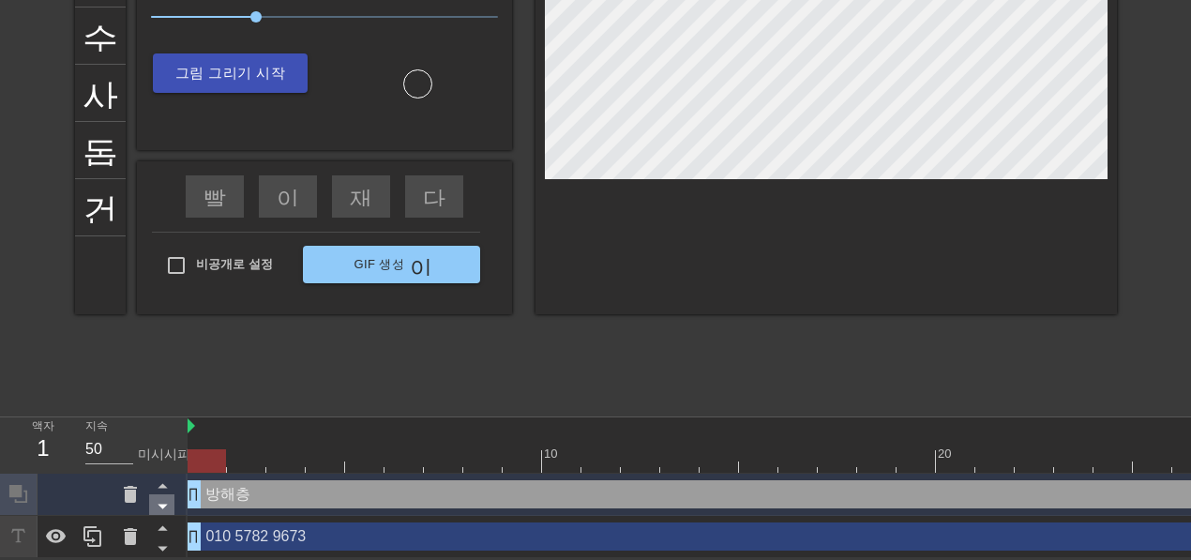
click at [158, 506] on icon at bounding box center [162, 505] width 23 height 23
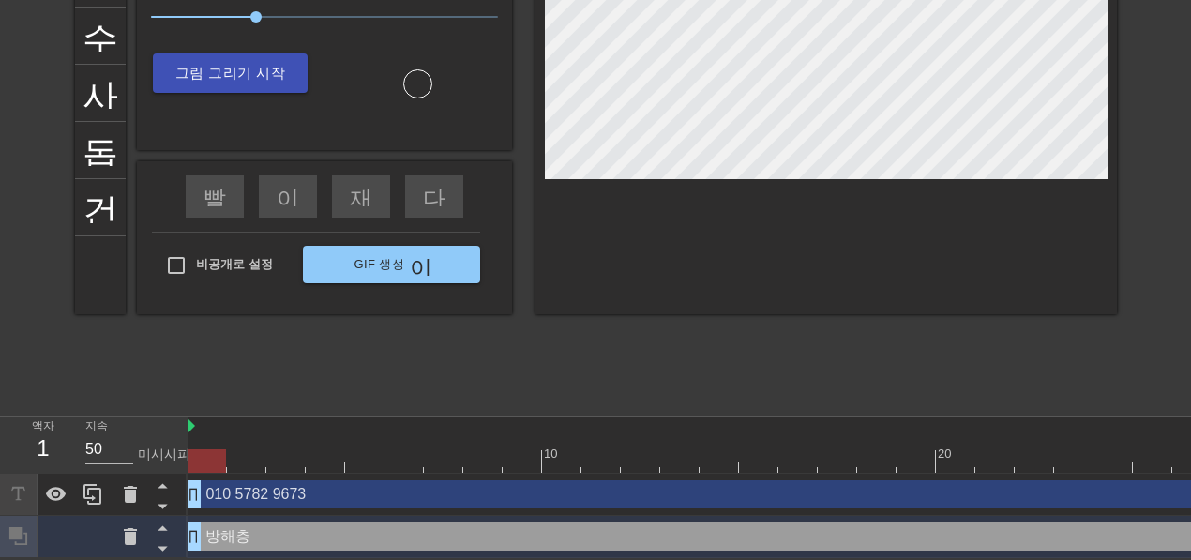
click at [158, 506] on icon at bounding box center [162, 505] width 23 height 23
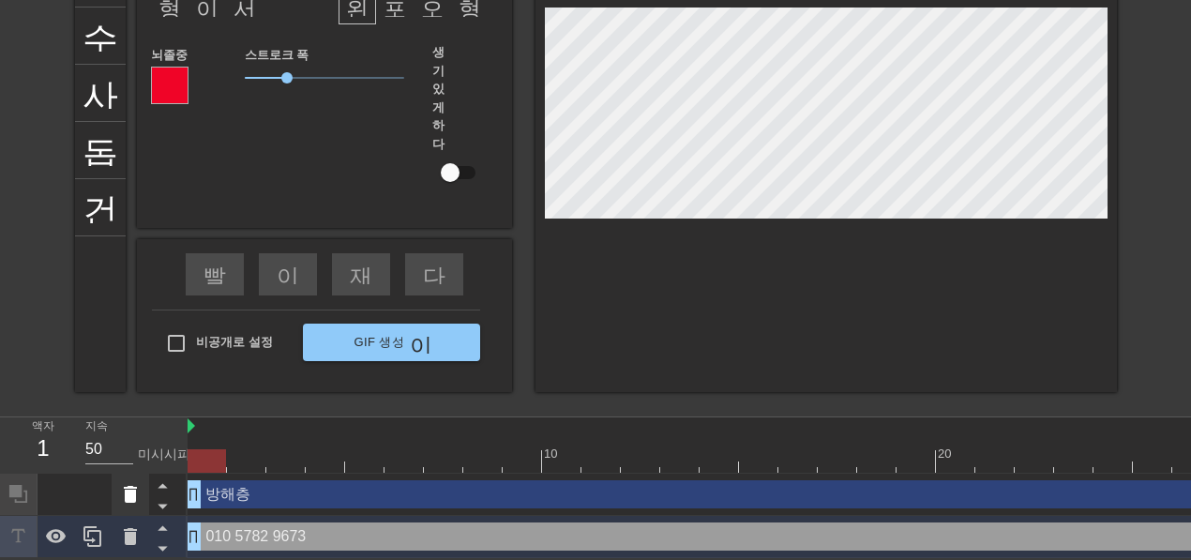
click at [133, 497] on icon at bounding box center [130, 494] width 13 height 17
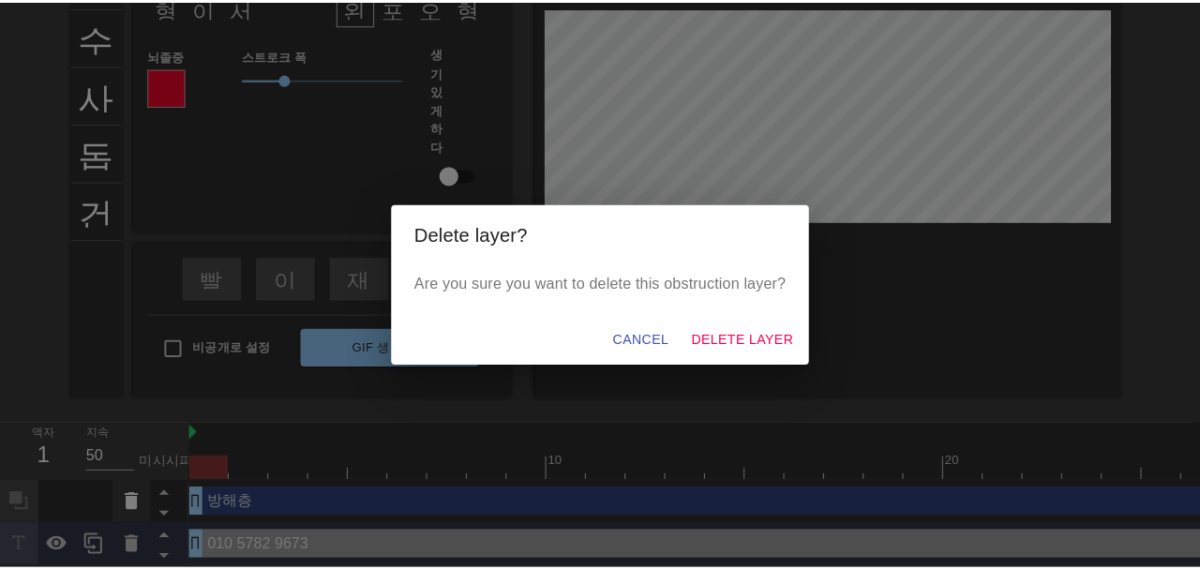
scroll to position [223, 0]
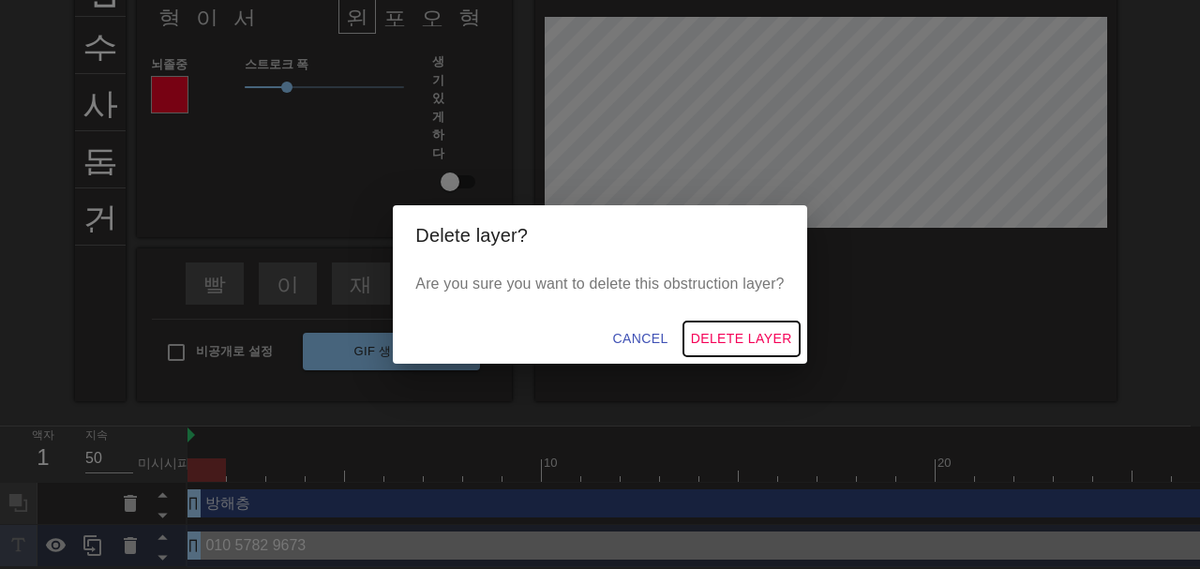
click at [745, 340] on span "Delete Layer" at bounding box center [741, 338] width 101 height 23
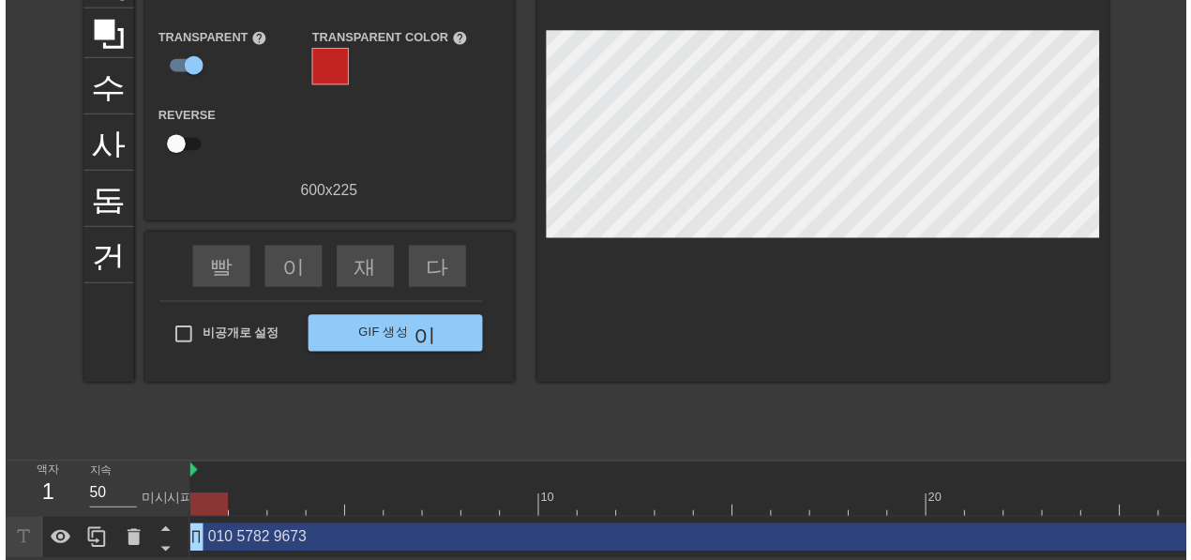
scroll to position [191, 0]
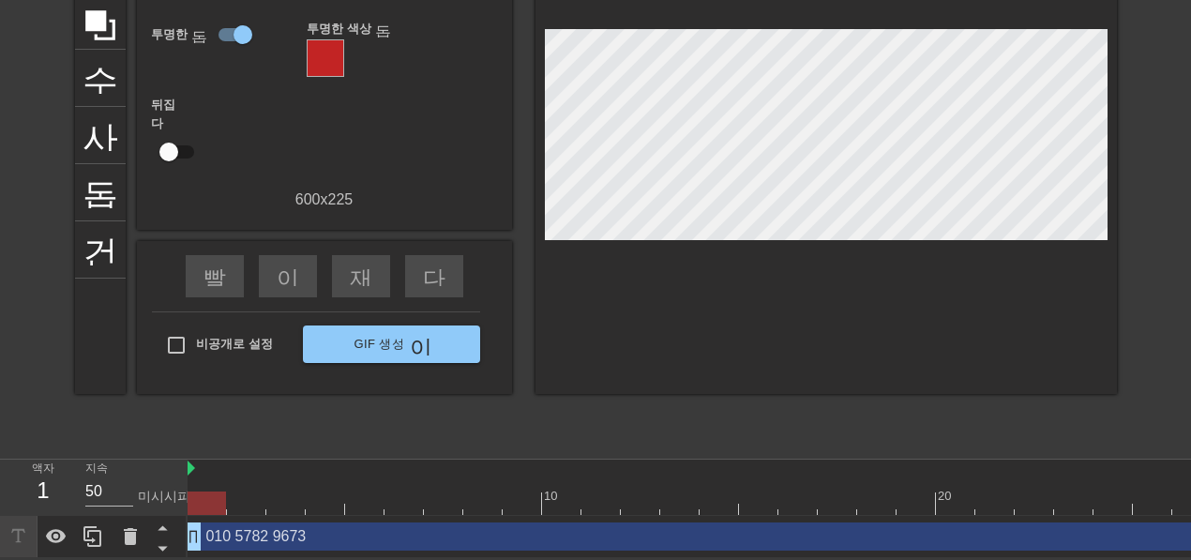
click at [193, 499] on div at bounding box center [207, 502] width 38 height 23
drag, startPoint x: 189, startPoint y: 499, endPoint x: 161, endPoint y: 503, distance: 28.4
click at [161, 503] on div "액자 4 지속 50 미시시피 10 20 30 40 010 5782 9673 드래그 핸들 드래그 핸들" at bounding box center [595, 509] width 1191 height 98
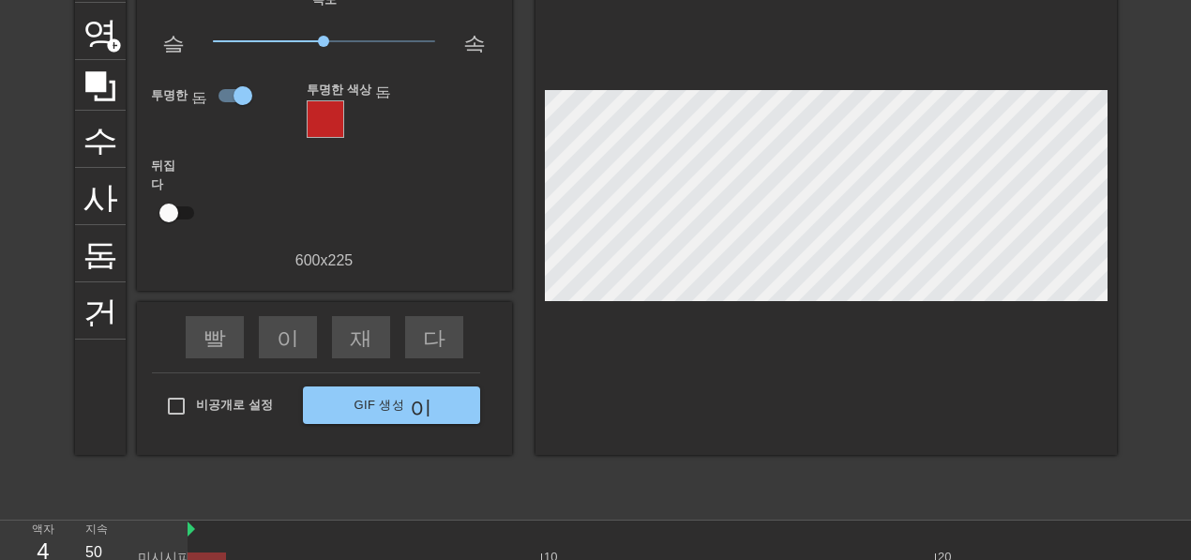
scroll to position [66, 0]
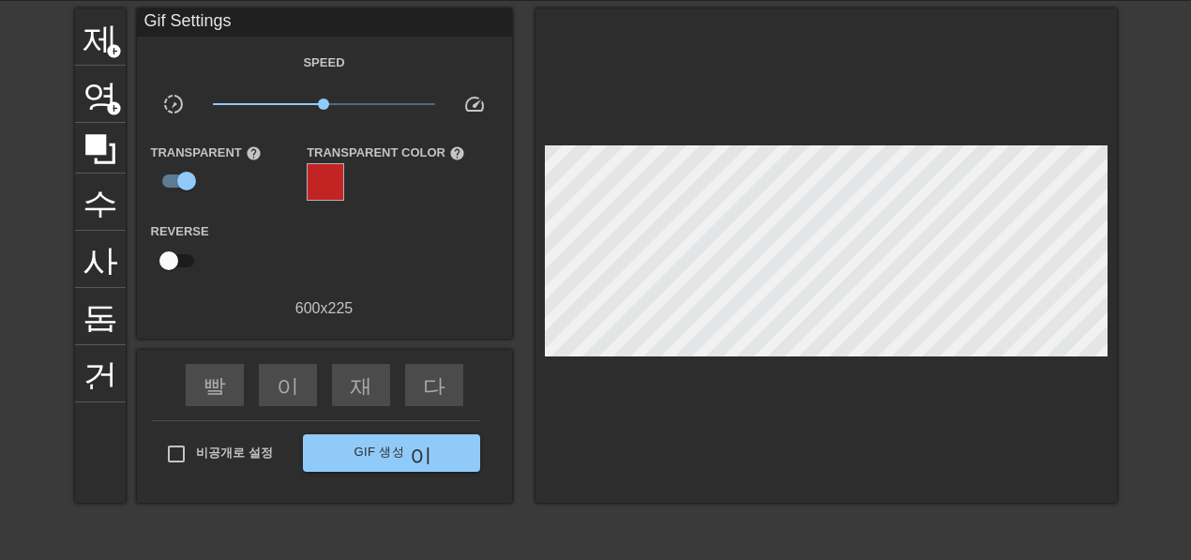
click at [882, 363] on div at bounding box center [826, 255] width 581 height 494
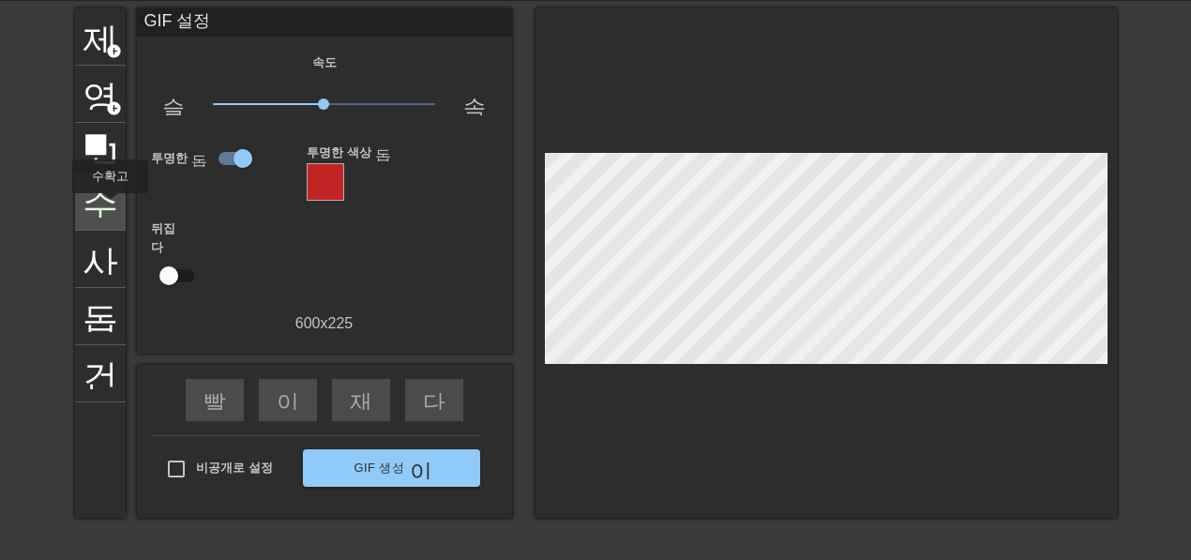
click at [105, 206] on font "수확고" at bounding box center [136, 200] width 107 height 36
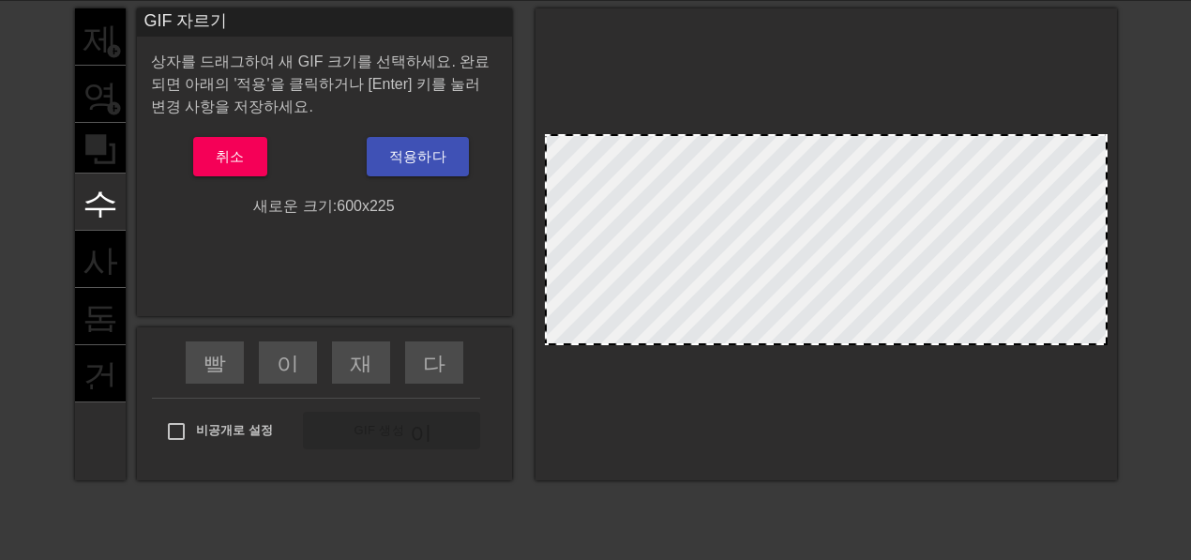
drag, startPoint x: 780, startPoint y: 304, endPoint x: 801, endPoint y: 353, distance: 53.0
click at [801, 353] on div at bounding box center [826, 244] width 581 height 472
click at [842, 313] on div at bounding box center [826, 239] width 563 height 211
click at [837, 319] on div at bounding box center [826, 239] width 563 height 211
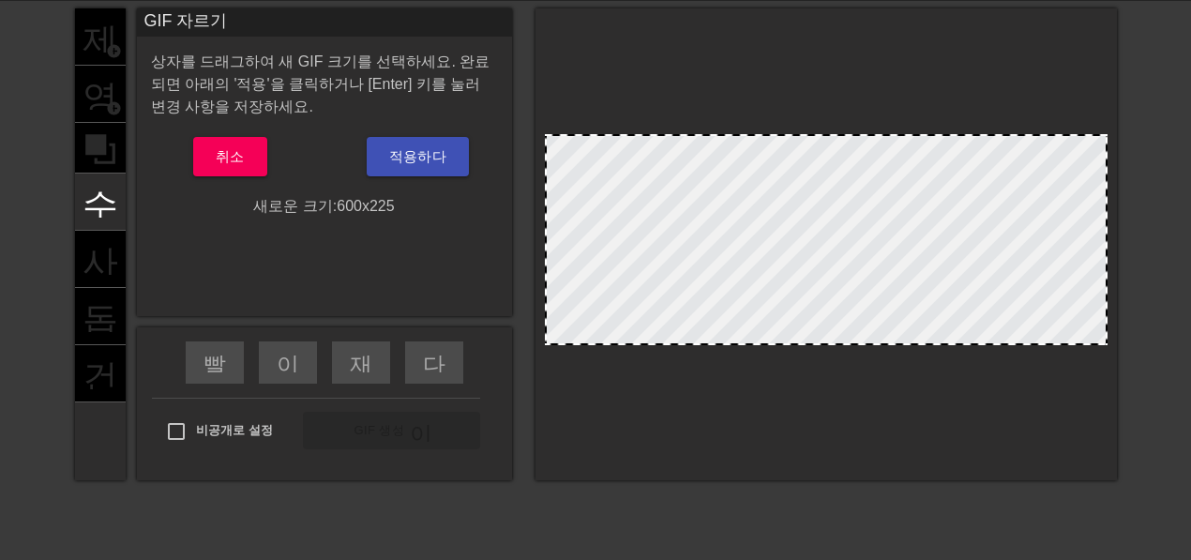
click at [837, 319] on div at bounding box center [826, 239] width 563 height 211
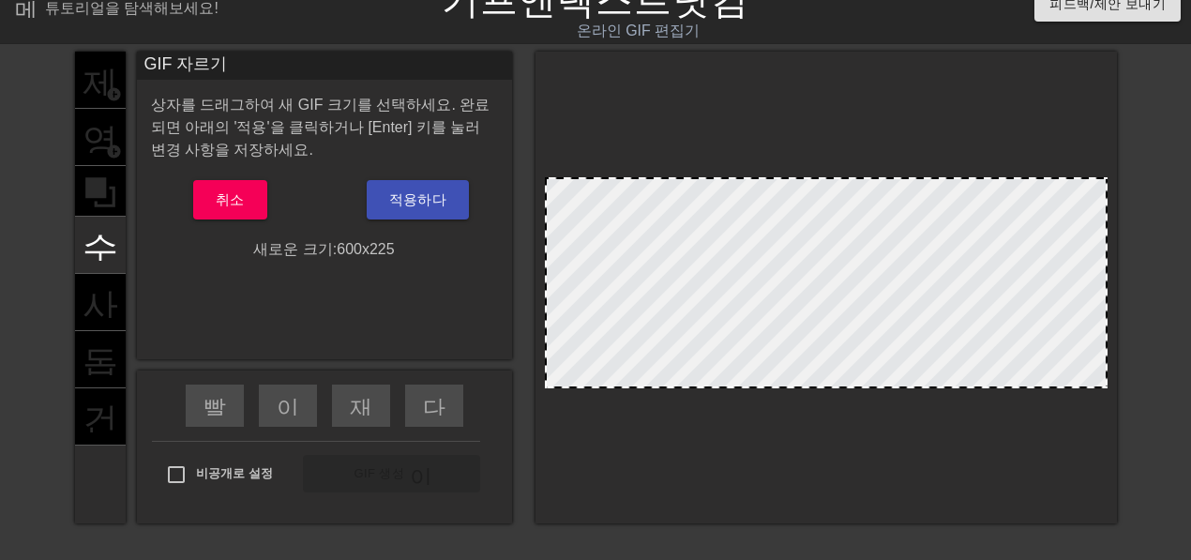
scroll to position [4, 0]
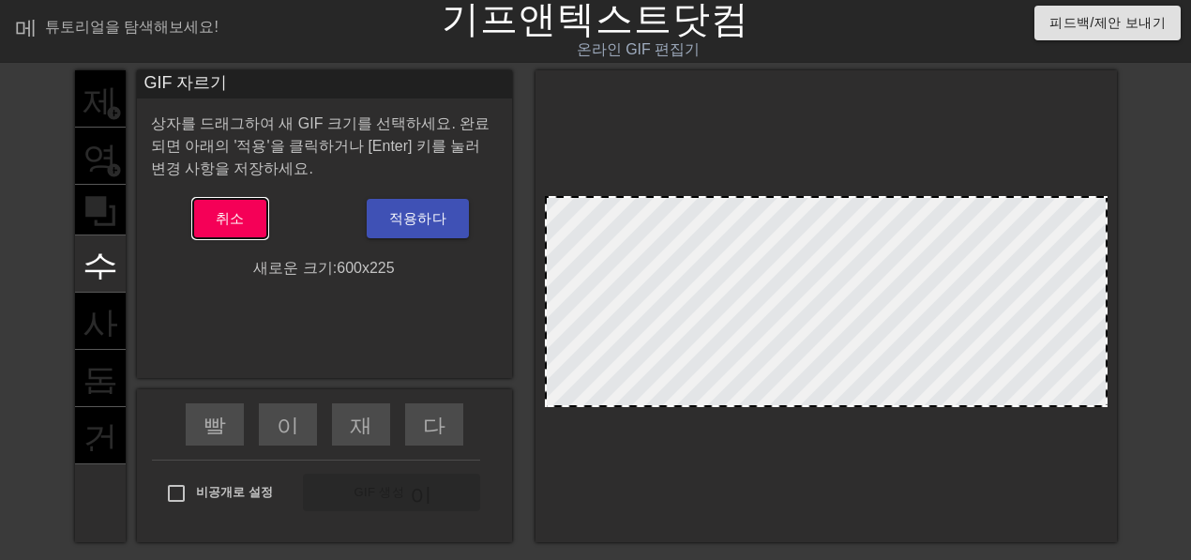
click at [234, 221] on font "취소" at bounding box center [230, 218] width 29 height 16
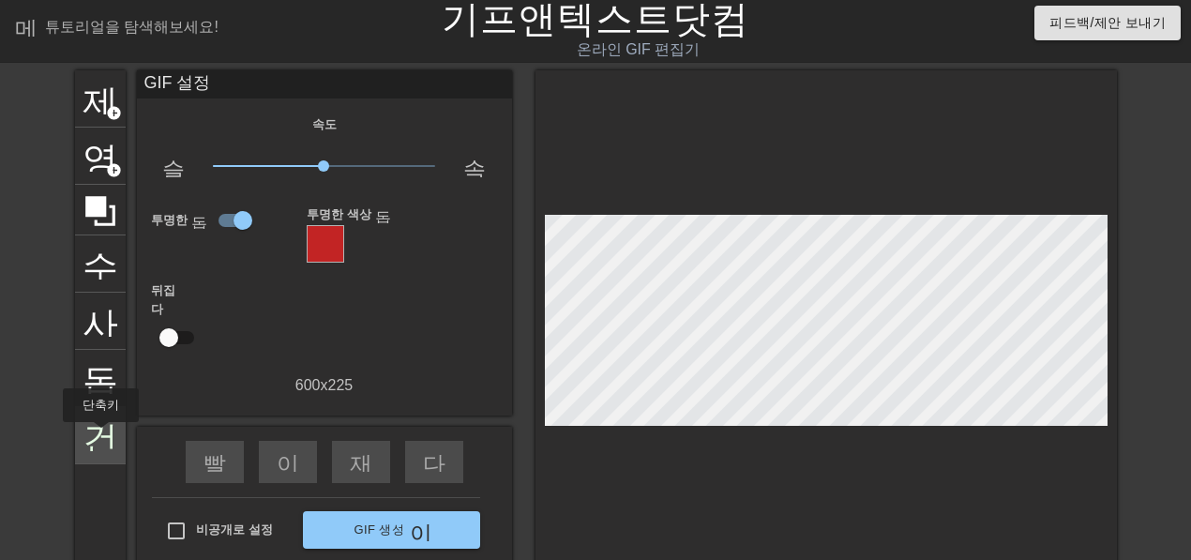
click at [101, 435] on font "건반" at bounding box center [118, 433] width 71 height 36
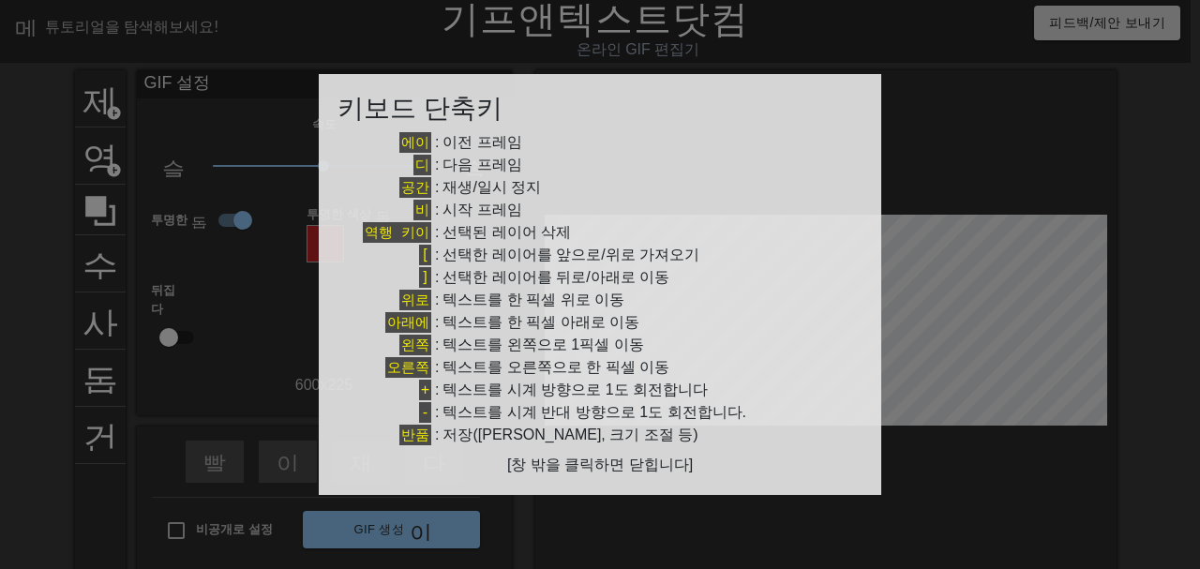
click at [1025, 135] on div at bounding box center [600, 284] width 1200 height 569
